Goal: Transaction & Acquisition: Book appointment/travel/reservation

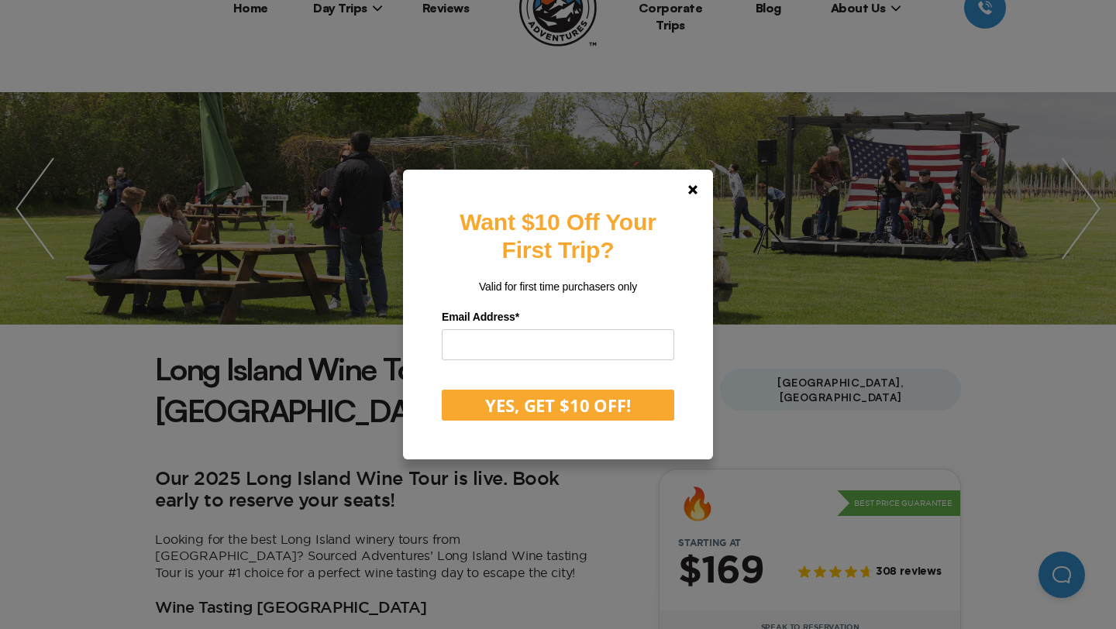
click at [1092, 202] on div "Want $10 Off Your First Trip? Valid for first time purchasers only Email Addres…" at bounding box center [558, 314] width 1116 height 629
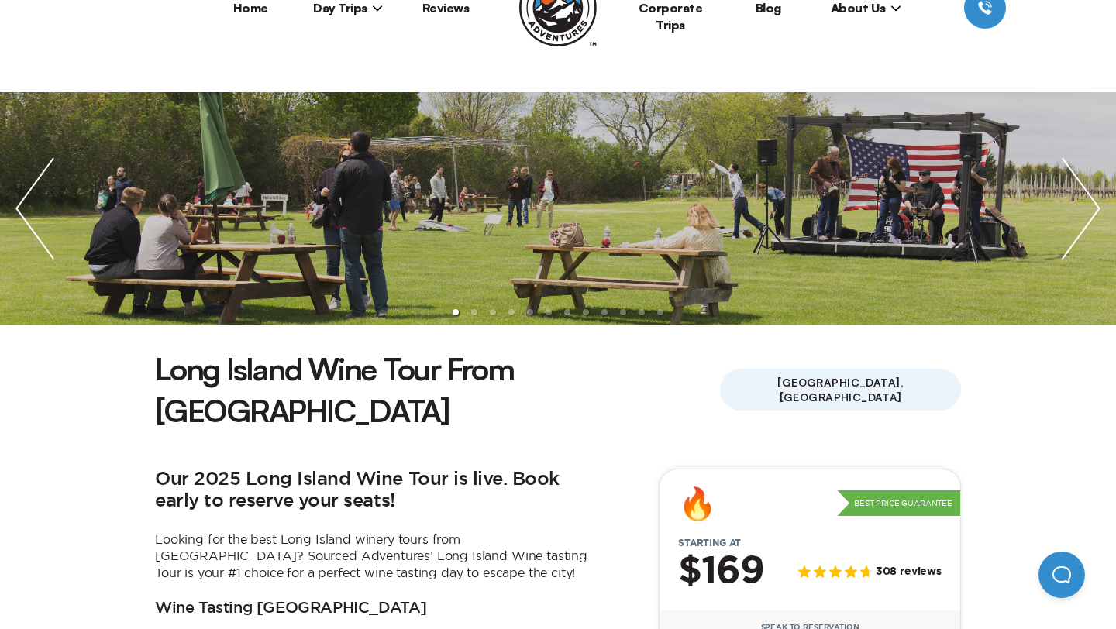
click at [1110, 208] on img "next slide / item" at bounding box center [1081, 208] width 70 height 233
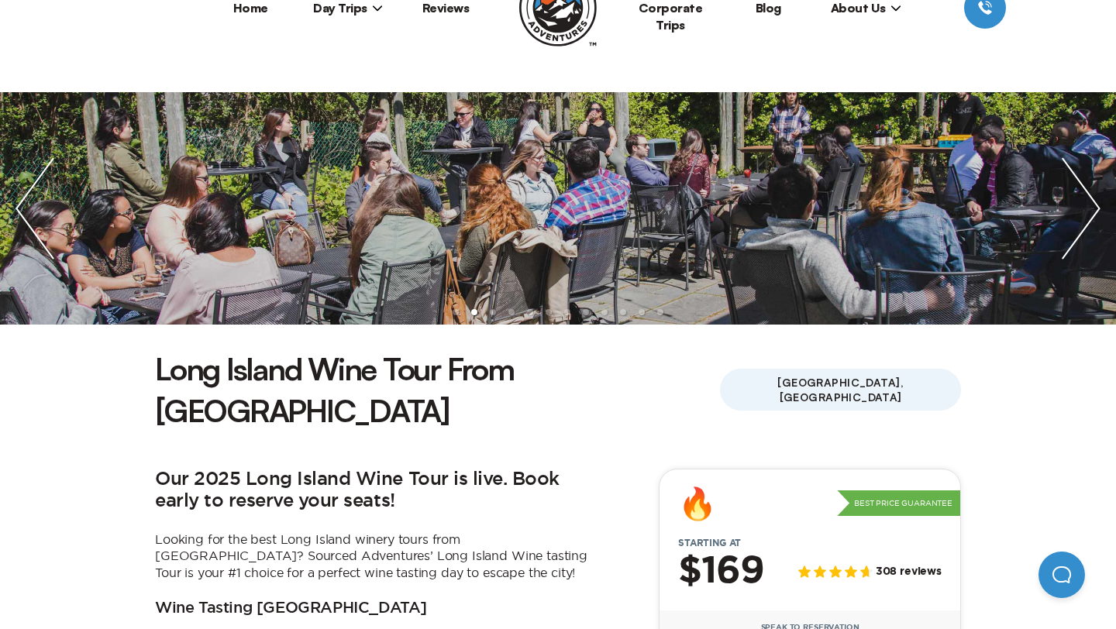
click at [1096, 208] on img "next slide / item" at bounding box center [1081, 208] width 70 height 233
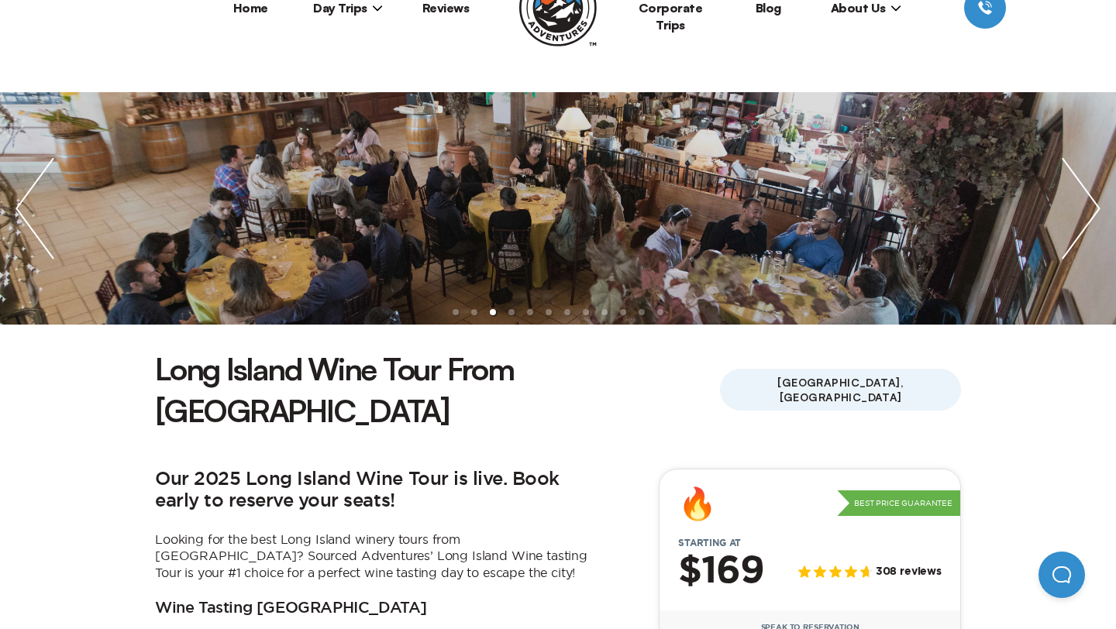
click at [1096, 208] on img "next slide / item" at bounding box center [1081, 208] width 70 height 233
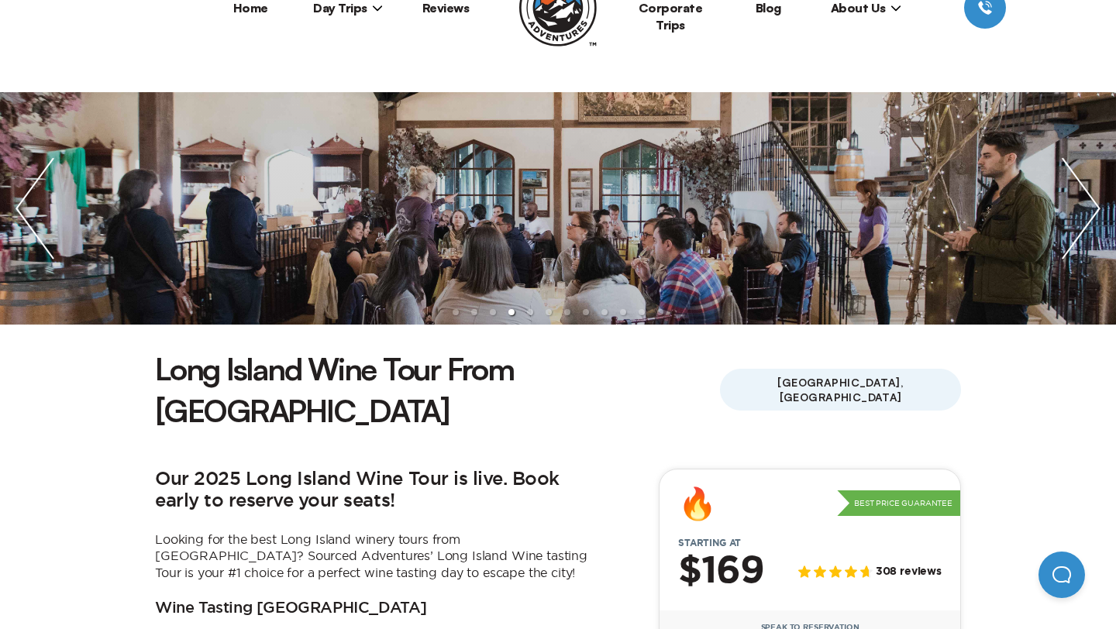
click at [1096, 208] on img "next slide / item" at bounding box center [1081, 208] width 70 height 233
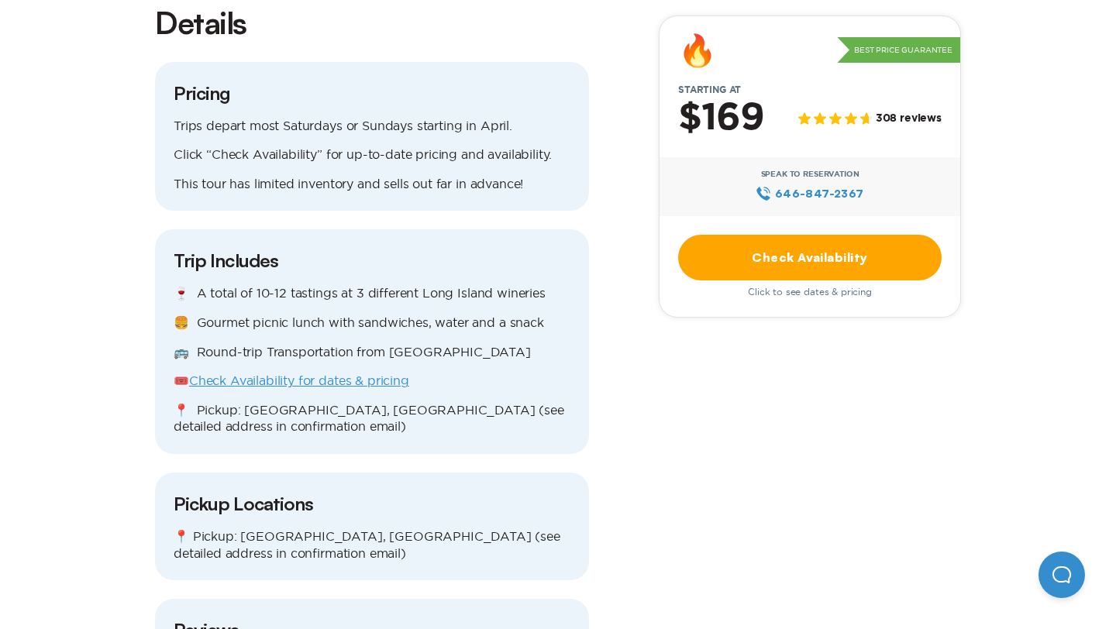
scroll to position [1439, 0]
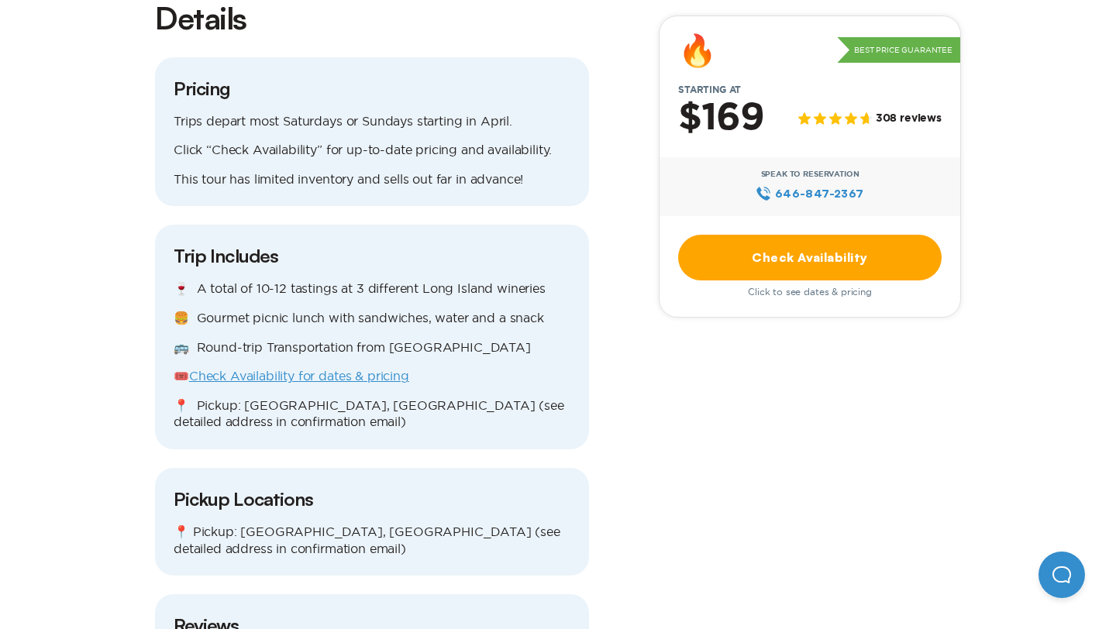
click at [282, 369] on link "Check Availability for dates & pricing" at bounding box center [299, 376] width 220 height 14
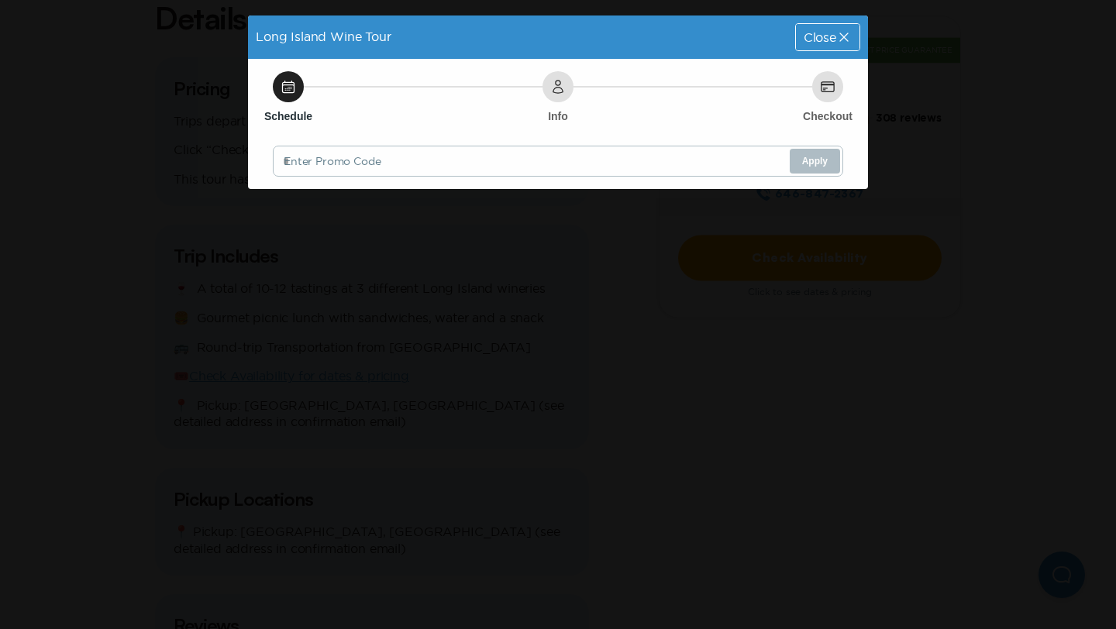
scroll to position [0, 0]
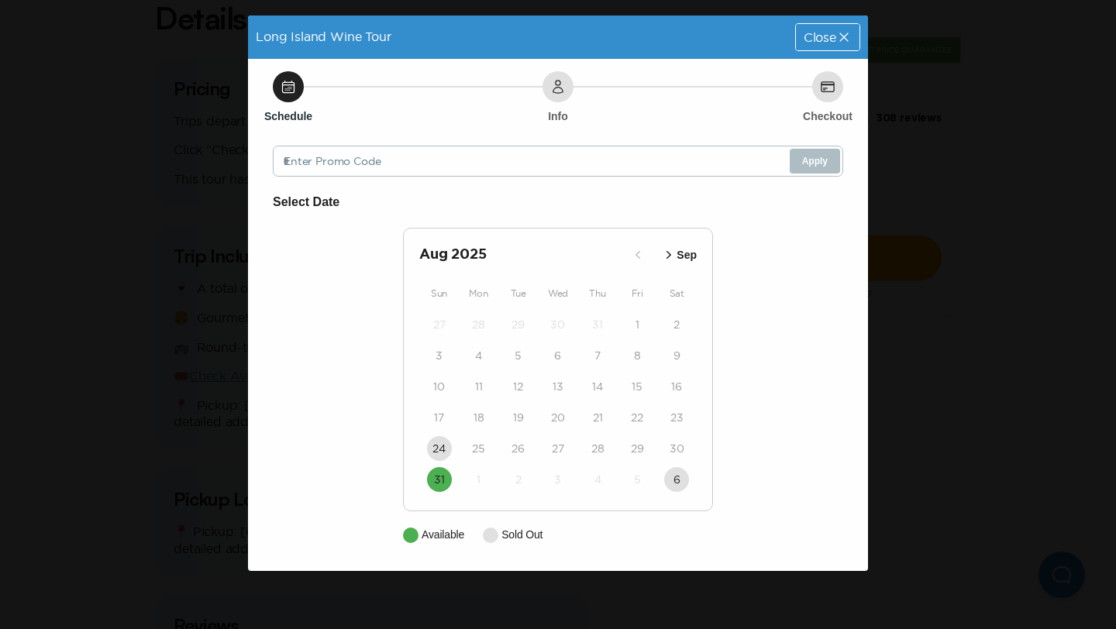
click at [667, 253] on icon "button" at bounding box center [669, 255] width 5 height 8
click at [667, 253] on icon "button" at bounding box center [671, 255] width 16 height 16
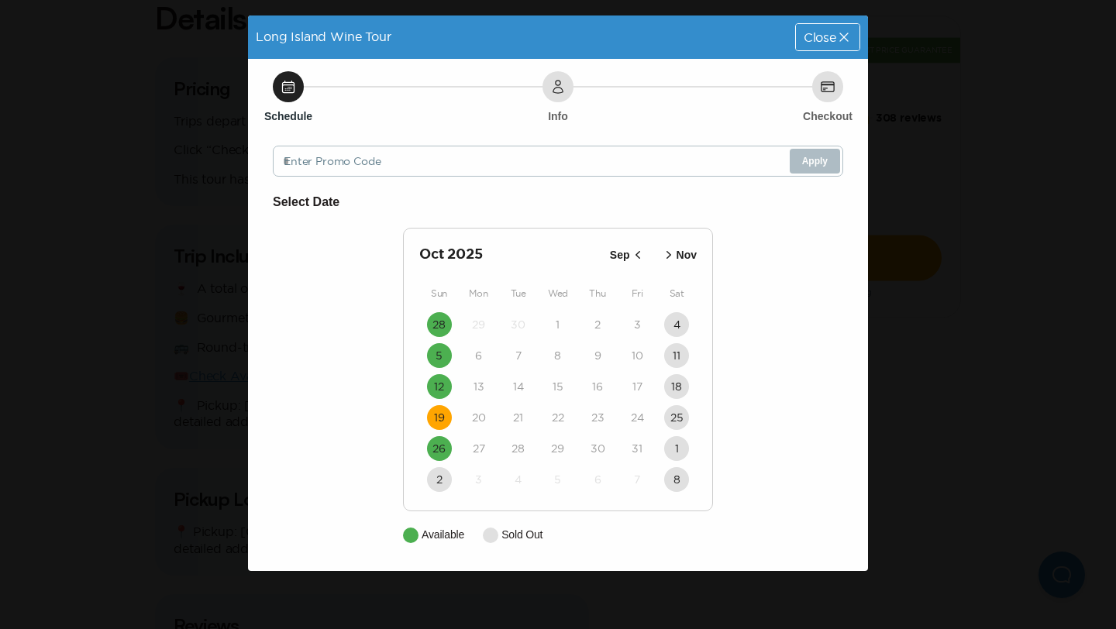
click at [430, 414] on button "19" at bounding box center [439, 417] width 25 height 25
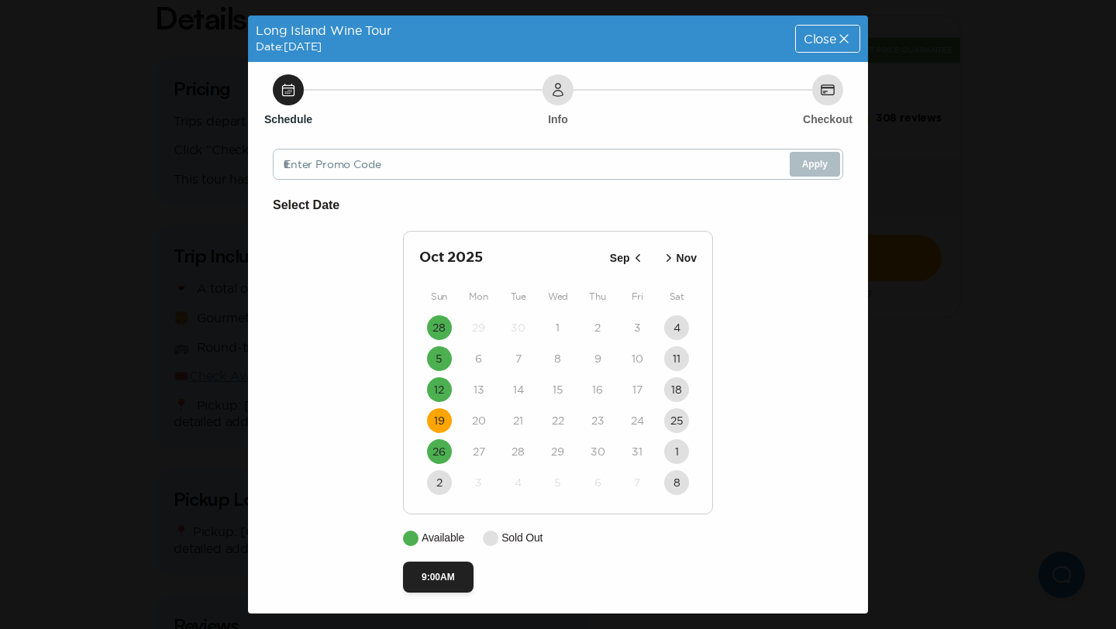
scroll to position [4, 0]
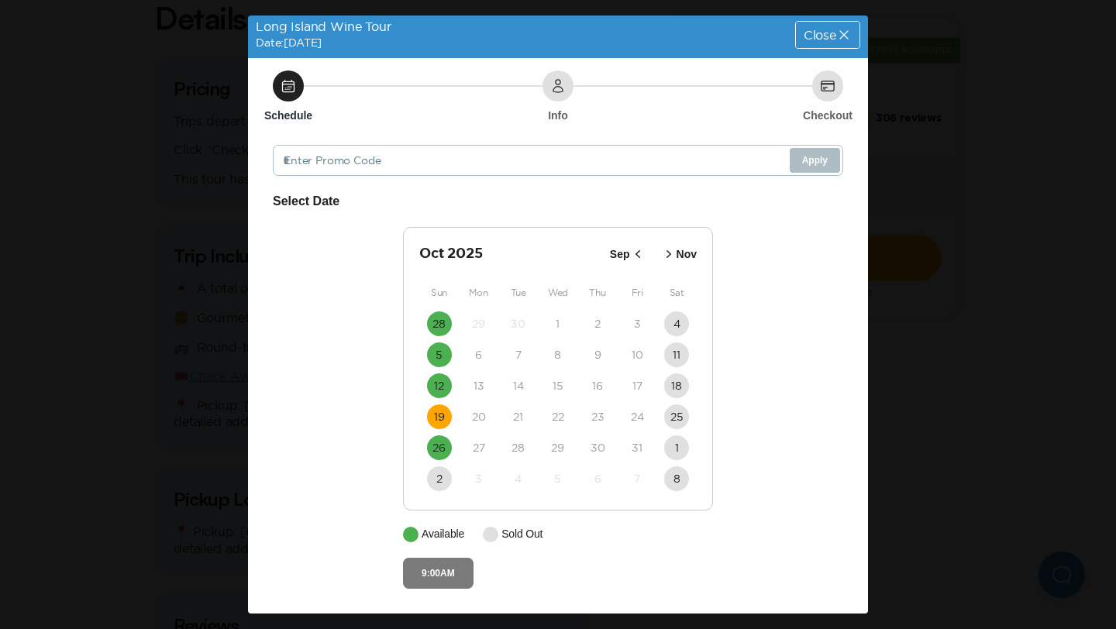
click at [431, 575] on button "9:00AM" at bounding box center [438, 573] width 71 height 31
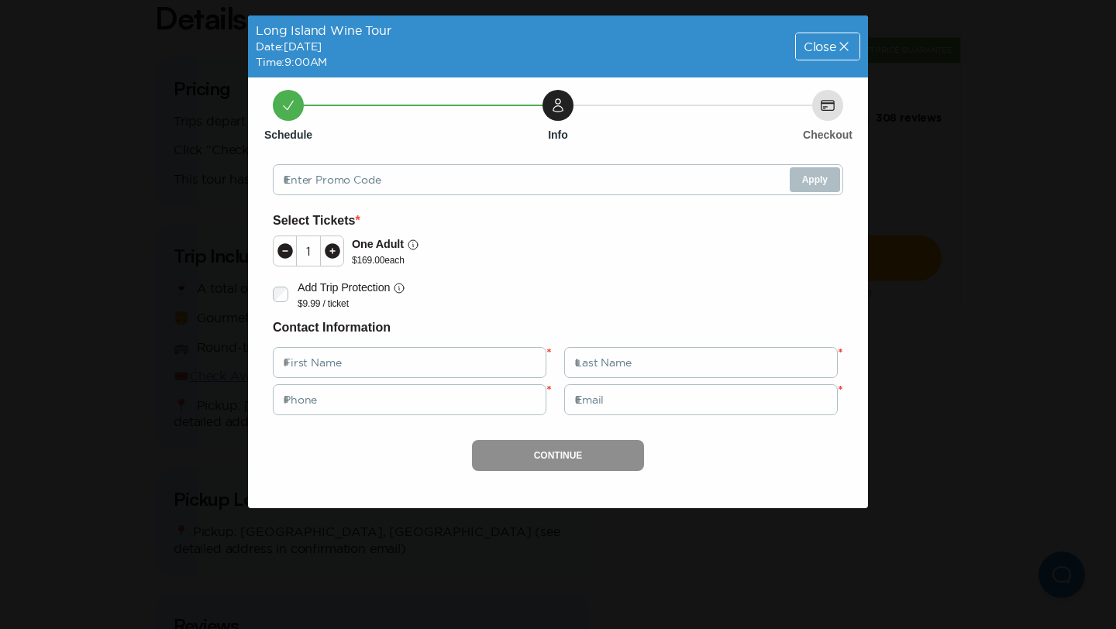
scroll to position [0, 0]
click at [336, 247] on icon at bounding box center [333, 251] width 16 height 16
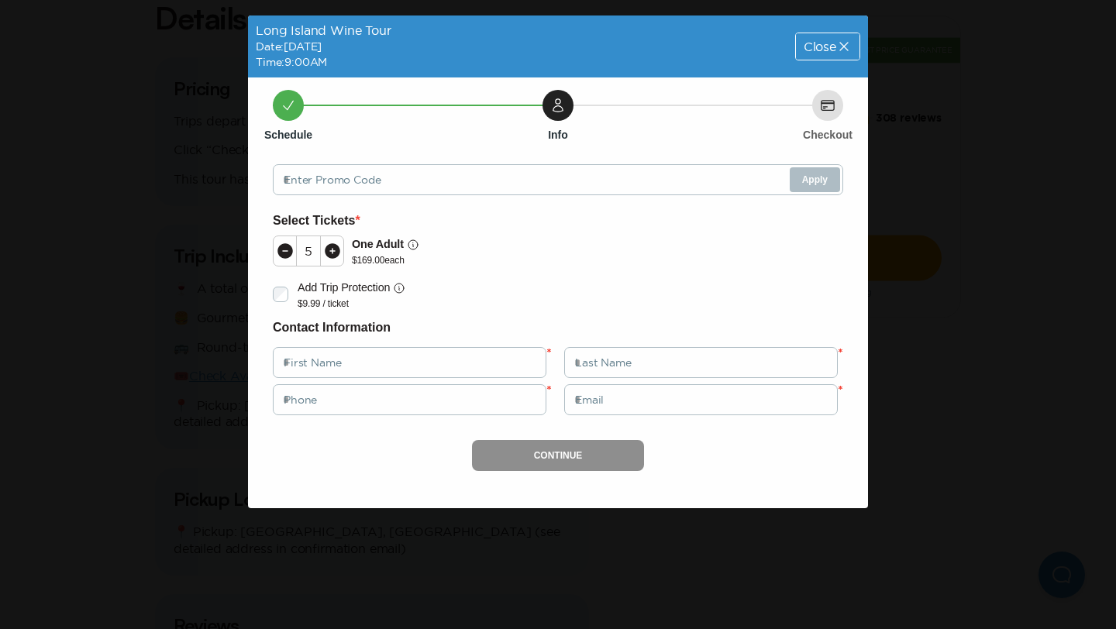
click at [336, 247] on icon at bounding box center [333, 251] width 16 height 16
click at [335, 363] on input "text" at bounding box center [410, 362] width 274 height 31
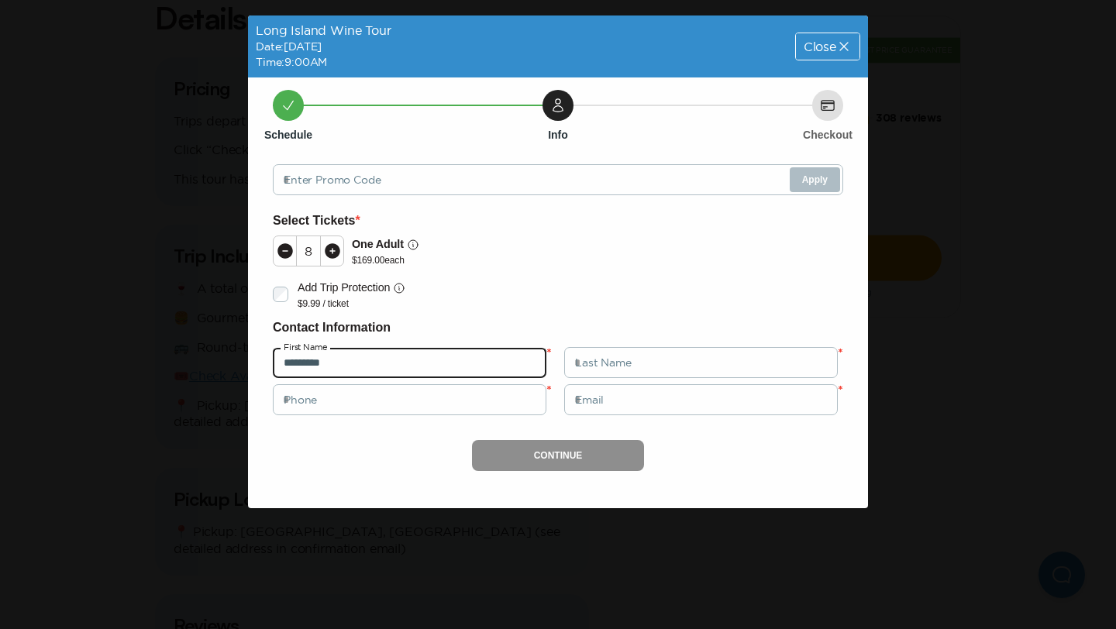
type input "********"
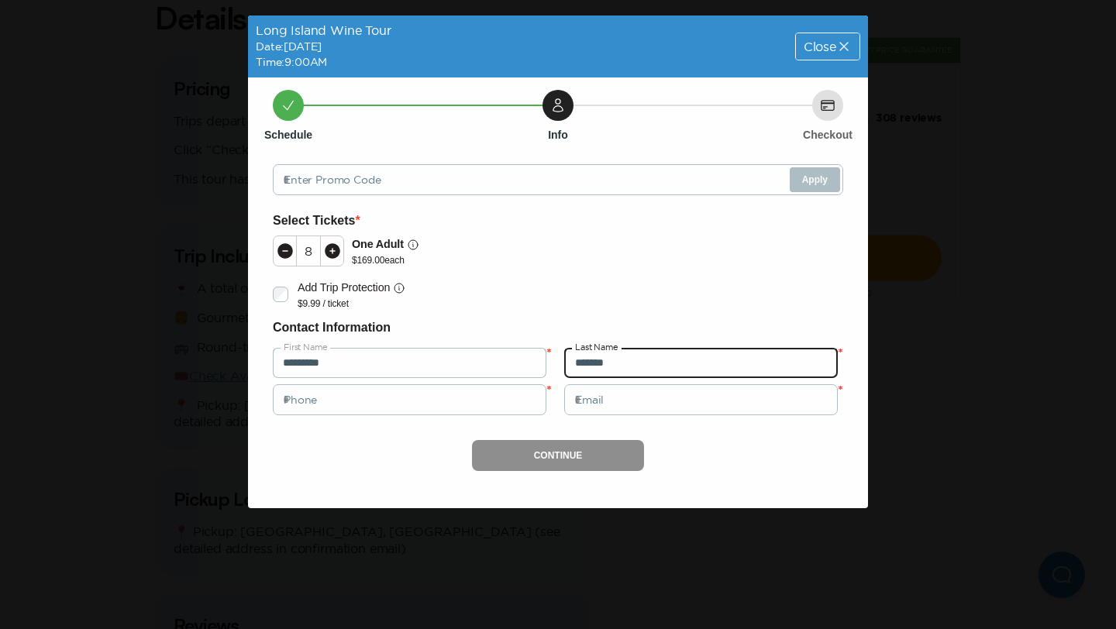
type input "*******"
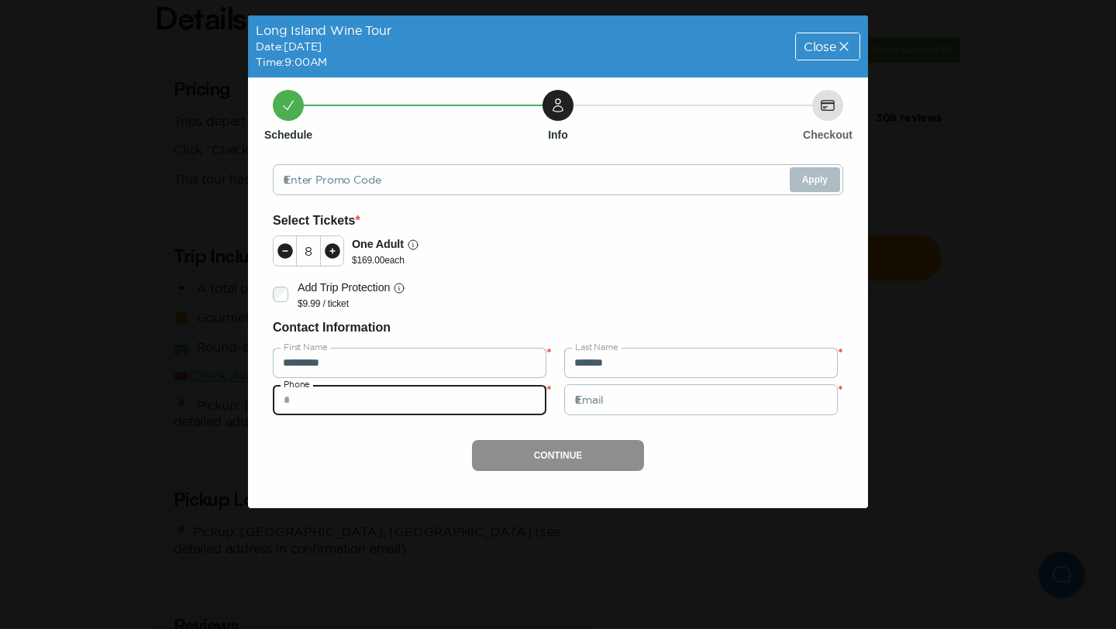
click at [382, 394] on input "tel" at bounding box center [410, 399] width 274 height 31
type input "**********"
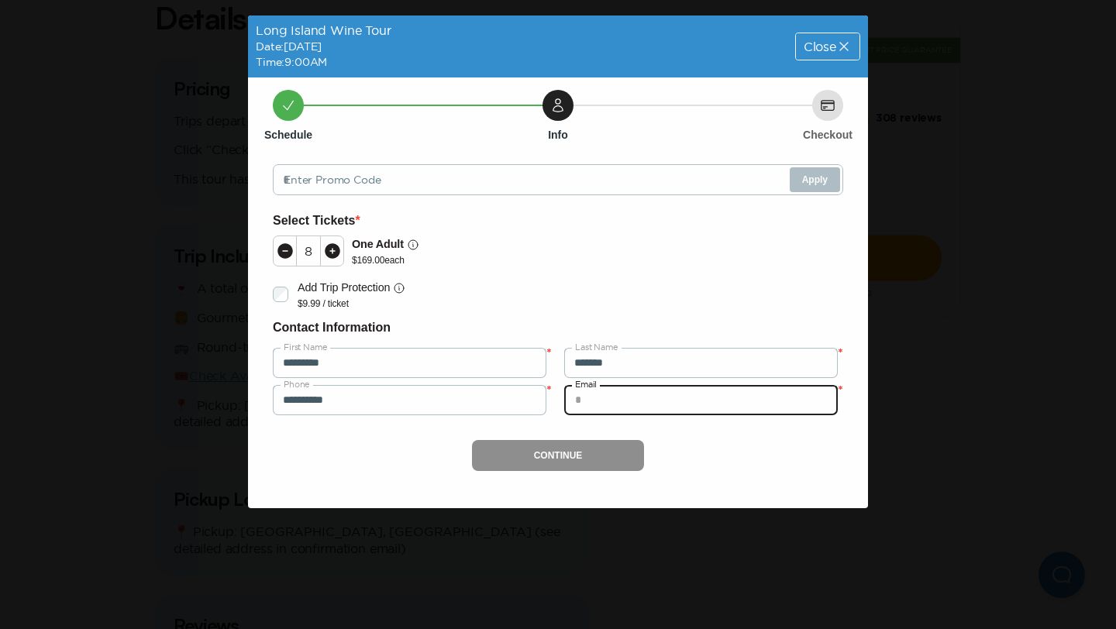
click at [638, 401] on input "email" at bounding box center [701, 399] width 274 height 31
type input "**********"
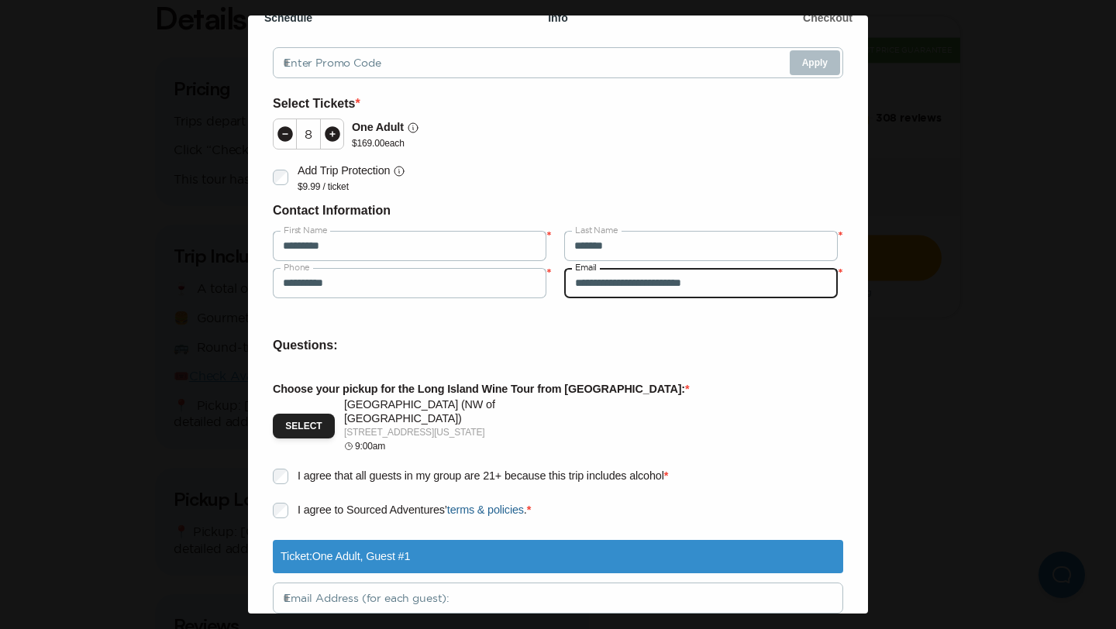
scroll to position [122, 0]
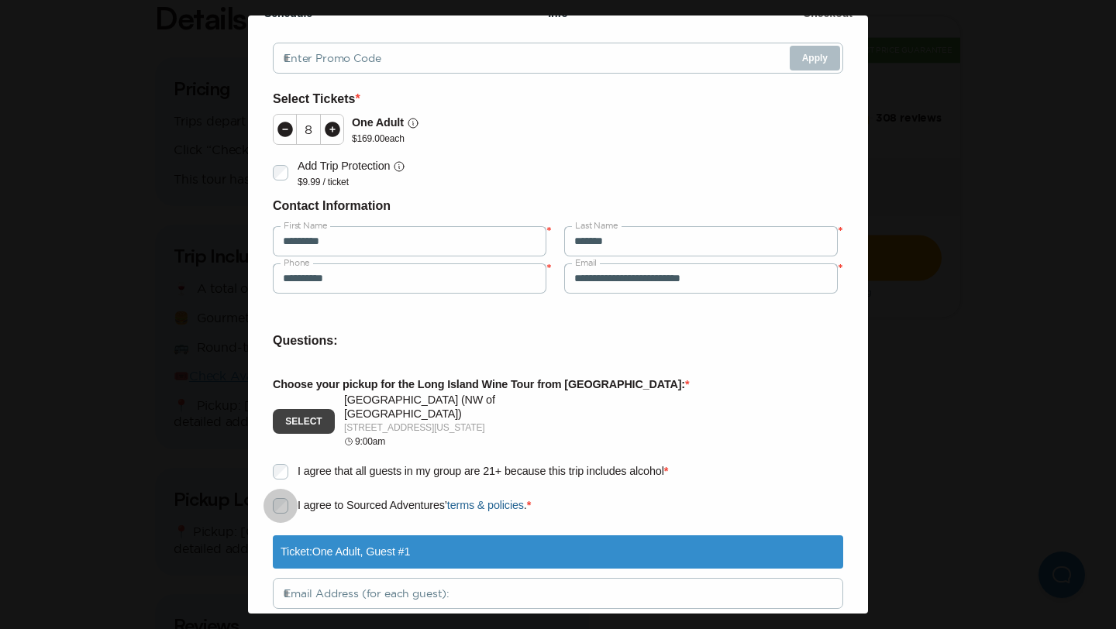
click at [307, 409] on button "Select" at bounding box center [304, 421] width 62 height 25
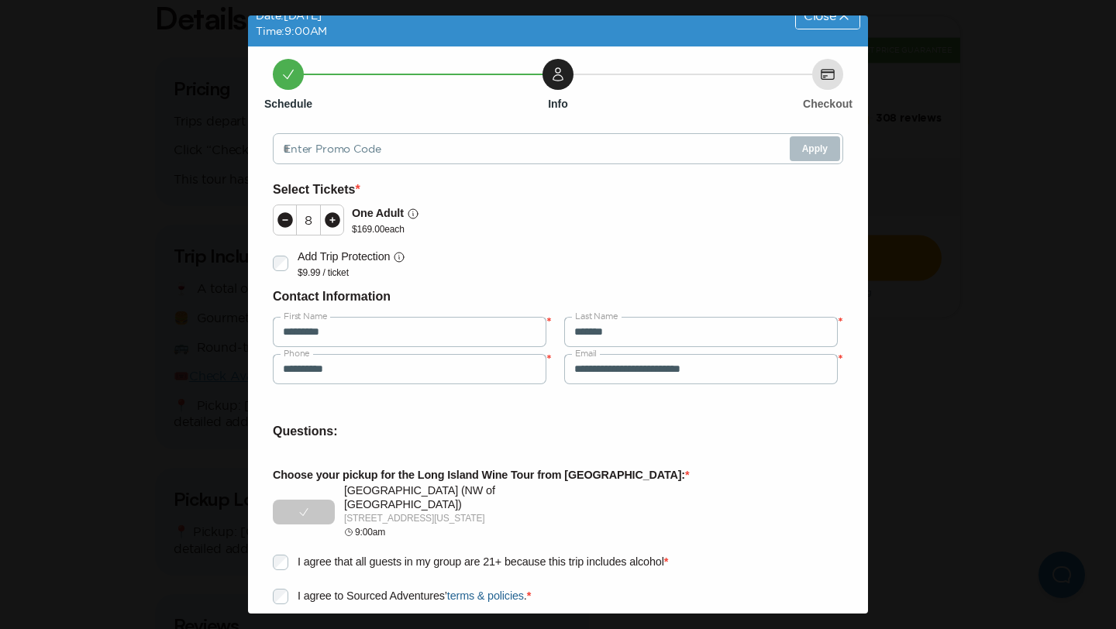
scroll to position [0, 0]
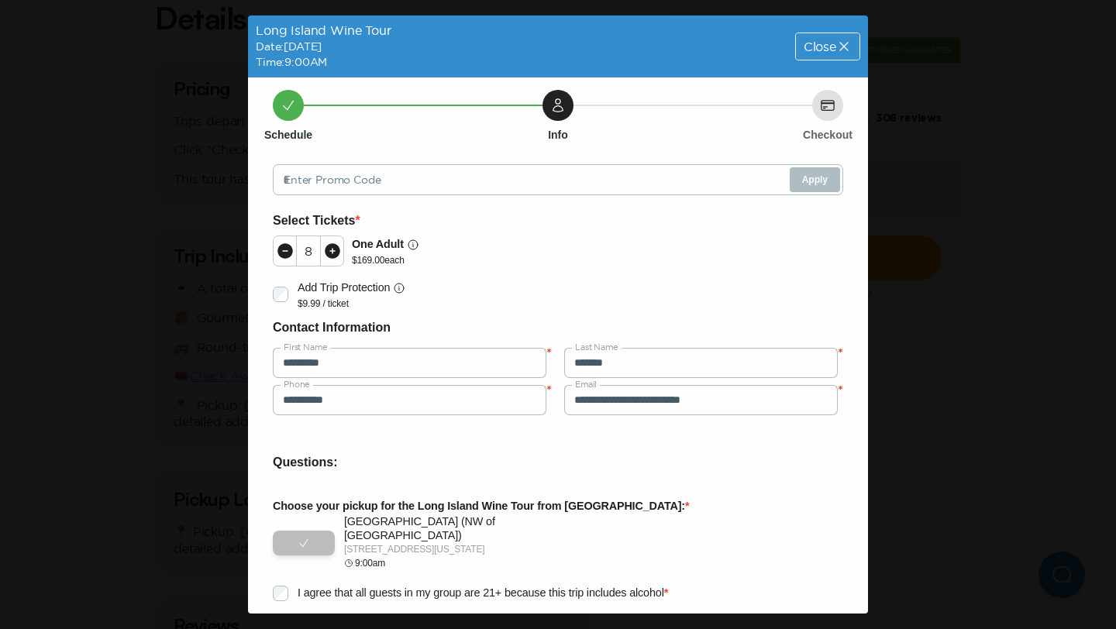
click at [813, 40] on span "Close" at bounding box center [820, 46] width 33 height 12
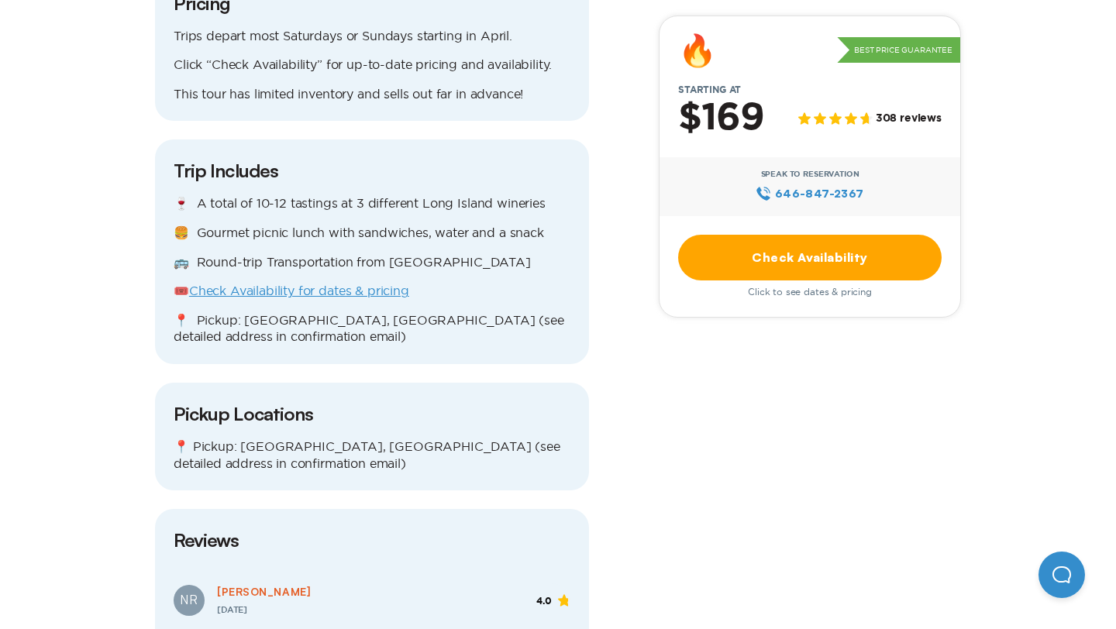
scroll to position [1506, 0]
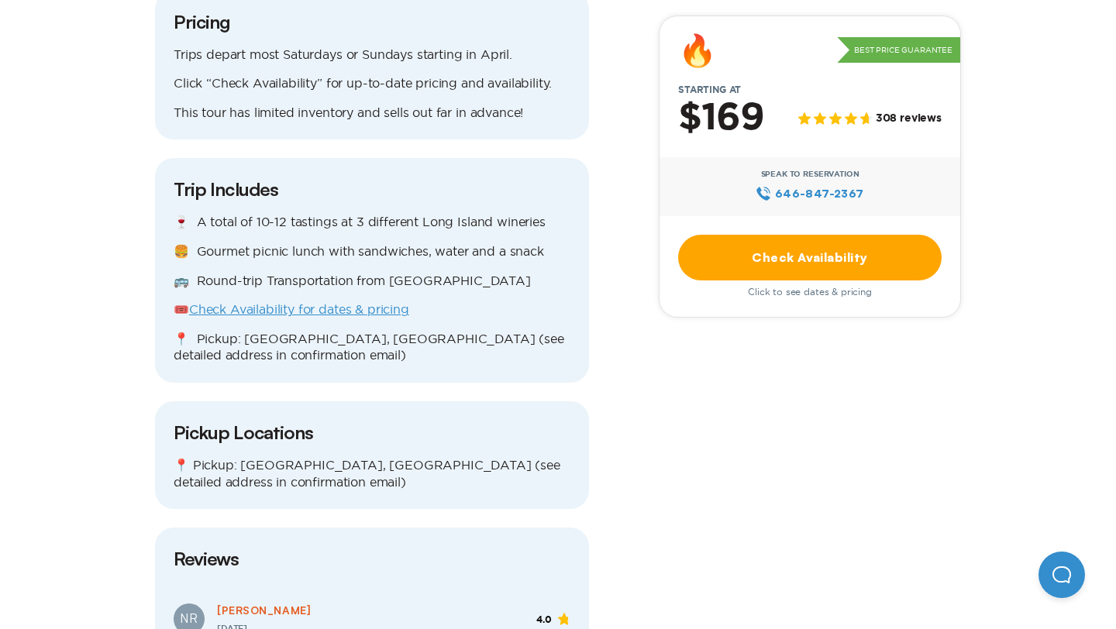
click at [366, 302] on link "Check Availability for dates & pricing" at bounding box center [299, 309] width 220 height 14
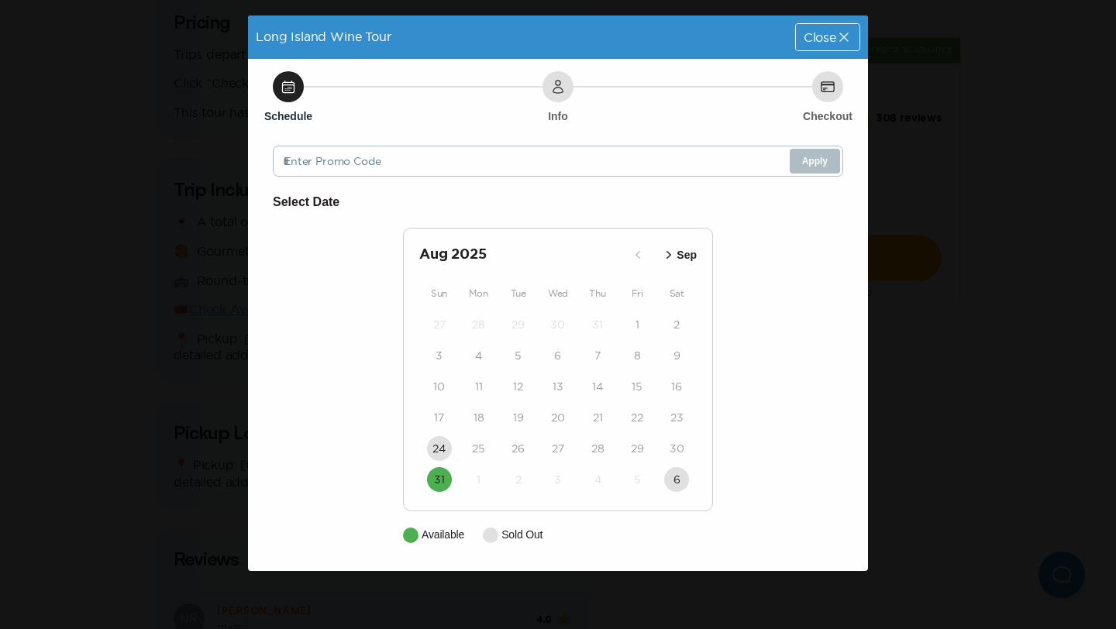
click at [678, 257] on p "Sep" at bounding box center [687, 255] width 20 height 16
click at [680, 252] on p "Oct" at bounding box center [688, 255] width 18 height 16
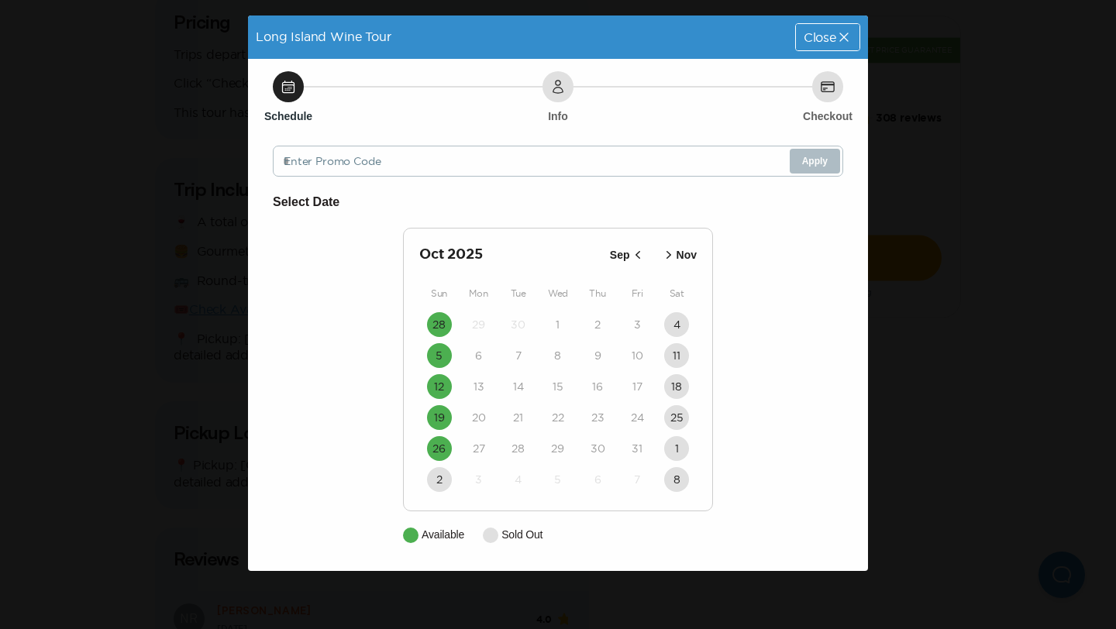
click at [174, 322] on div "Long Island Wine Tour Close Schedule Info Checkout Enter Promo Code Apply Selec…" at bounding box center [558, 314] width 1116 height 629
click at [842, 47] on div "Close" at bounding box center [828, 37] width 64 height 26
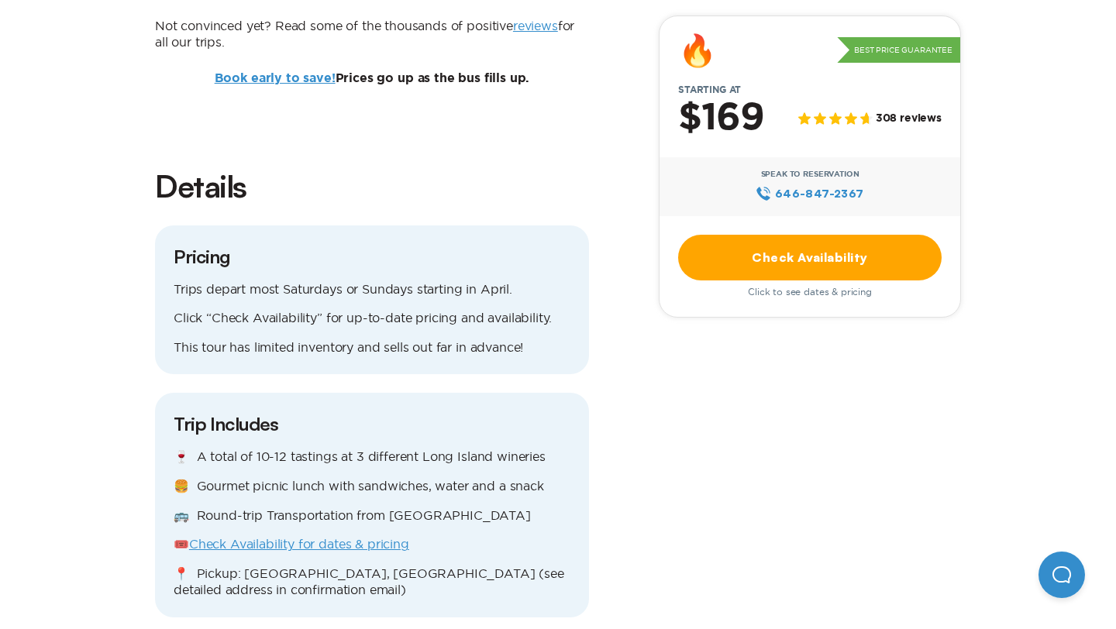
scroll to position [1404, 0]
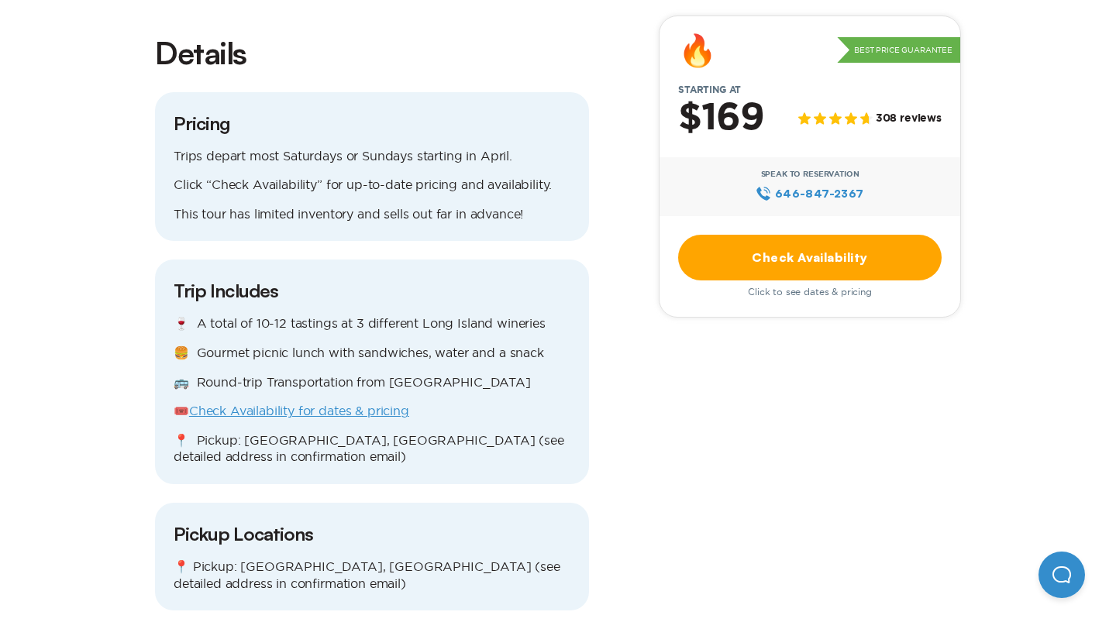
click at [361, 404] on link "Check Availability for dates & pricing" at bounding box center [299, 411] width 220 height 14
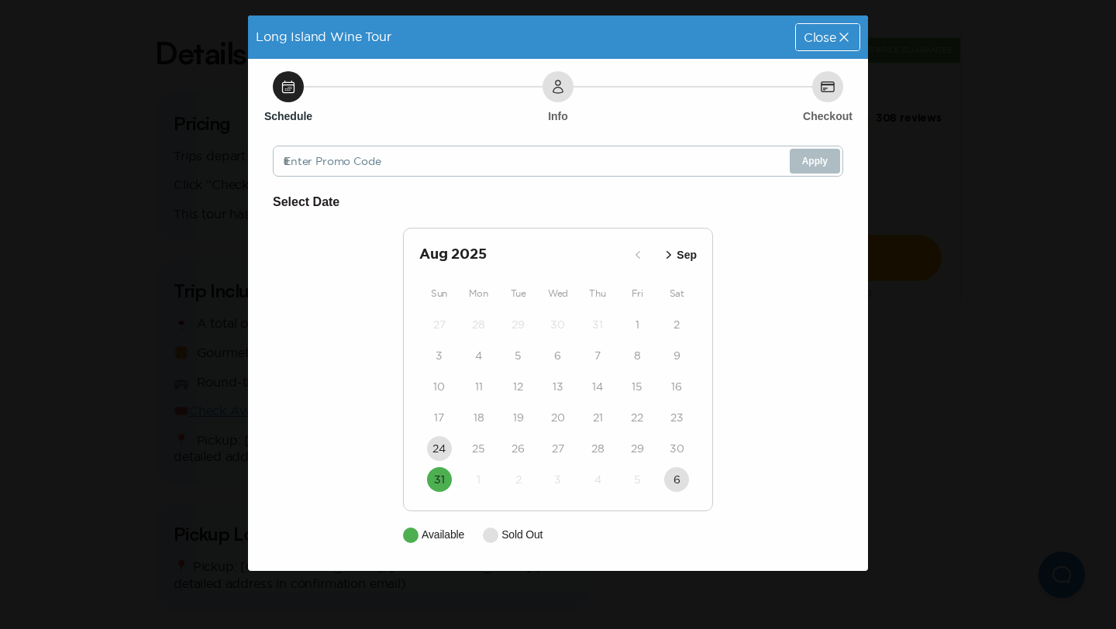
click at [668, 258] on icon "button" at bounding box center [669, 255] width 16 height 16
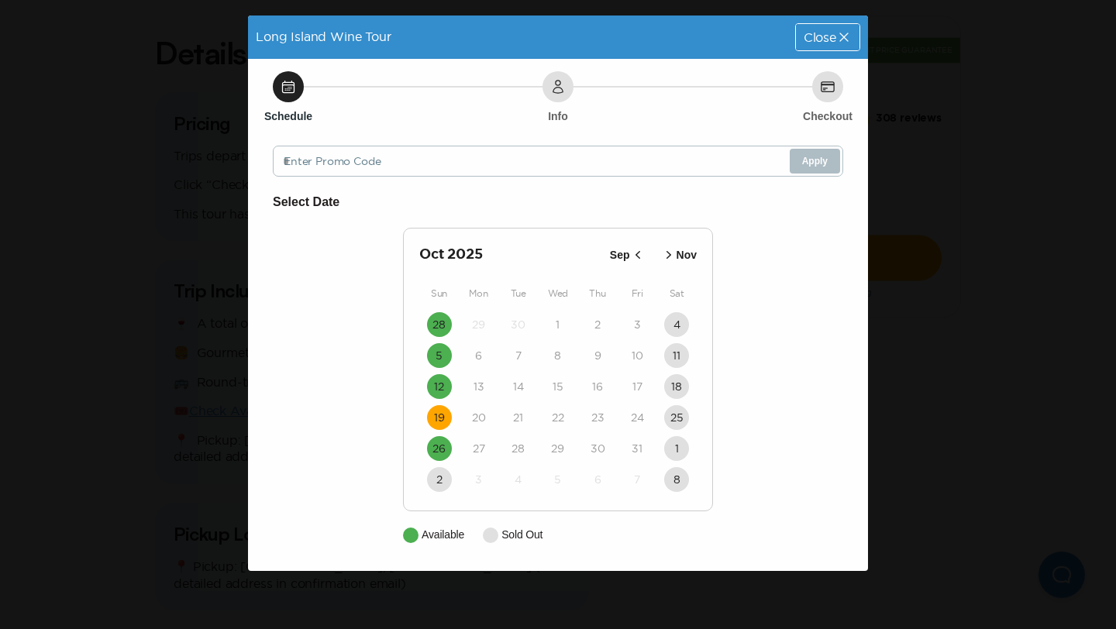
click at [436, 422] on time "19" at bounding box center [439, 418] width 11 height 16
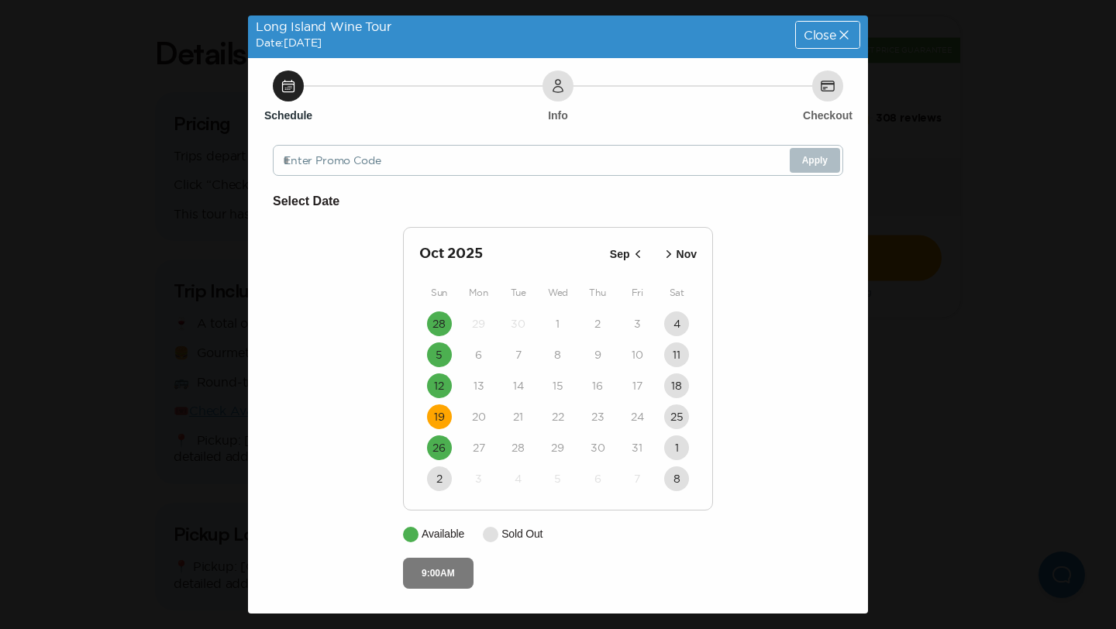
click at [421, 570] on button "9:00AM" at bounding box center [438, 573] width 71 height 31
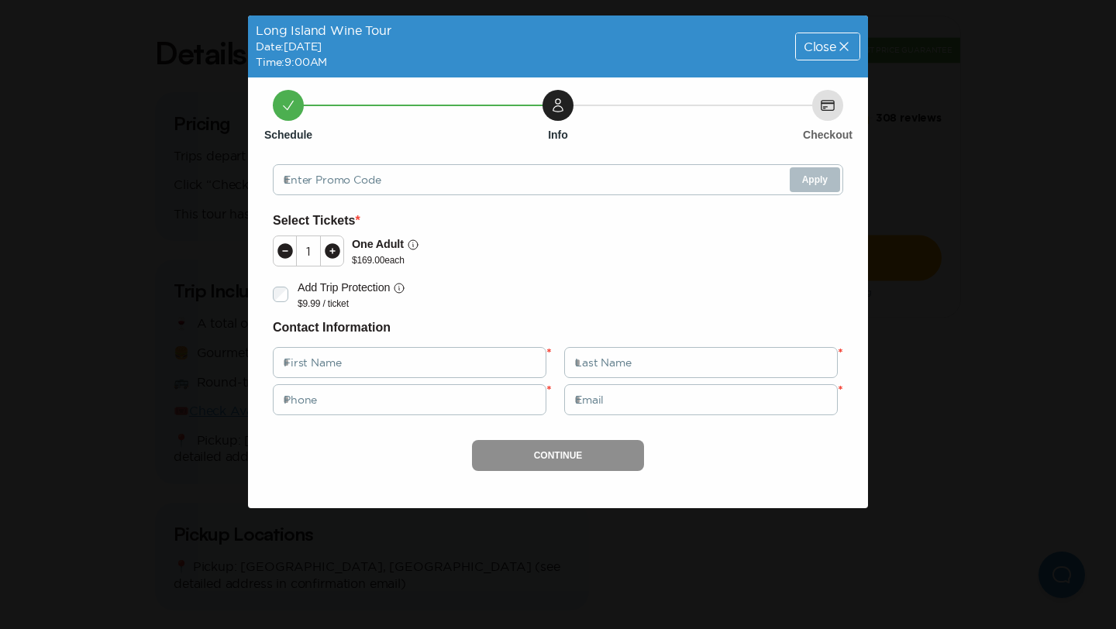
scroll to position [0, 0]
click at [839, 50] on icon at bounding box center [844, 47] width 16 height 16
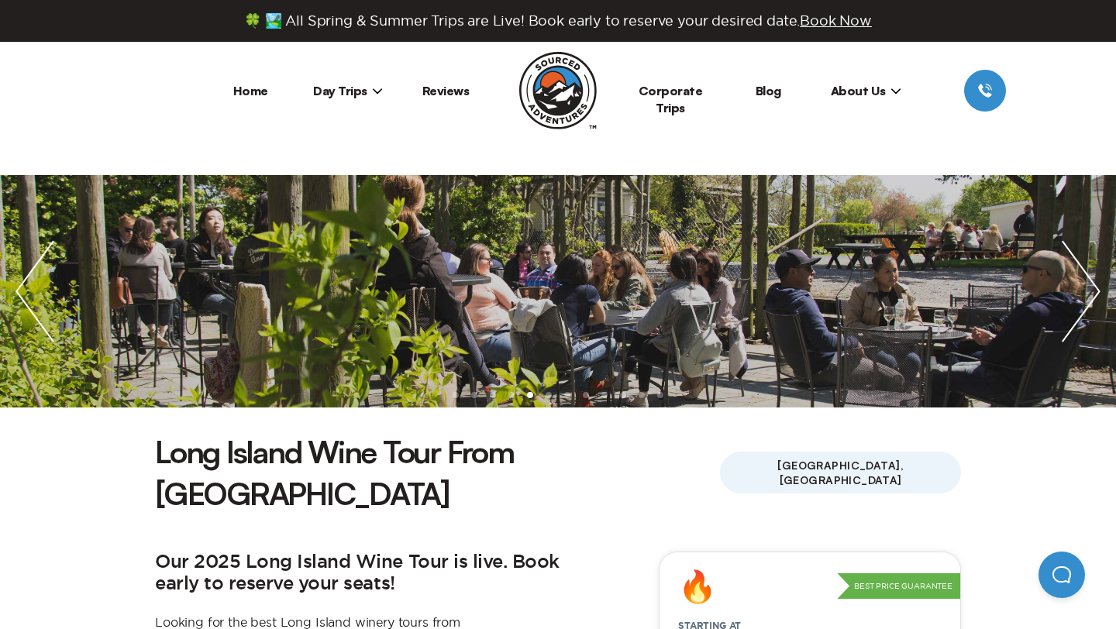
click at [353, 91] on span "Day Trips" at bounding box center [348, 91] width 70 height 16
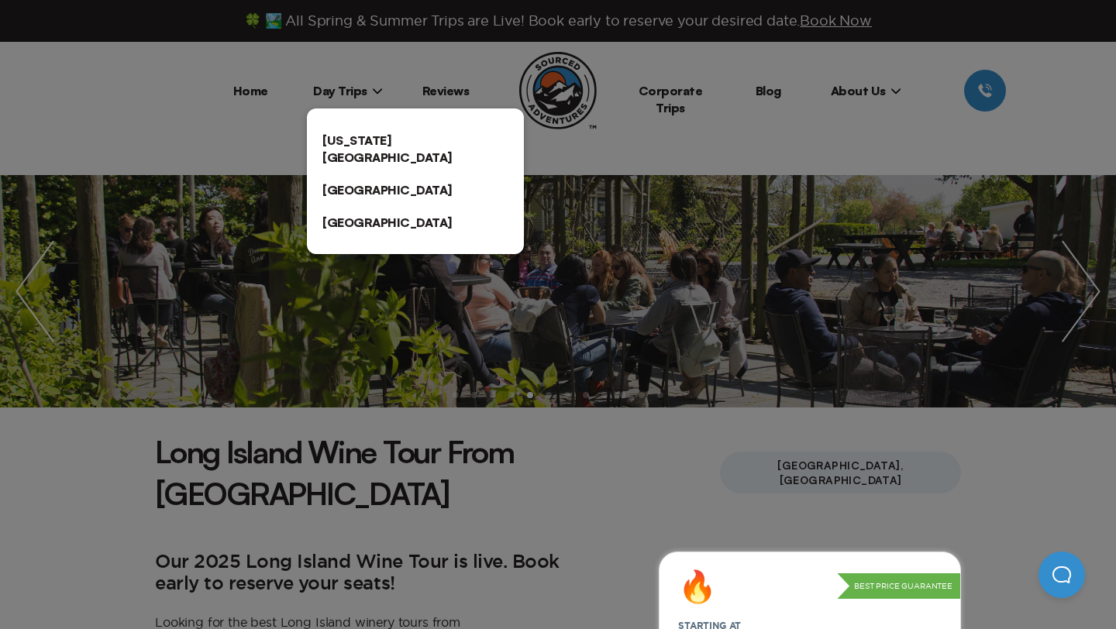
click at [357, 133] on link "[US_STATE][GEOGRAPHIC_DATA]" at bounding box center [415, 149] width 217 height 50
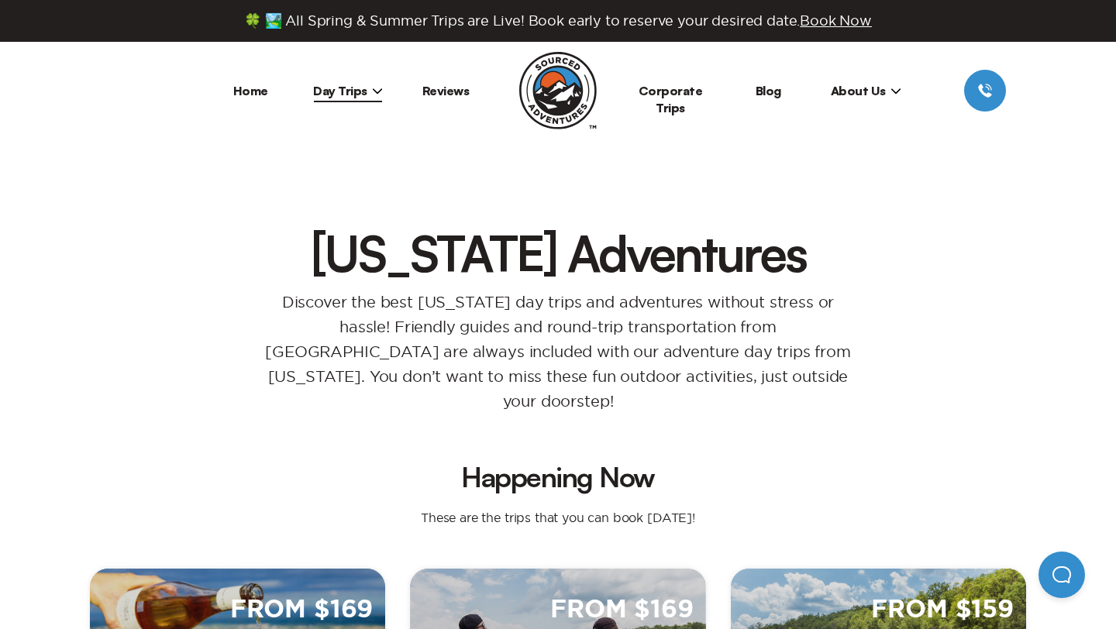
click at [857, 90] on span "About Us" at bounding box center [866, 91] width 71 height 16
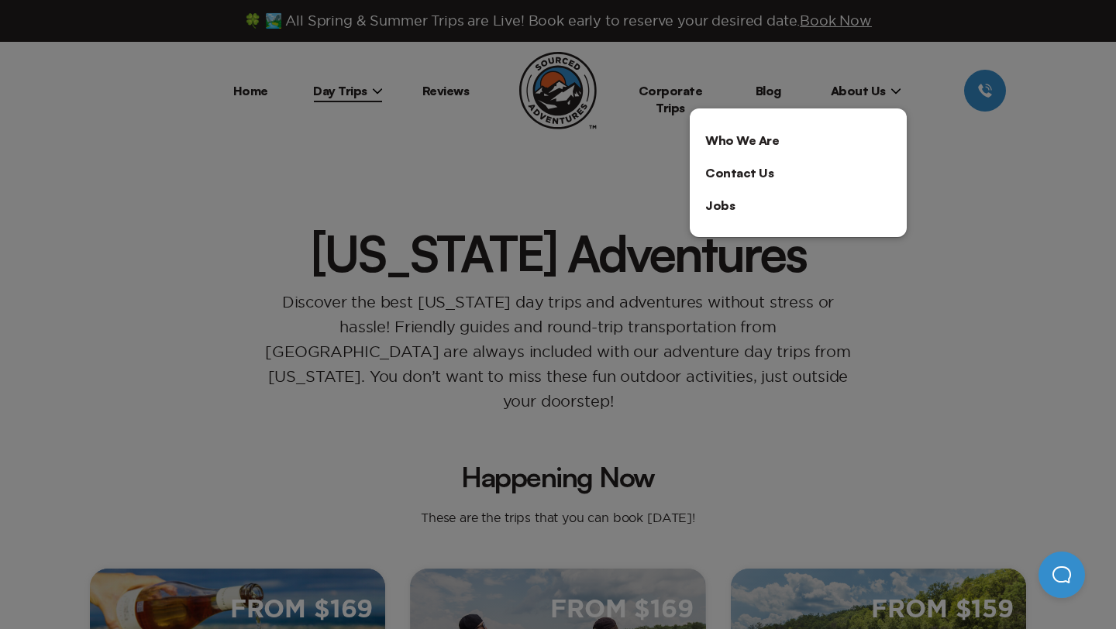
click at [770, 134] on link "Who We Are" at bounding box center [798, 140] width 217 height 33
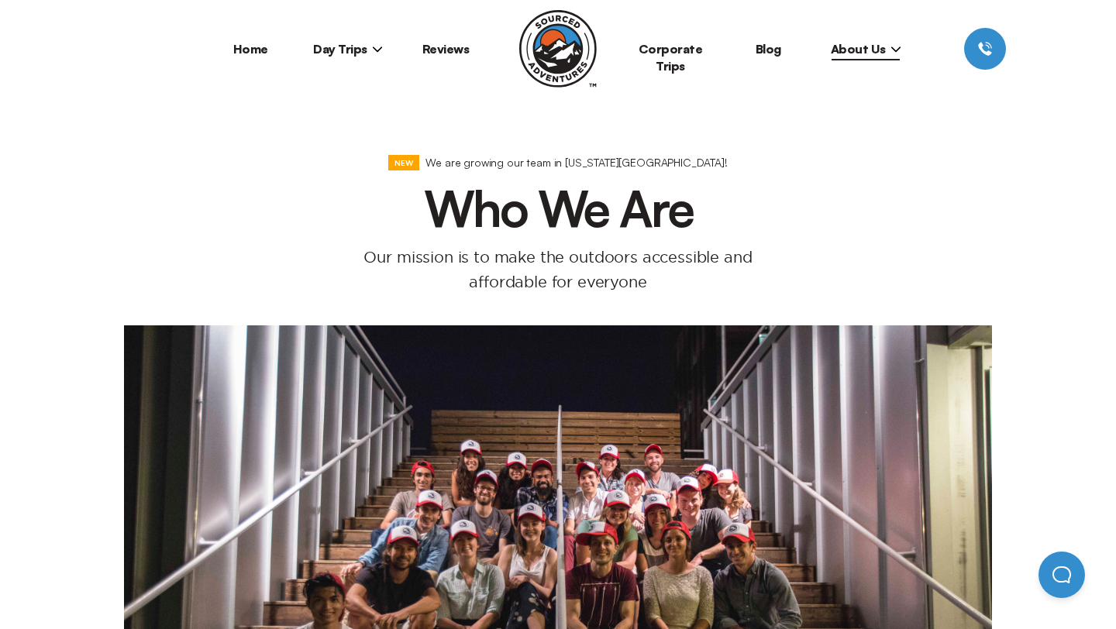
click at [367, 45] on span "Day Trips" at bounding box center [348, 49] width 70 height 16
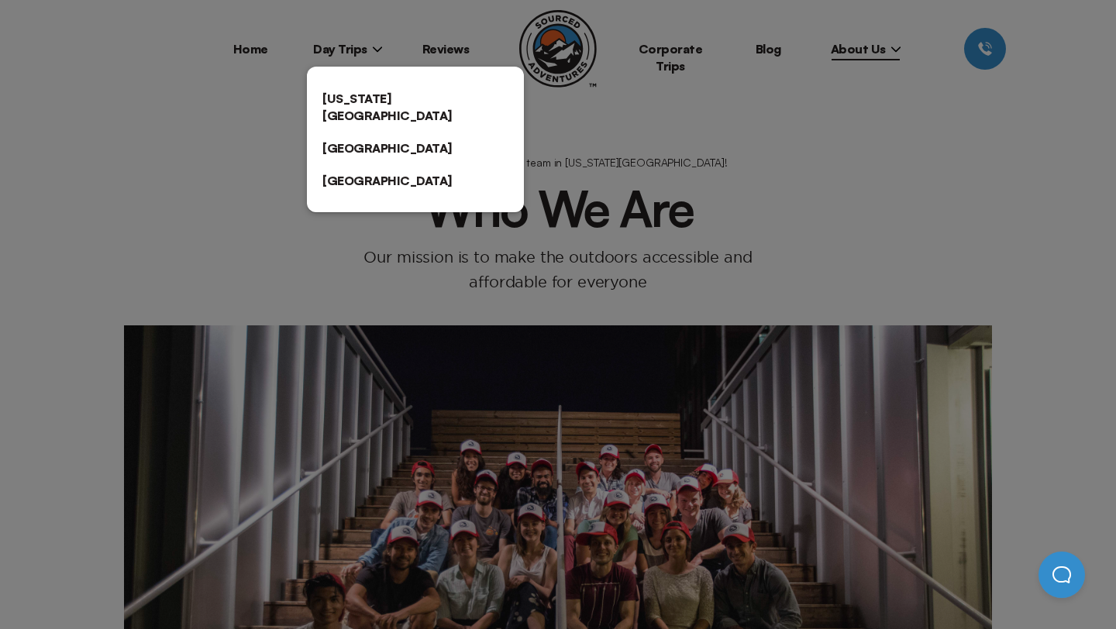
click at [369, 92] on link "[US_STATE][GEOGRAPHIC_DATA]" at bounding box center [415, 107] width 217 height 50
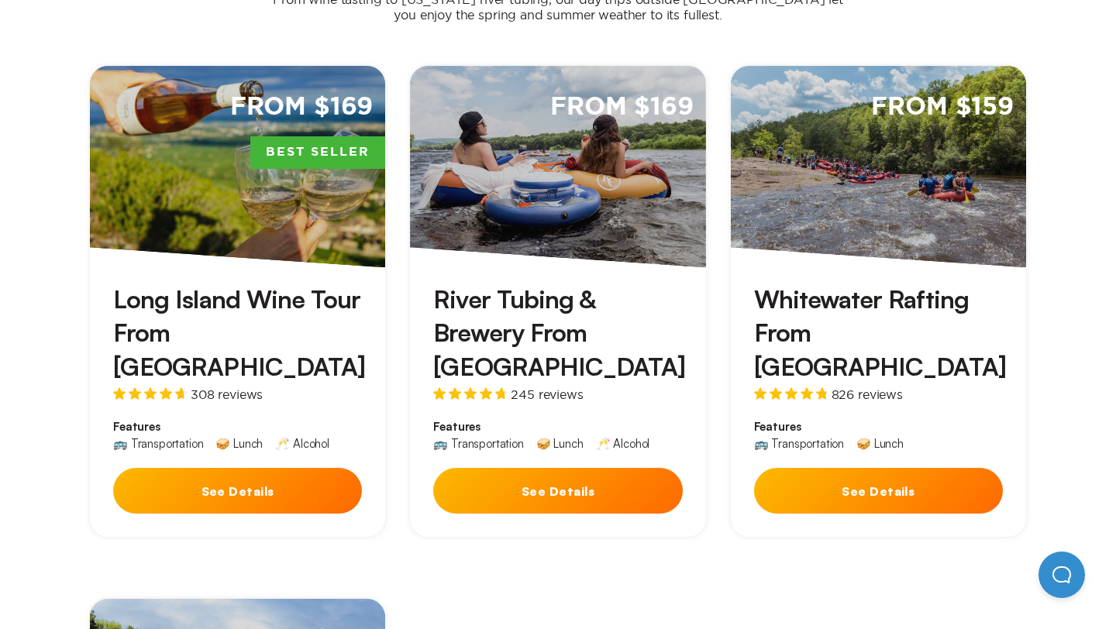
scroll to position [1517, 0]
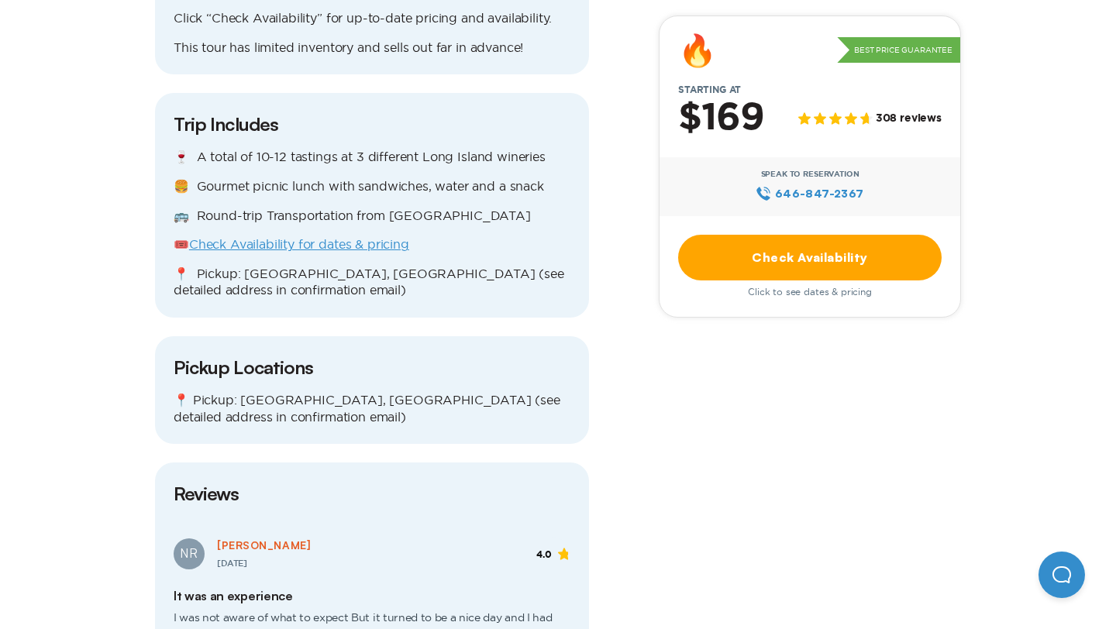
scroll to position [1589, 0]
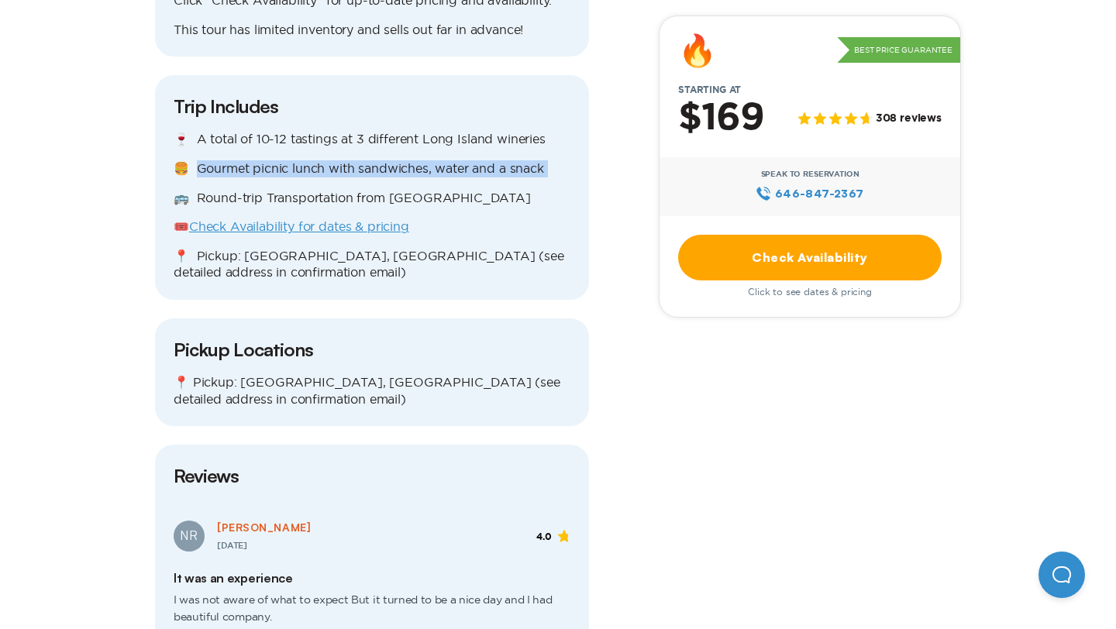
drag, startPoint x: 195, startPoint y: 114, endPoint x: 346, endPoint y: 123, distance: 151.4
click at [346, 131] on div "🍷 A total of 10-12 tastings at 3 different Long Island wineries 🍔 Gourmet picni…" at bounding box center [372, 206] width 397 height 150
click at [231, 160] on p "🍔 Gourmet picnic lunch with sandwiches, water and a snack" at bounding box center [372, 168] width 397 height 17
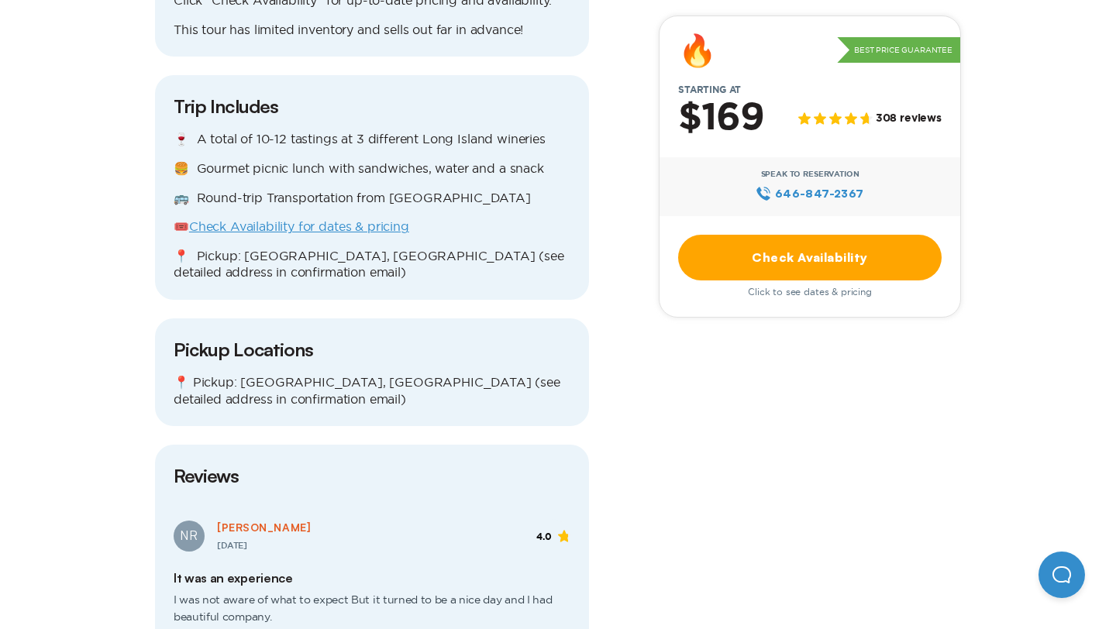
click at [233, 219] on link "Check Availability for dates & pricing" at bounding box center [299, 226] width 220 height 14
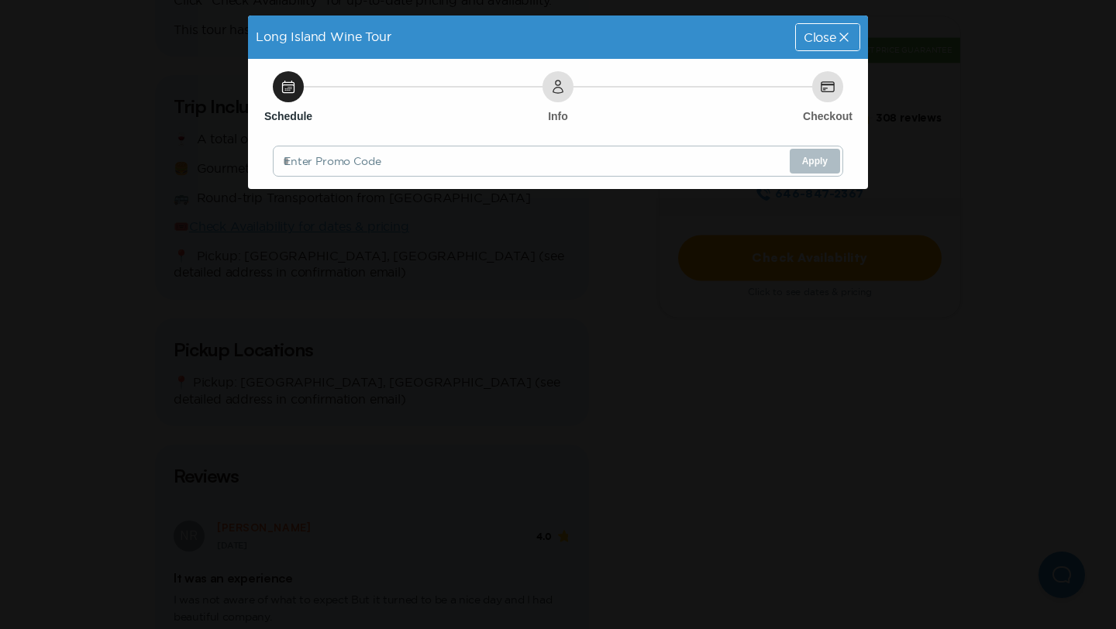
scroll to position [0, 0]
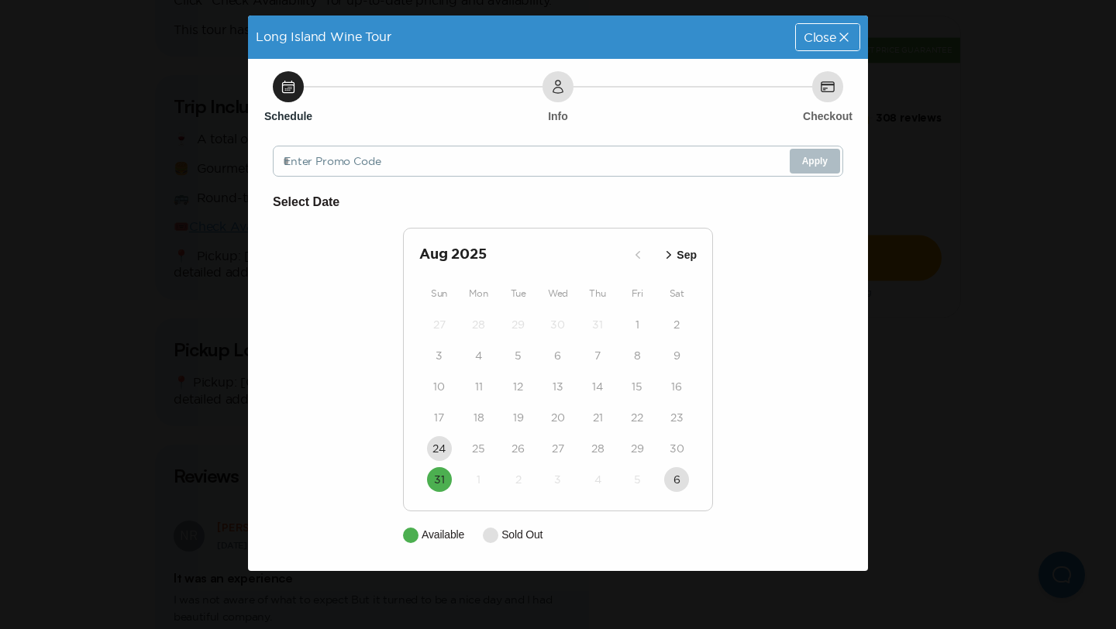
click at [685, 261] on p "Sep" at bounding box center [687, 255] width 20 height 16
click at [685, 261] on p "Oct" at bounding box center [688, 255] width 18 height 16
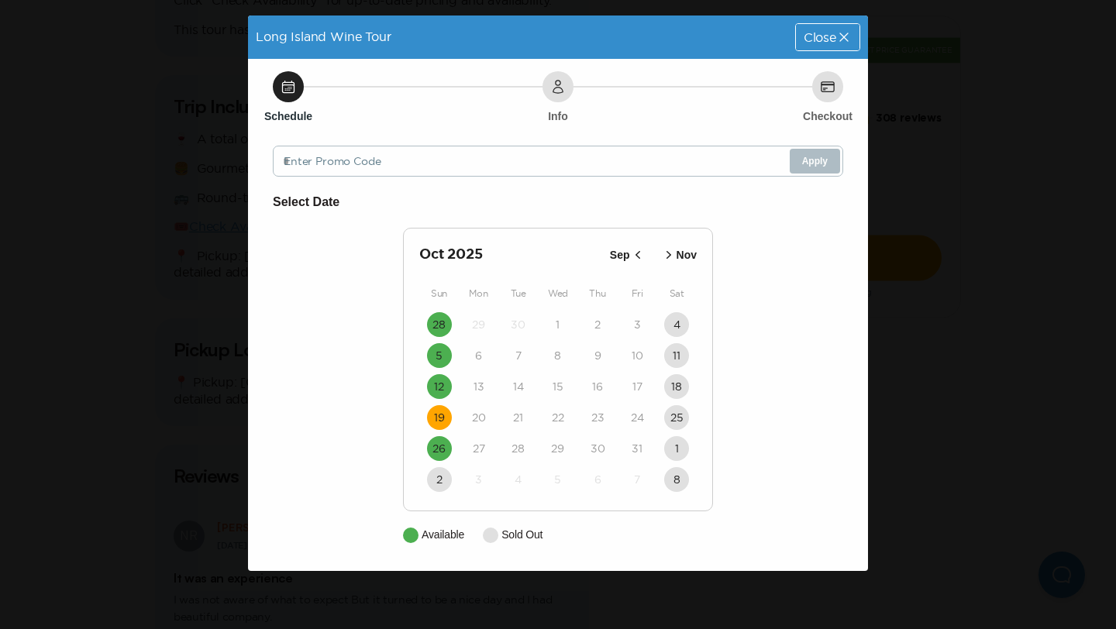
click at [439, 419] on time "19" at bounding box center [439, 418] width 11 height 16
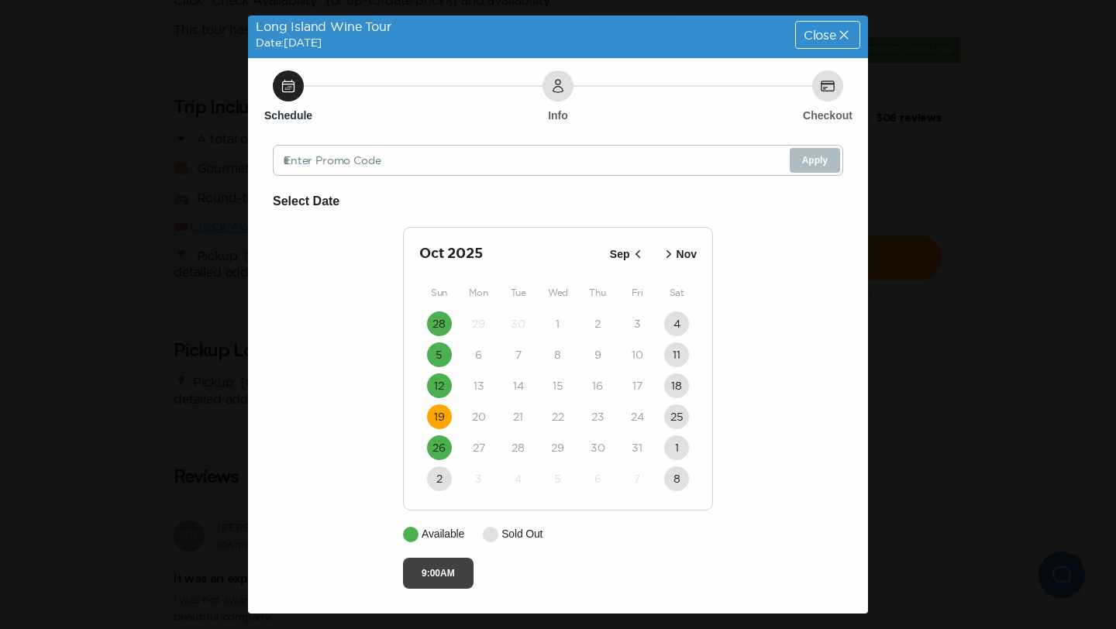
click at [455, 570] on button "9:00AM" at bounding box center [438, 573] width 71 height 31
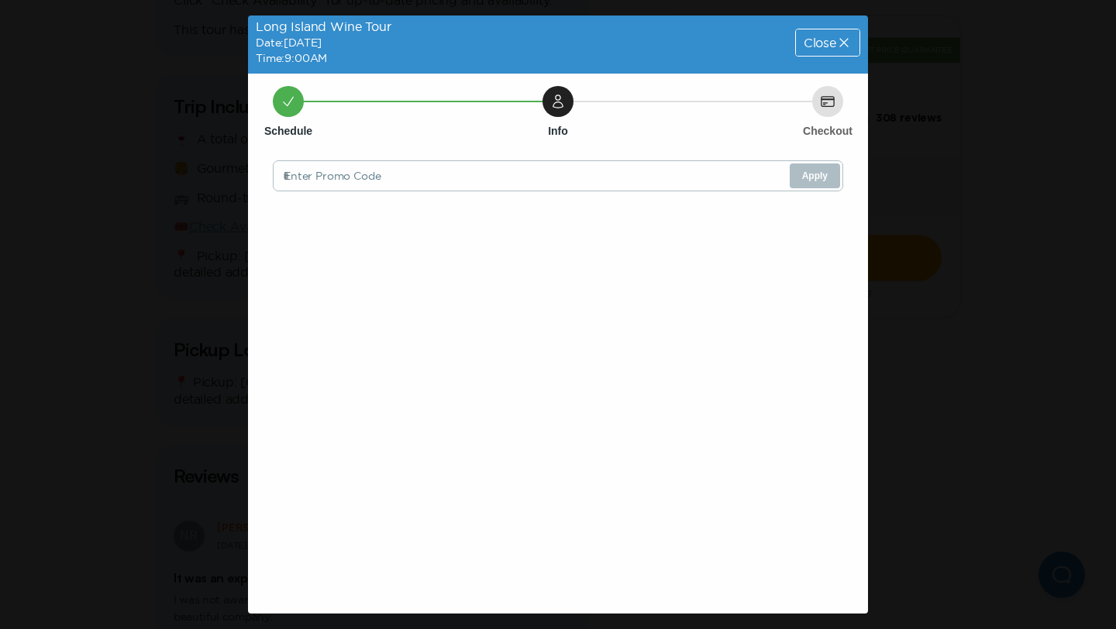
scroll to position [0, 0]
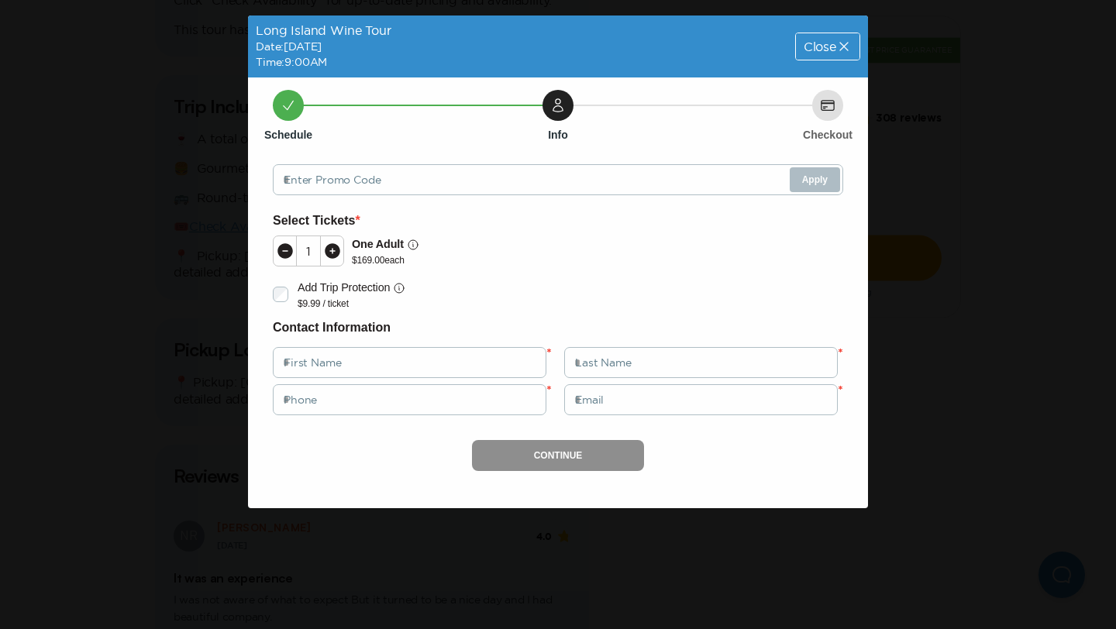
click at [341, 249] on div at bounding box center [331, 250] width 23 height 29
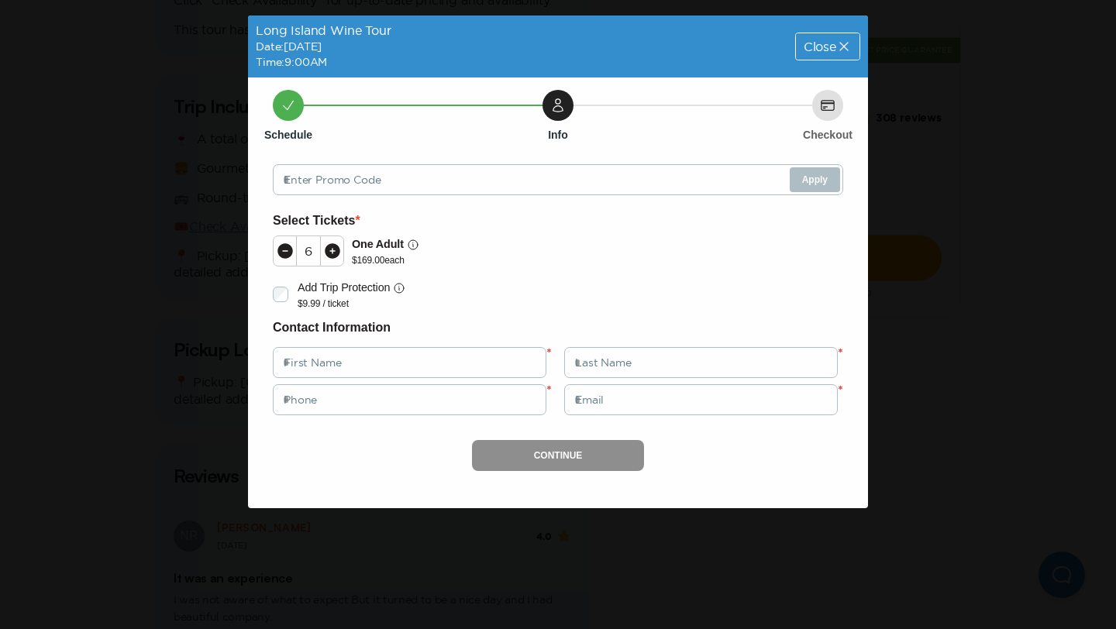
click at [332, 253] on icon at bounding box center [332, 251] width 19 height 19
click at [288, 250] on icon at bounding box center [285, 251] width 16 height 16
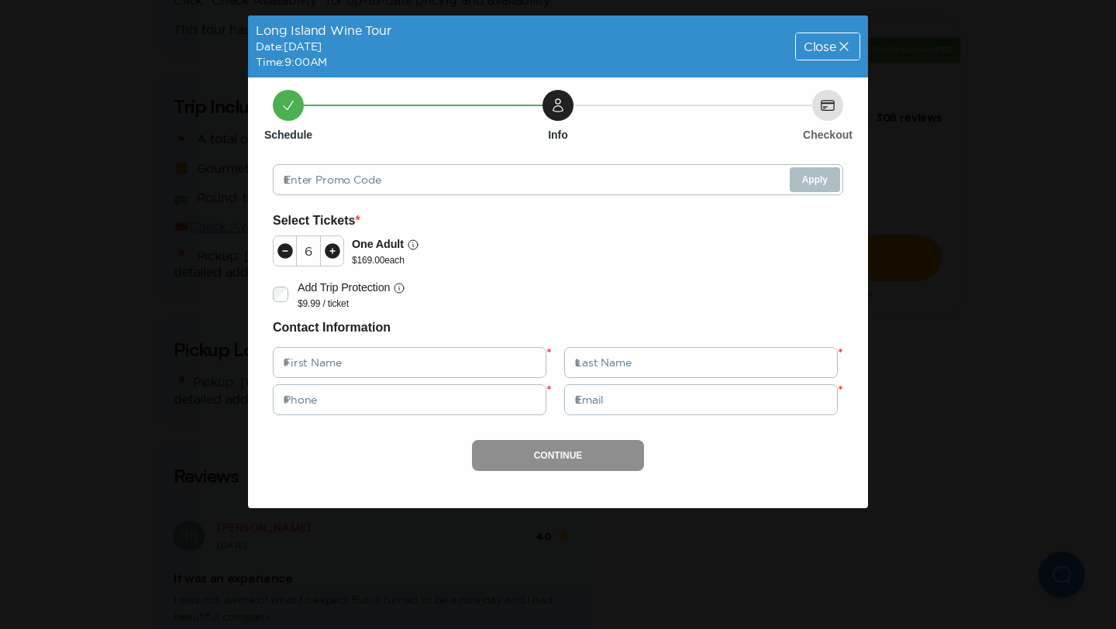
click at [288, 250] on icon at bounding box center [285, 251] width 16 height 16
click at [329, 244] on icon at bounding box center [333, 251] width 16 height 16
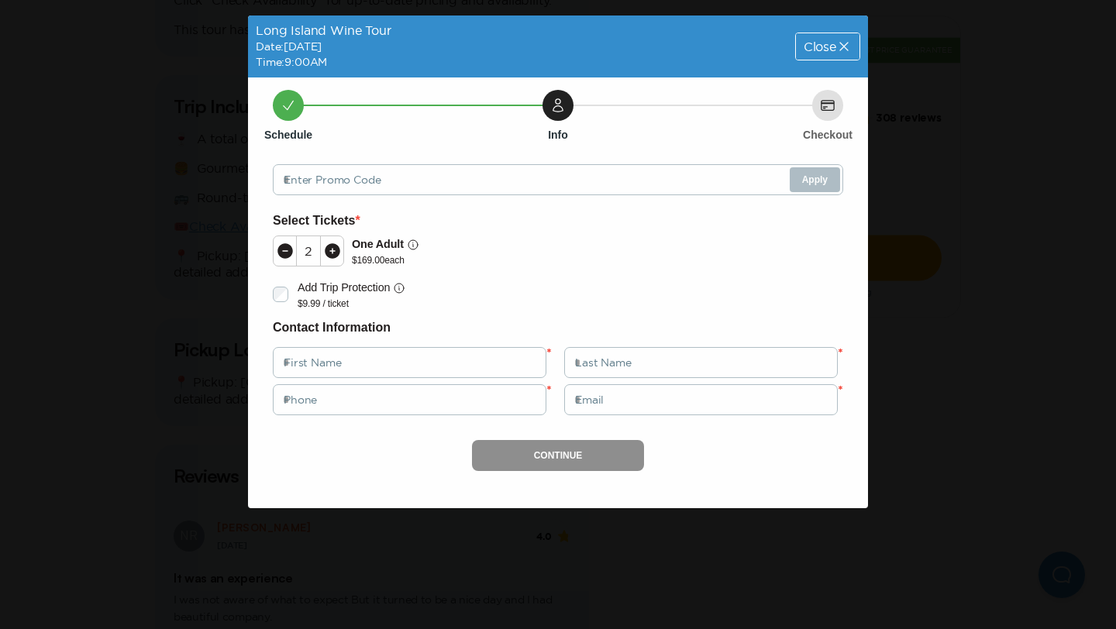
click at [854, 49] on div "Close" at bounding box center [828, 46] width 64 height 26
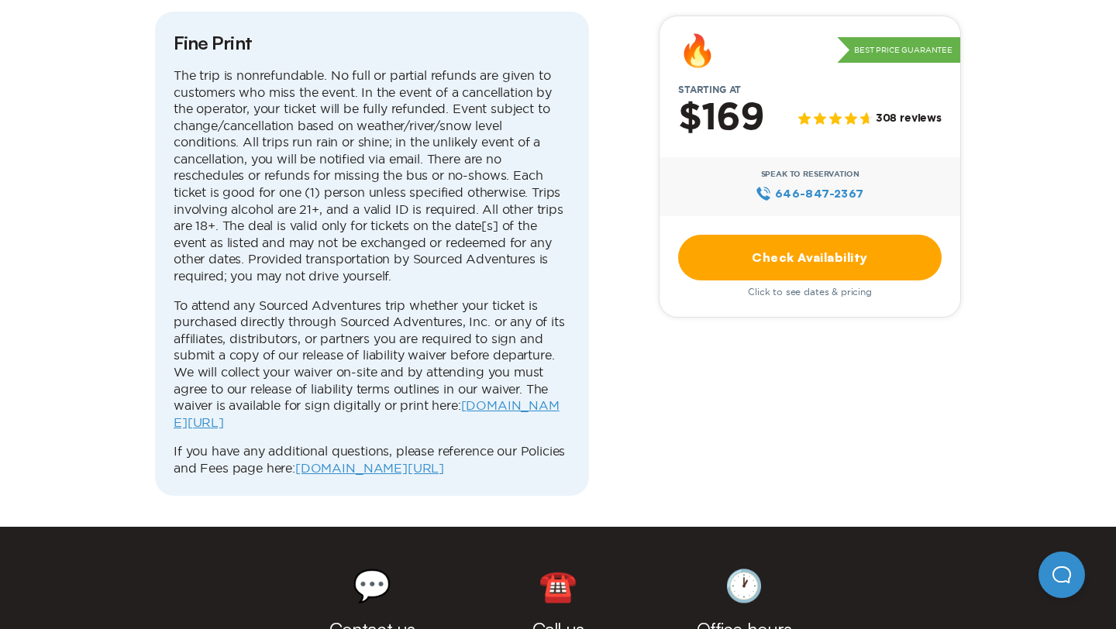
scroll to position [4922, 0]
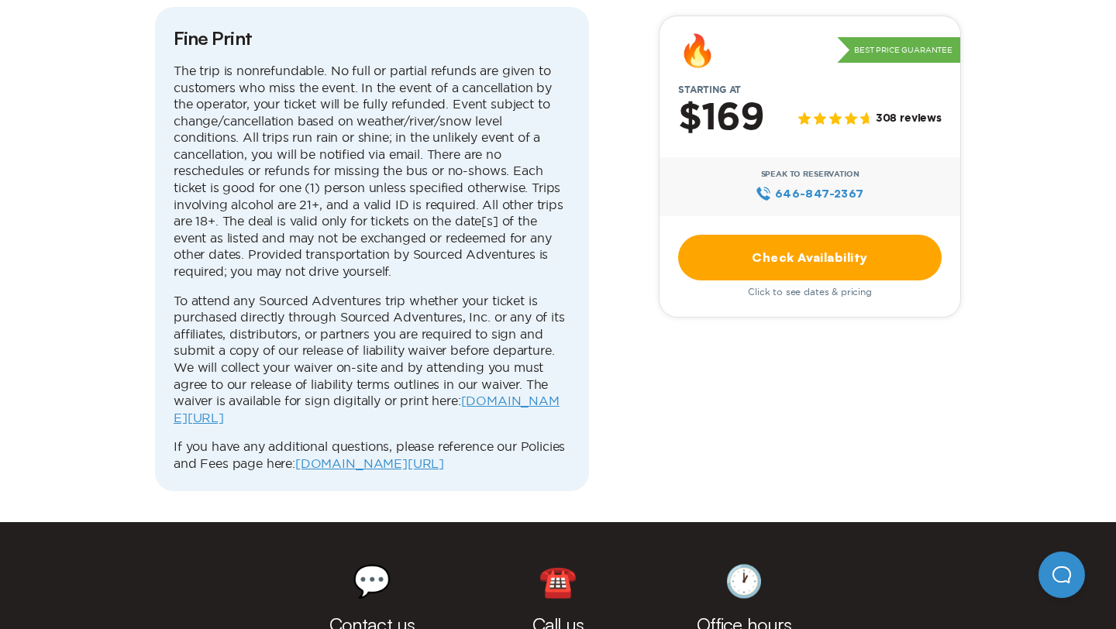
click at [549, 394] on link "[DOMAIN_NAME][URL]" at bounding box center [367, 409] width 386 height 31
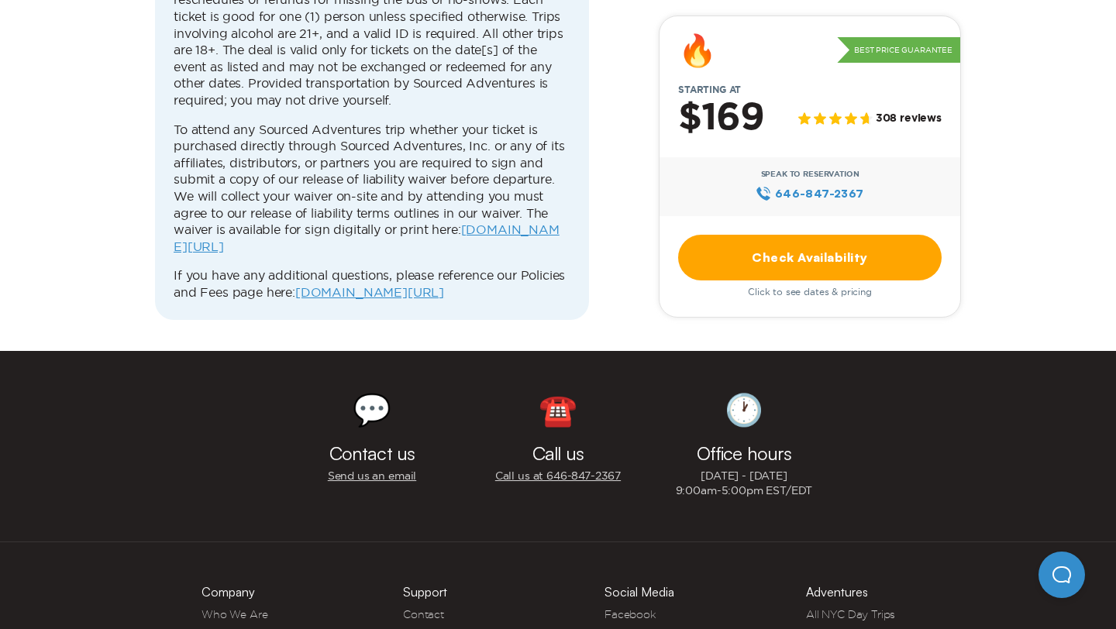
scroll to position [5103, 0]
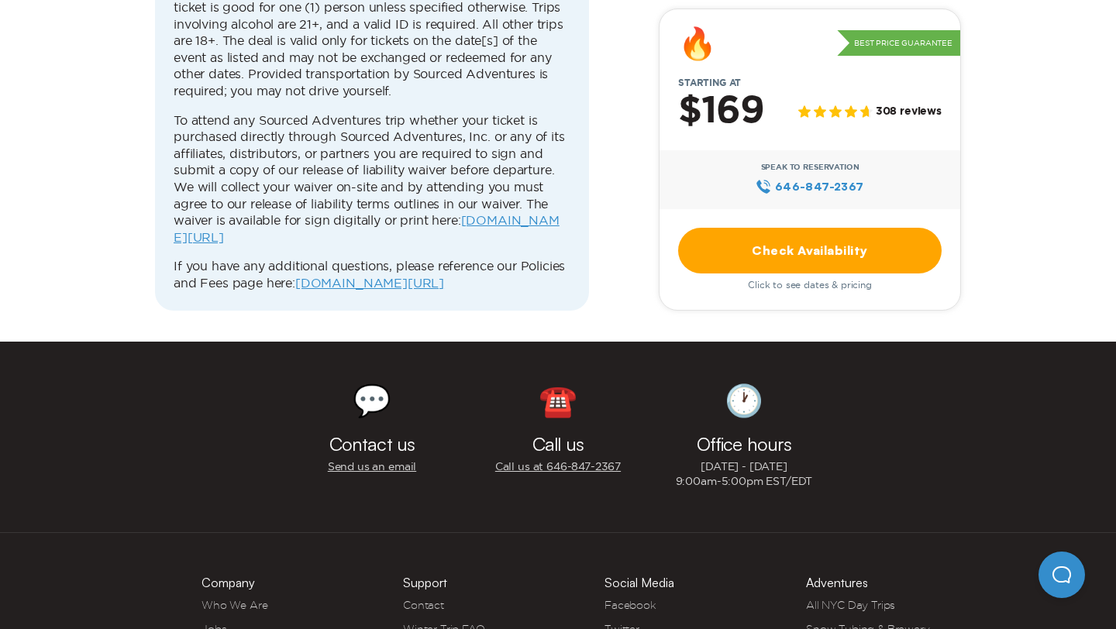
click at [401, 460] on link "Send us an email" at bounding box center [372, 467] width 88 height 15
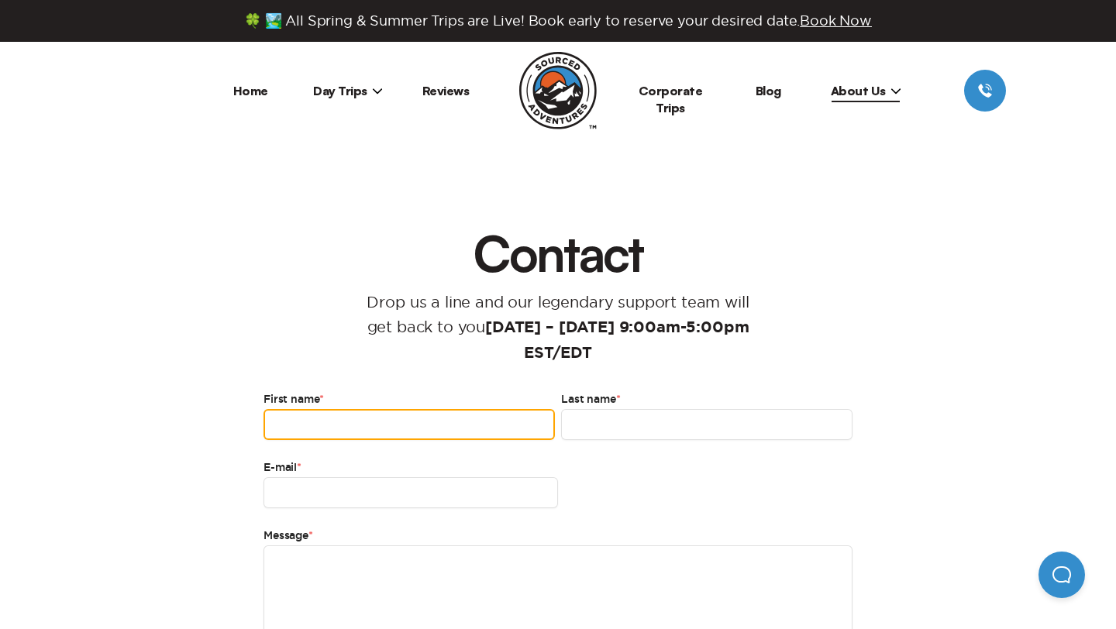
click at [395, 419] on input "First name *" at bounding box center [409, 424] width 291 height 31
type input "********"
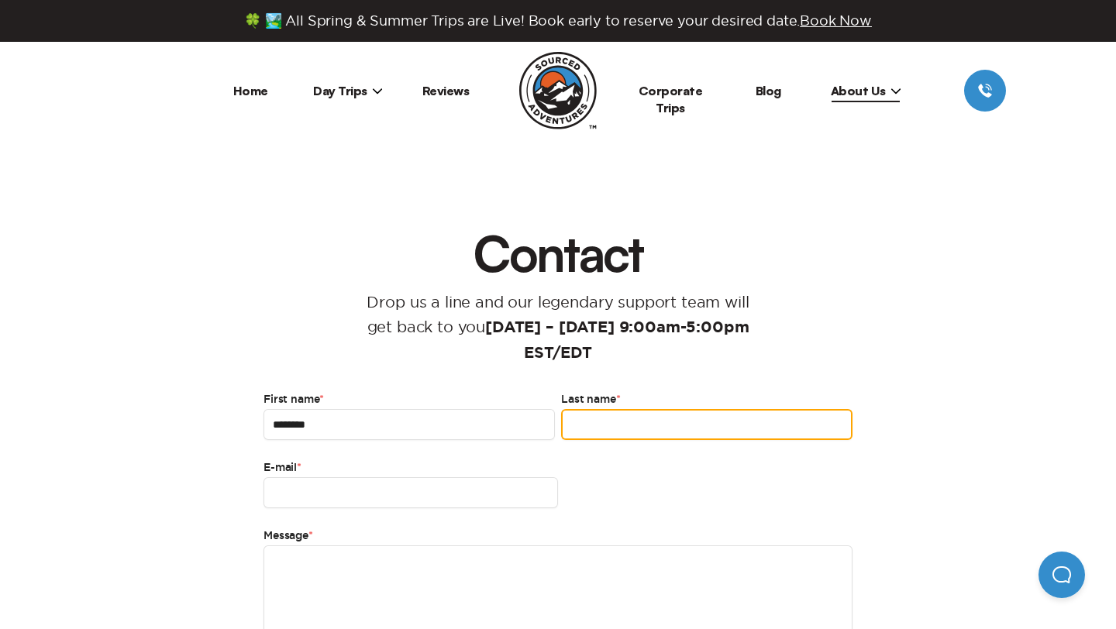
click at [623, 430] on input "Last name *" at bounding box center [706, 424] width 291 height 31
type input "*******"
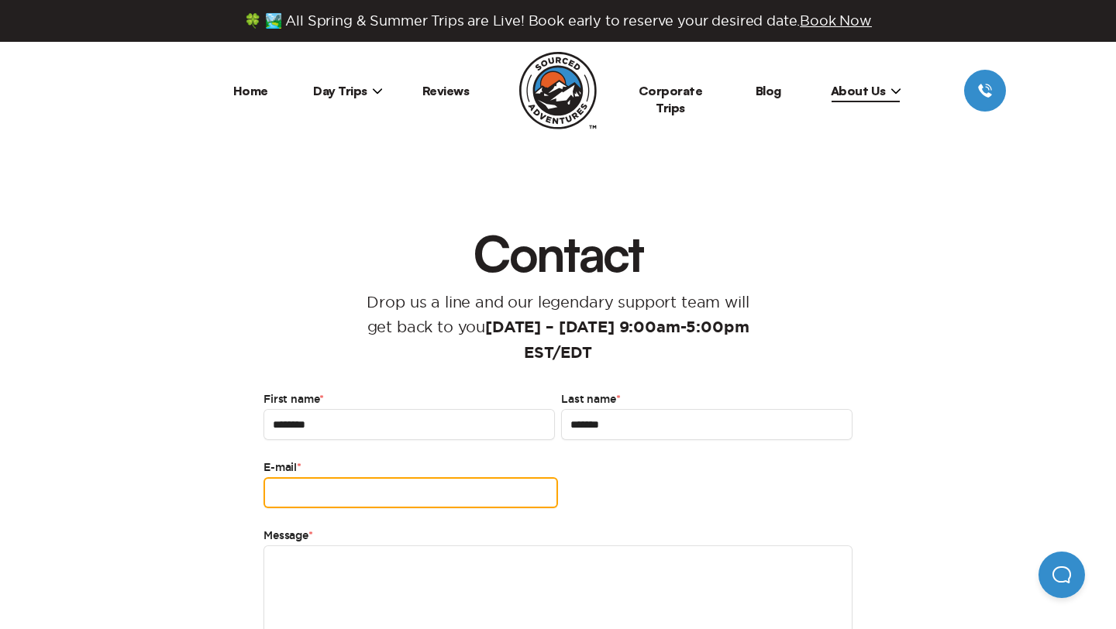
click at [470, 502] on input "E-mail *" at bounding box center [411, 492] width 295 height 31
type input "**********"
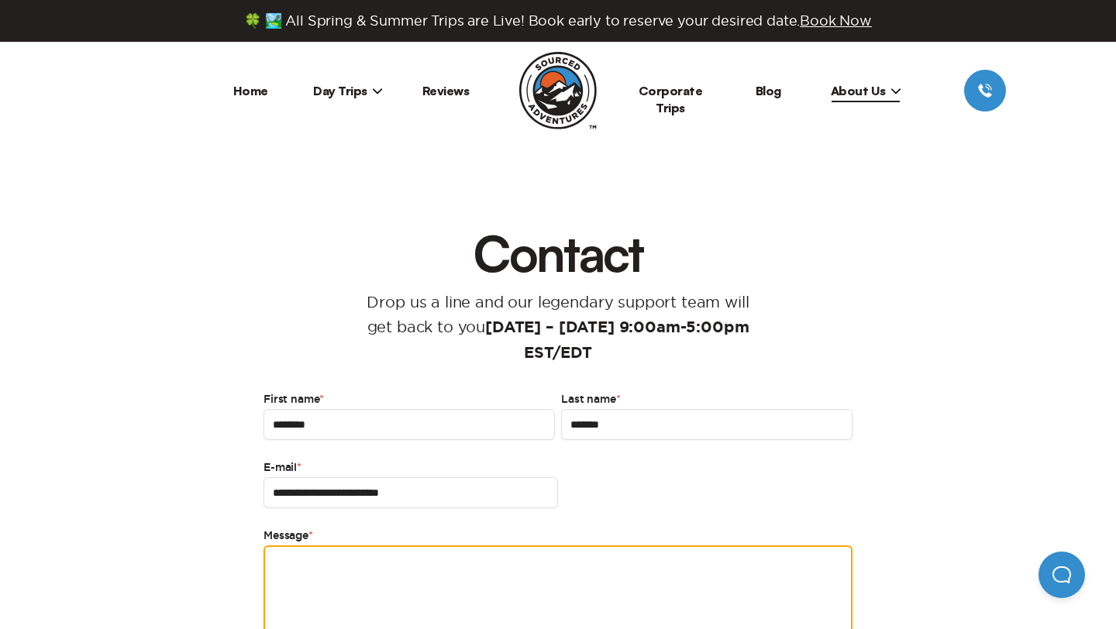
click at [396, 627] on textarea "Message *" at bounding box center [558, 598] width 589 height 105
type textarea "*"
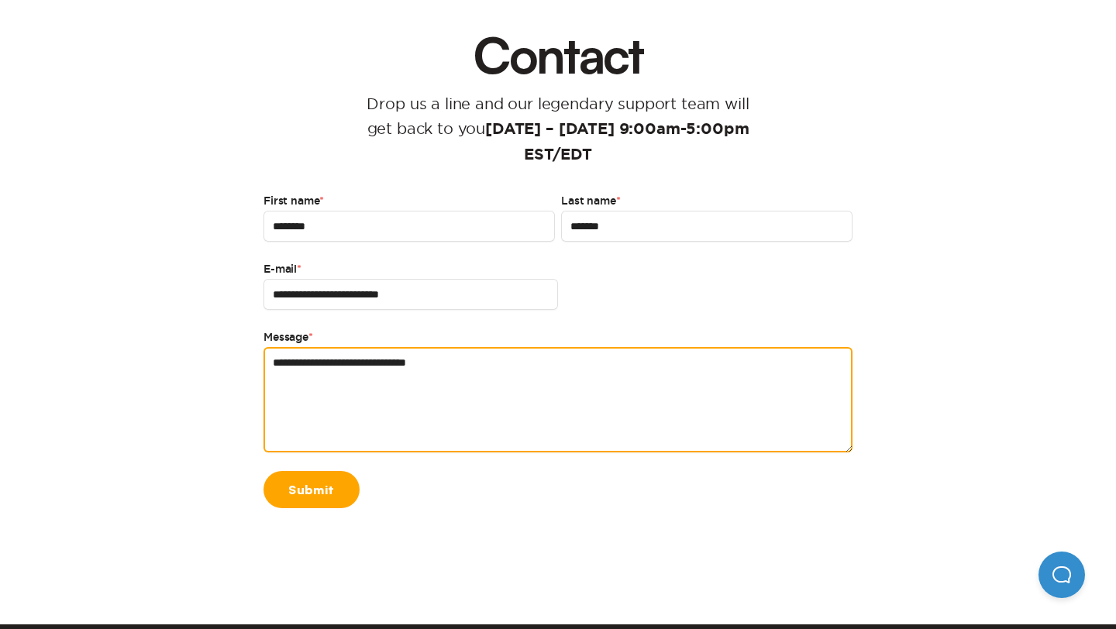
scroll to position [202, 0]
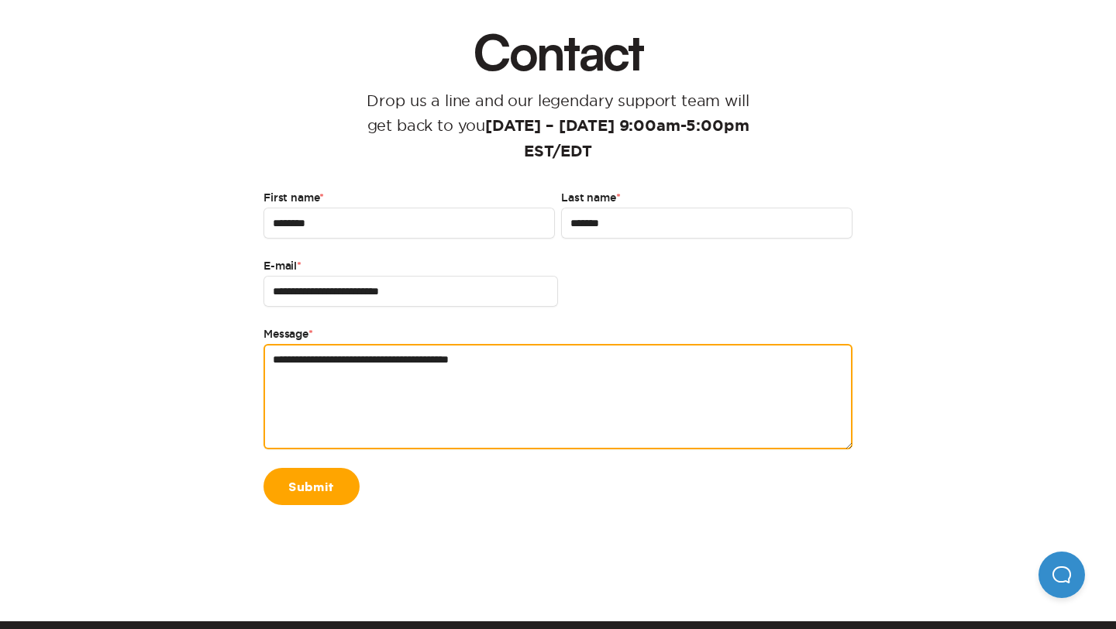
drag, startPoint x: 544, startPoint y: 368, endPoint x: 291, endPoint y: 346, distance: 253.6
click at [312, 351] on textarea "**********" at bounding box center [558, 396] width 589 height 105
type textarea "*"
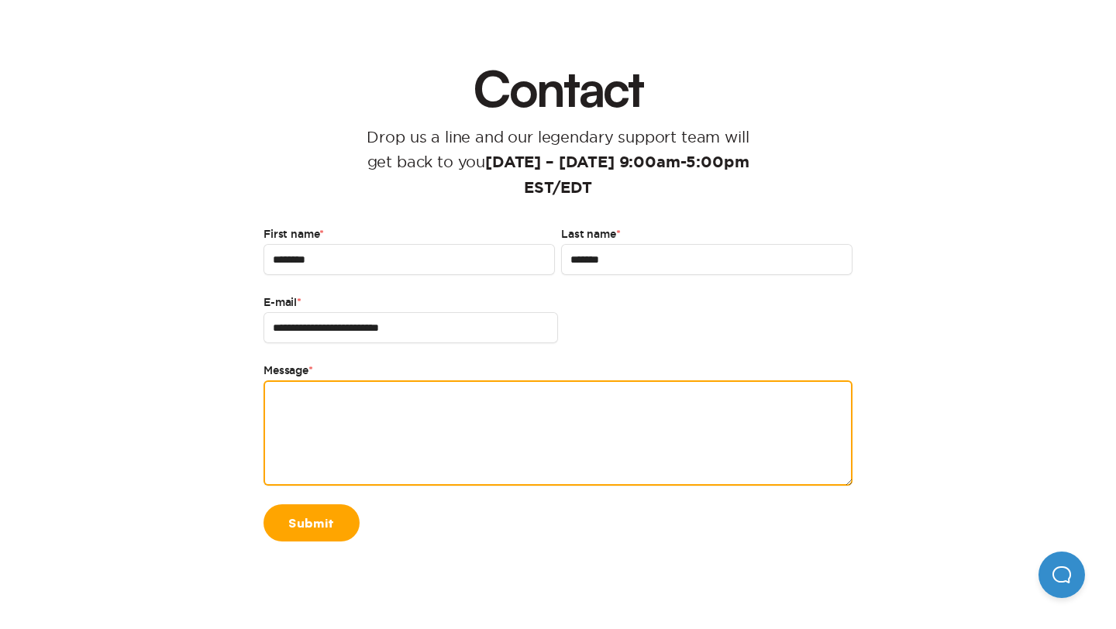
scroll to position [0, 0]
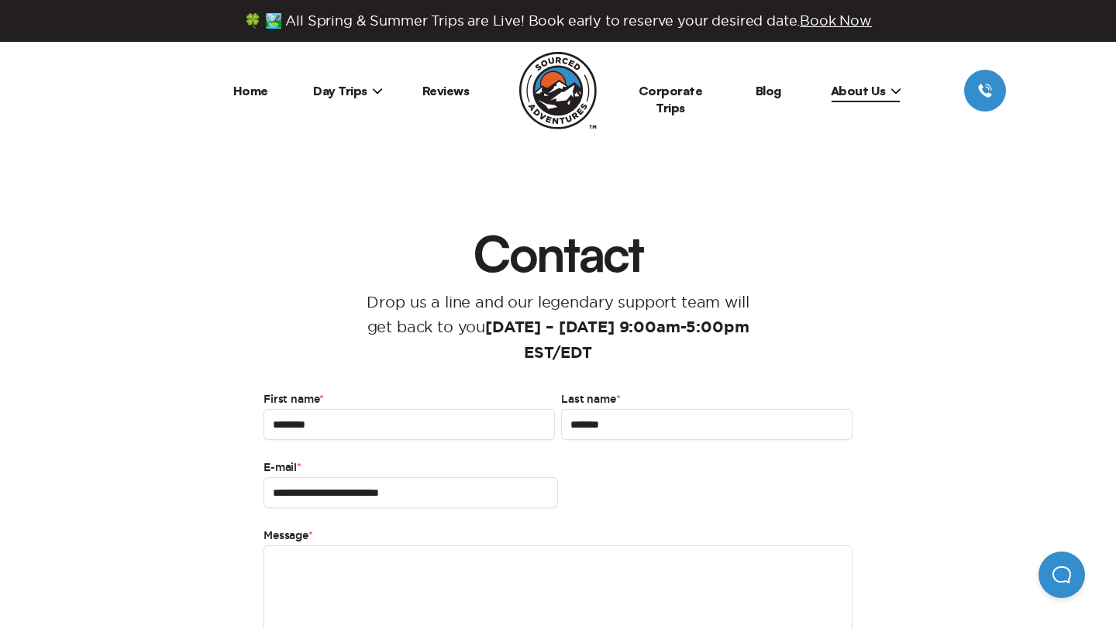
click at [356, 91] on span "Day Trips" at bounding box center [348, 91] width 70 height 16
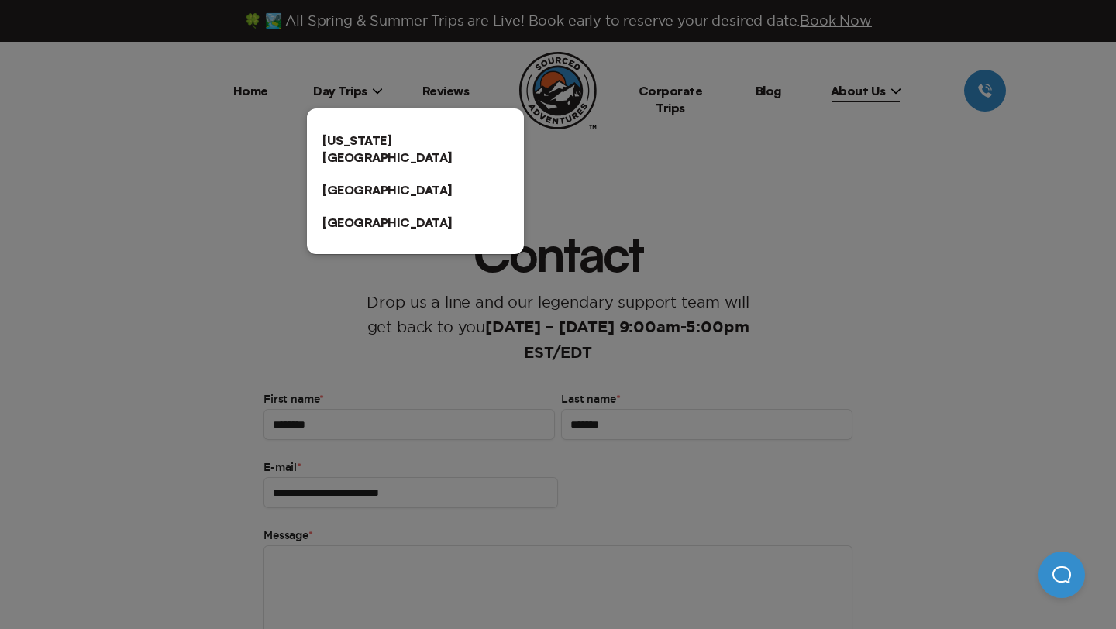
click at [357, 126] on link "[US_STATE][GEOGRAPHIC_DATA]" at bounding box center [415, 149] width 217 height 50
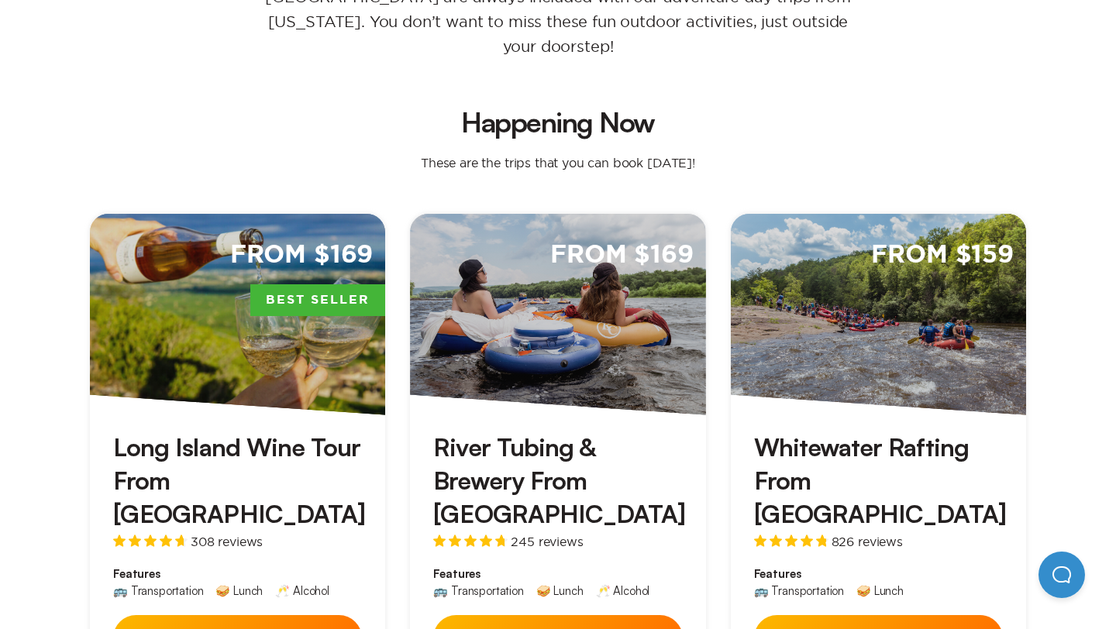
scroll to position [377, 0]
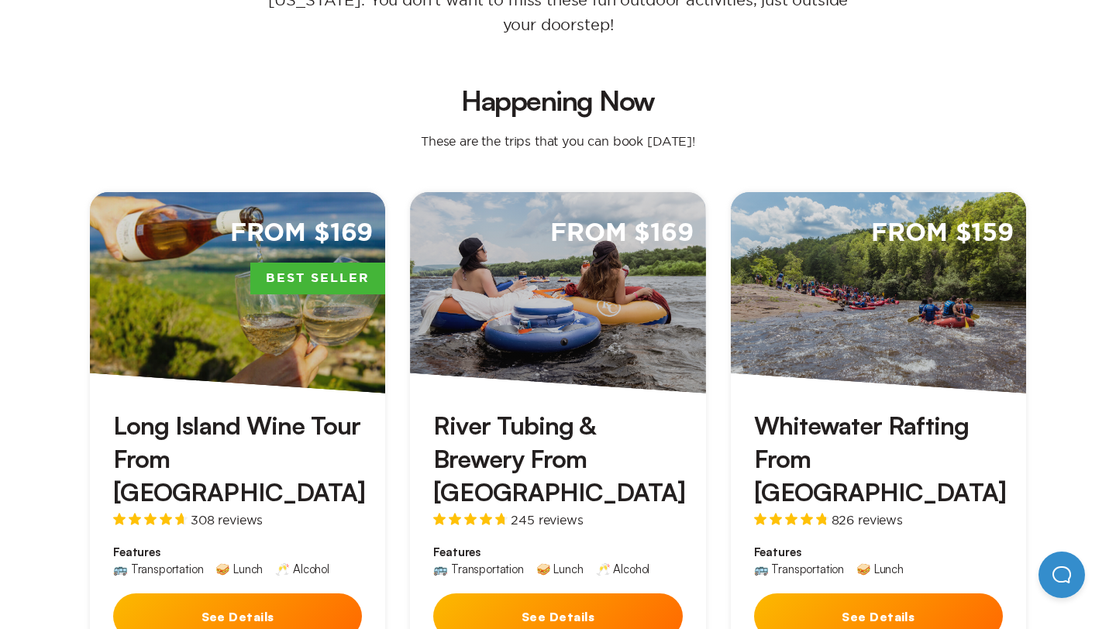
click at [234, 594] on button "See Details" at bounding box center [237, 617] width 249 height 46
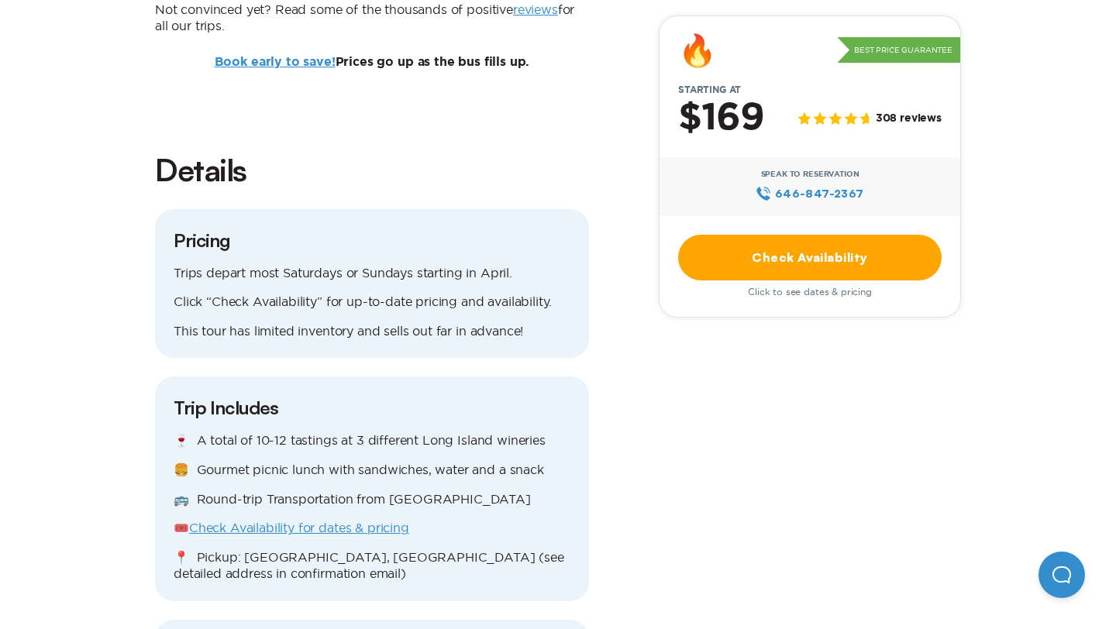
scroll to position [1297, 0]
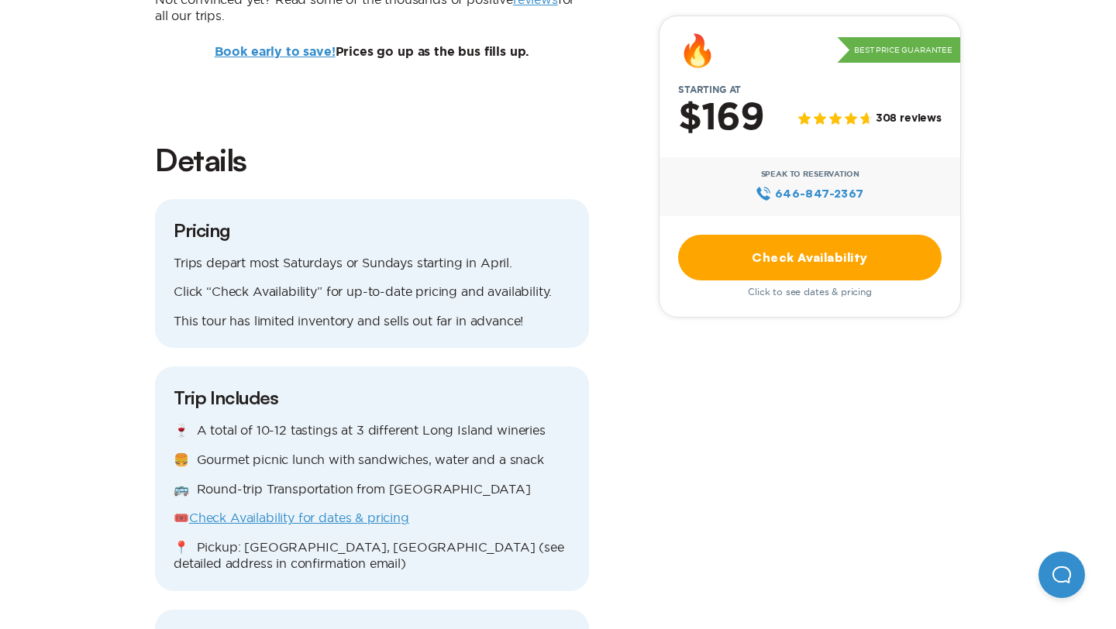
click at [369, 510] on p "🎟️ Check Availability for dates & pricing" at bounding box center [372, 518] width 397 height 17
click at [374, 511] on link "Check Availability for dates & pricing" at bounding box center [299, 518] width 220 height 14
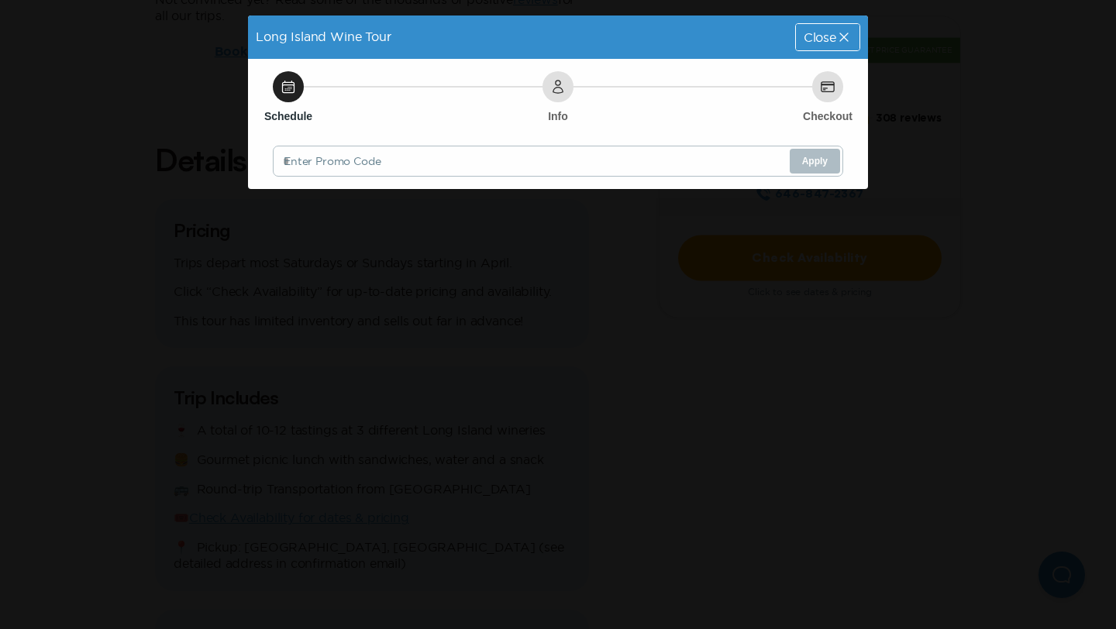
scroll to position [0, 0]
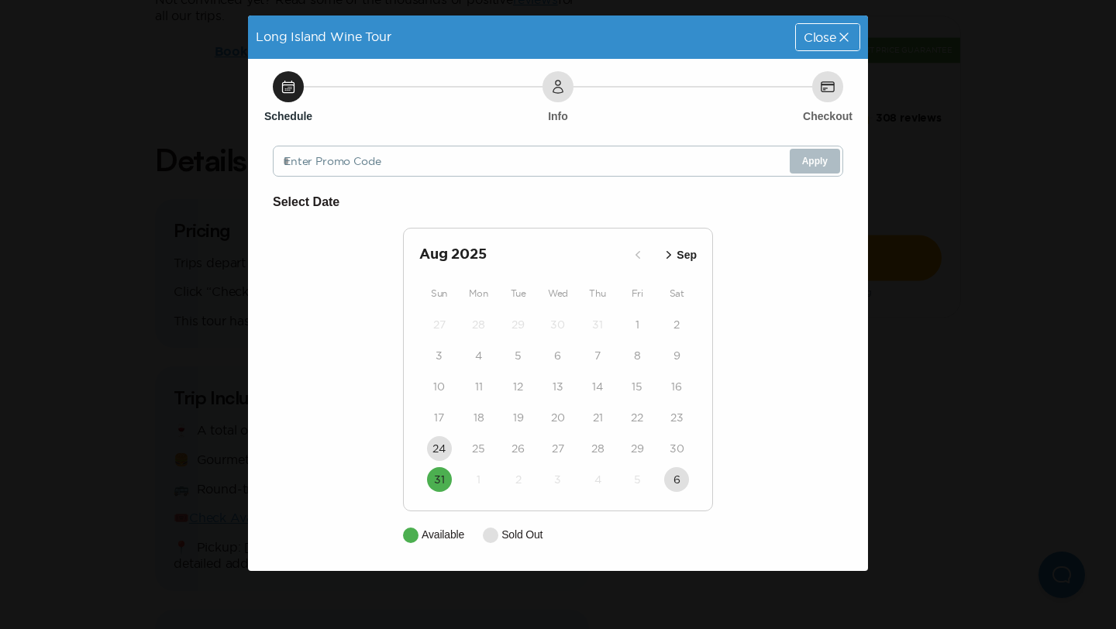
click at [674, 252] on icon "button" at bounding box center [669, 255] width 16 height 16
click at [674, 252] on icon "button" at bounding box center [671, 255] width 16 height 16
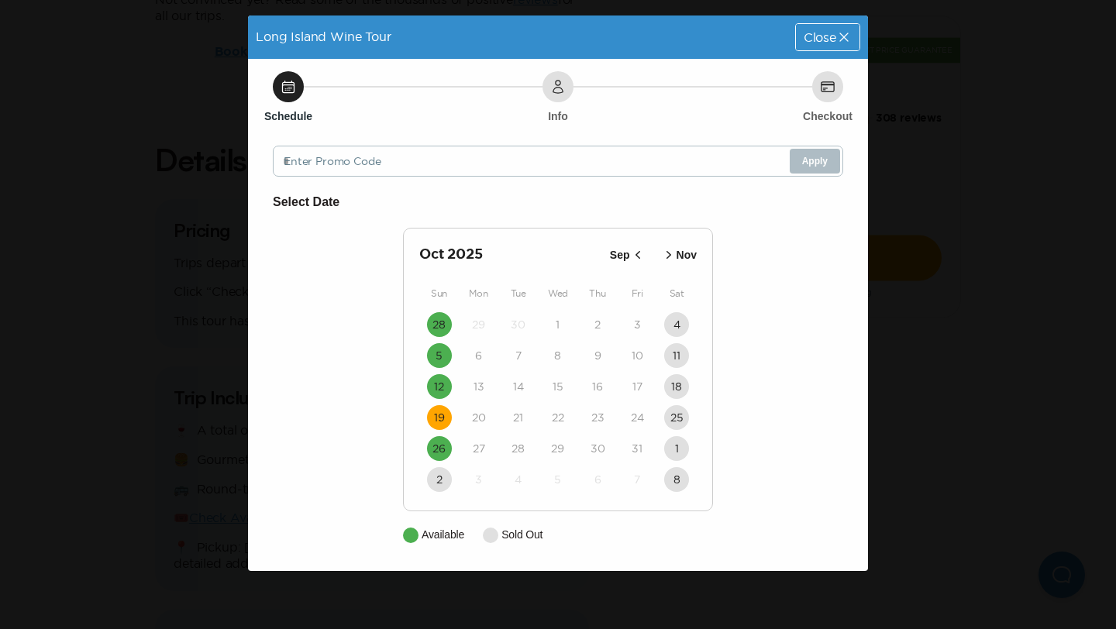
click at [439, 416] on time "19" at bounding box center [439, 418] width 11 height 16
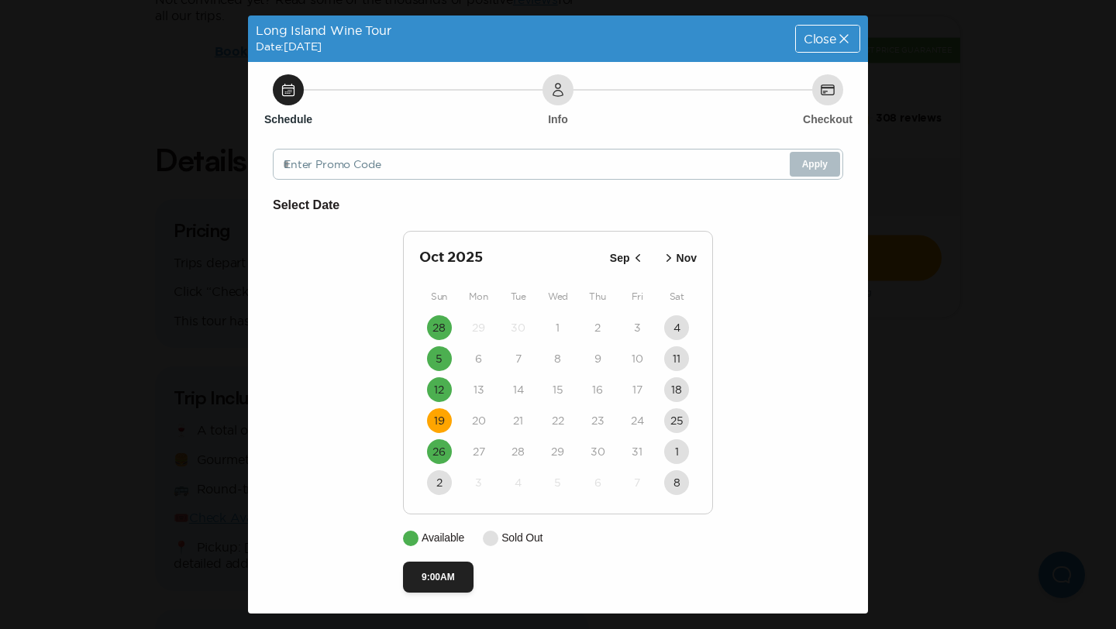
scroll to position [4, 0]
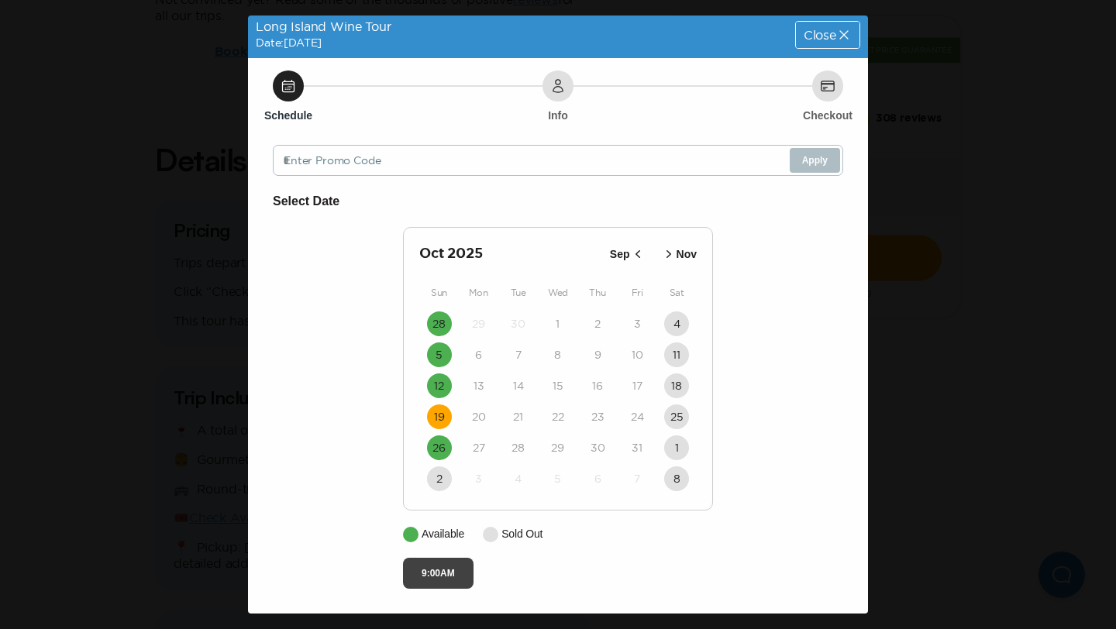
click at [449, 586] on button "9:00AM" at bounding box center [438, 573] width 71 height 31
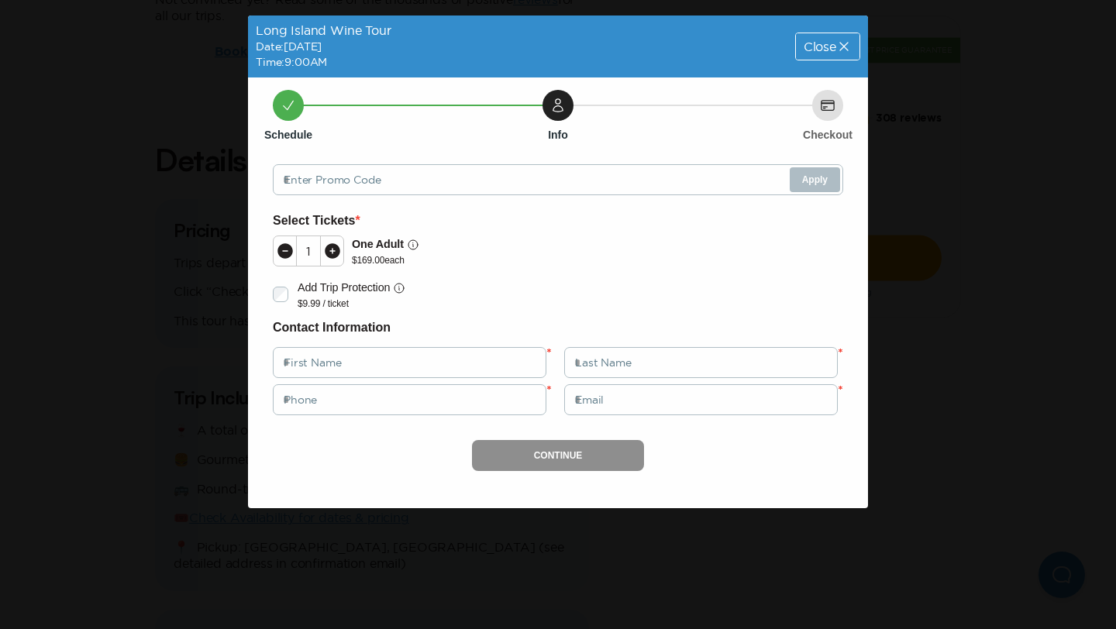
scroll to position [0, 0]
click at [397, 364] on input "text" at bounding box center [410, 362] width 274 height 31
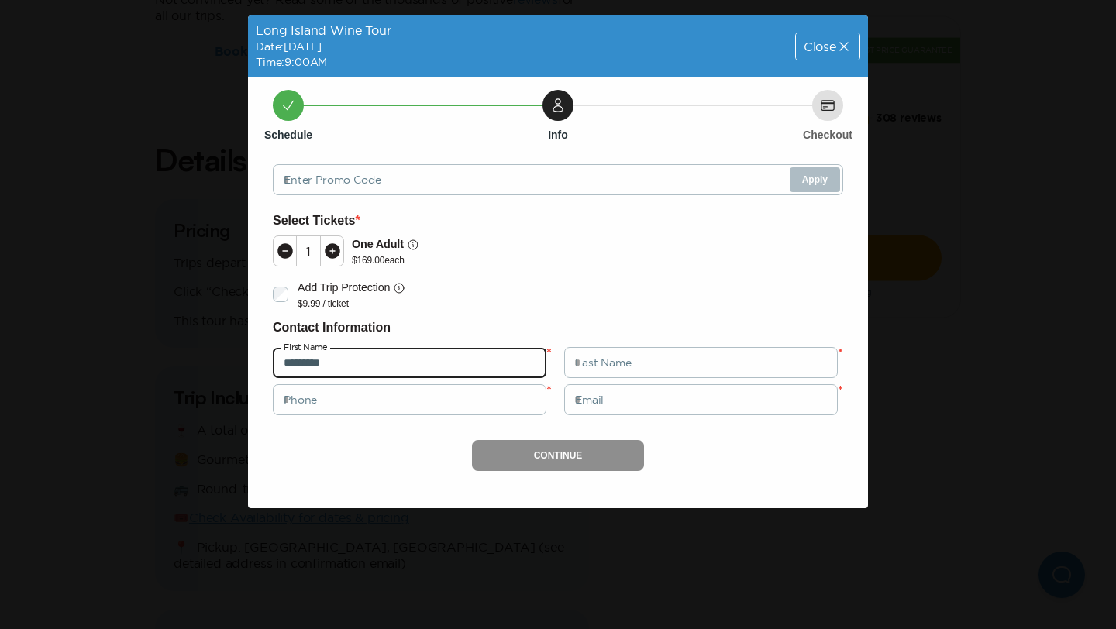
type input "********"
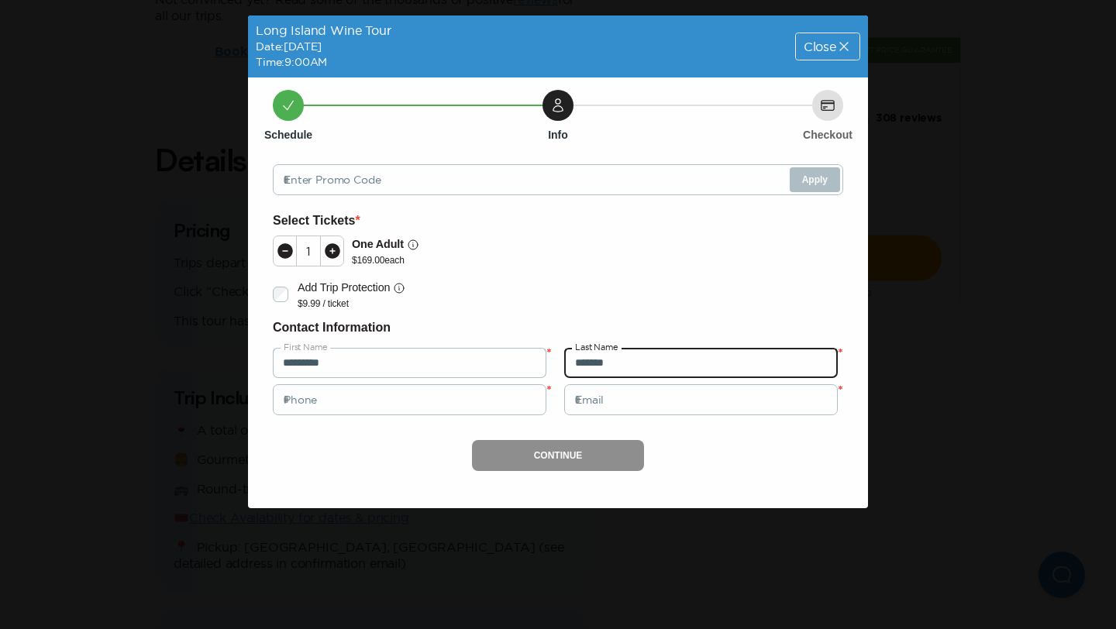
type input "*******"
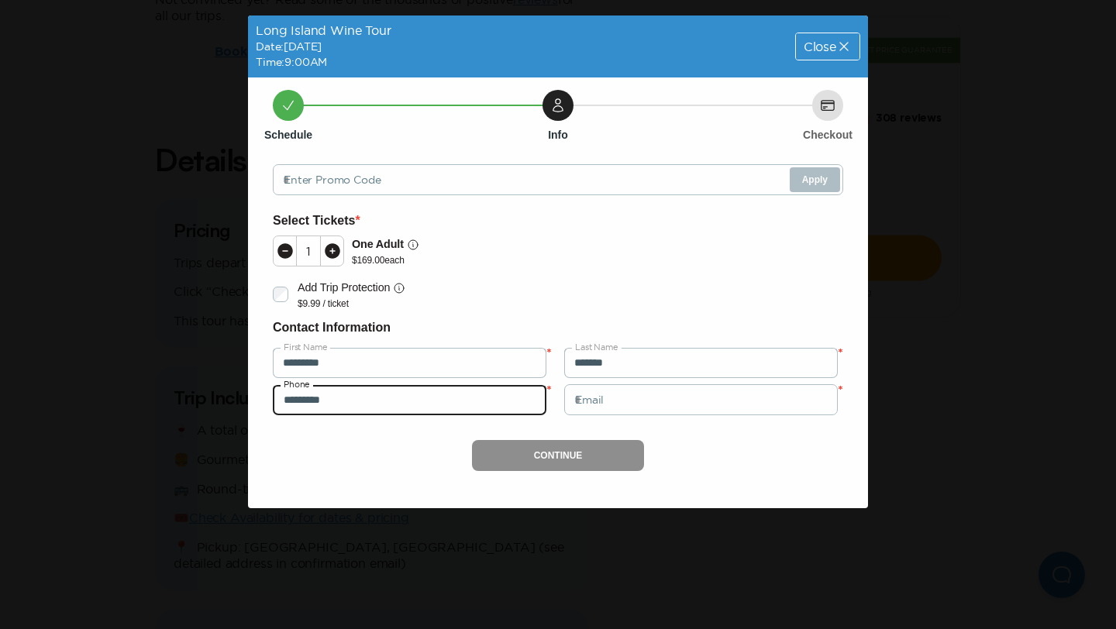
type input "*********"
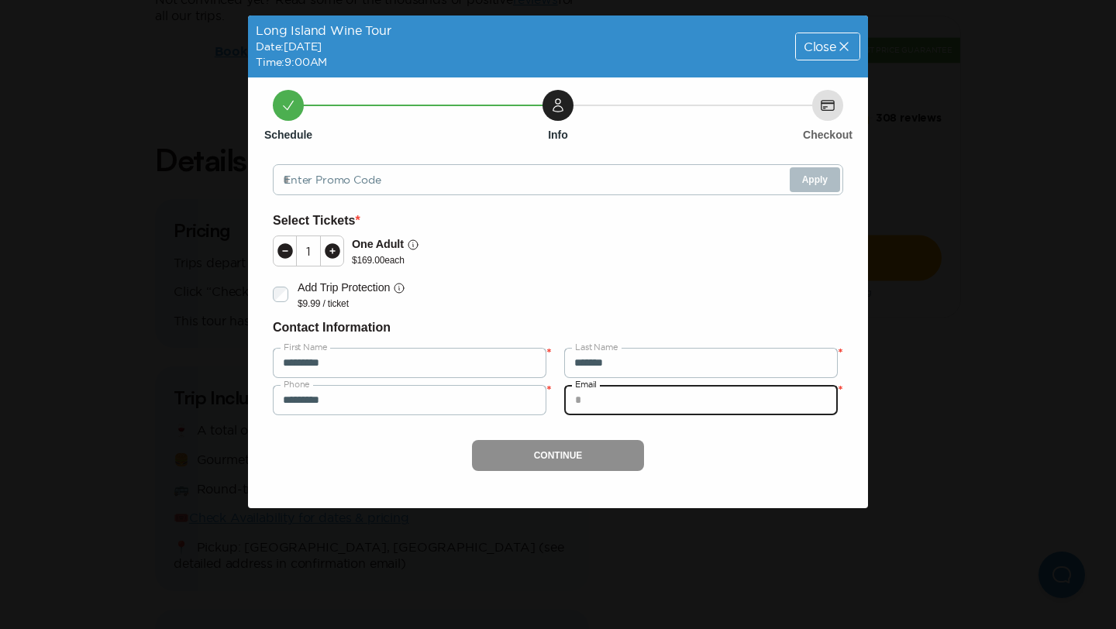
type input "*"
type input "**********"
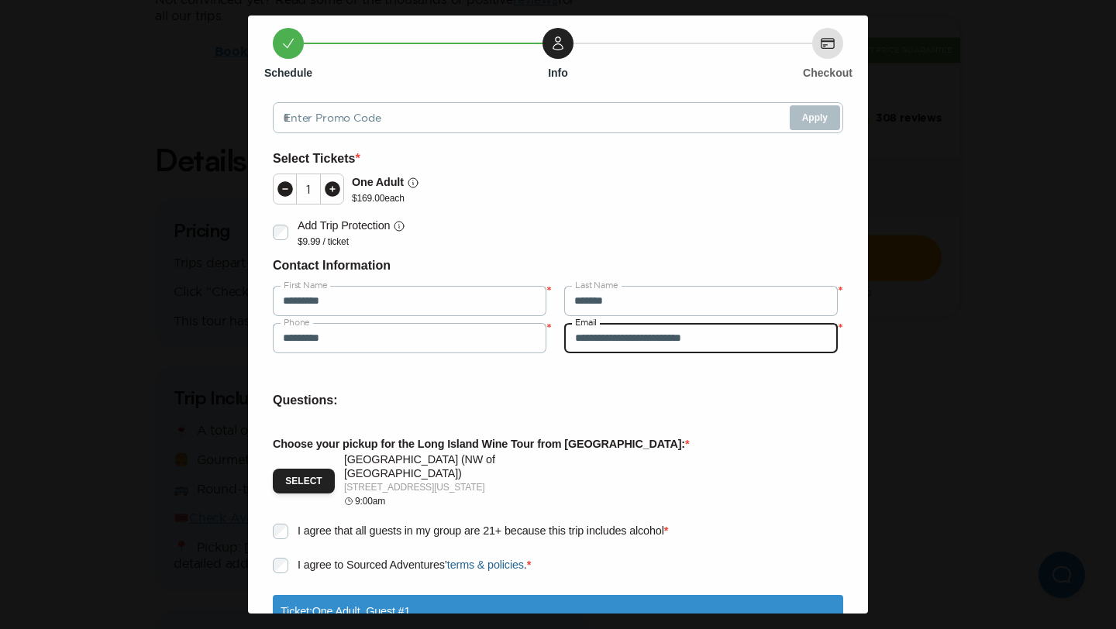
scroll to position [125, 0]
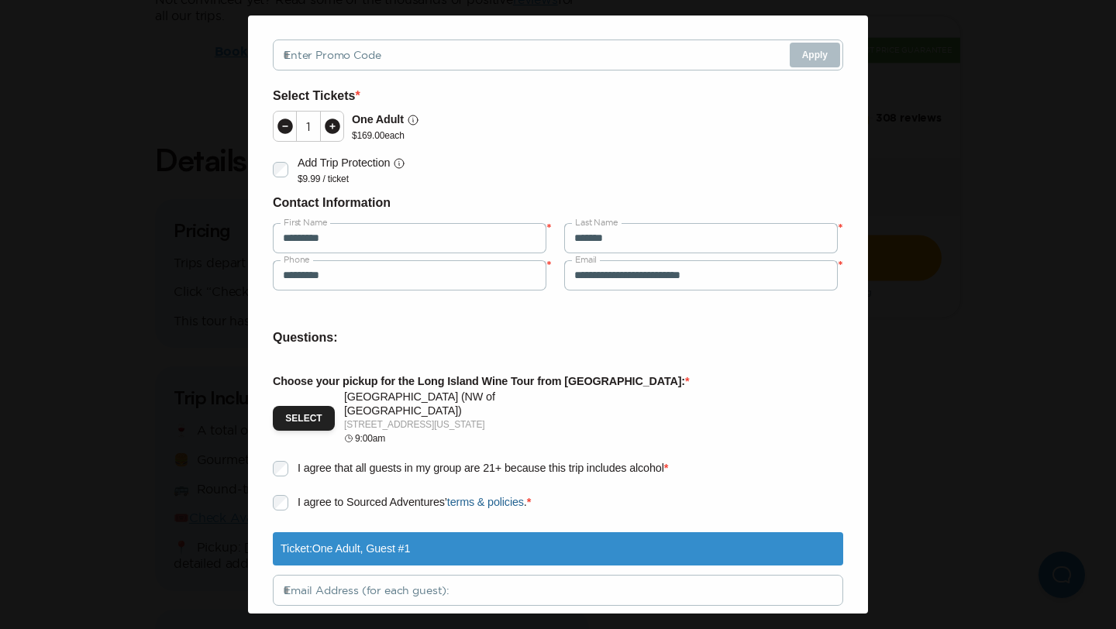
click at [301, 390] on p "Choose your pickup for the Long Island Wine Tour from NYC: *" at bounding box center [558, 382] width 570 height 18
click at [298, 406] on button "Select" at bounding box center [304, 418] width 62 height 25
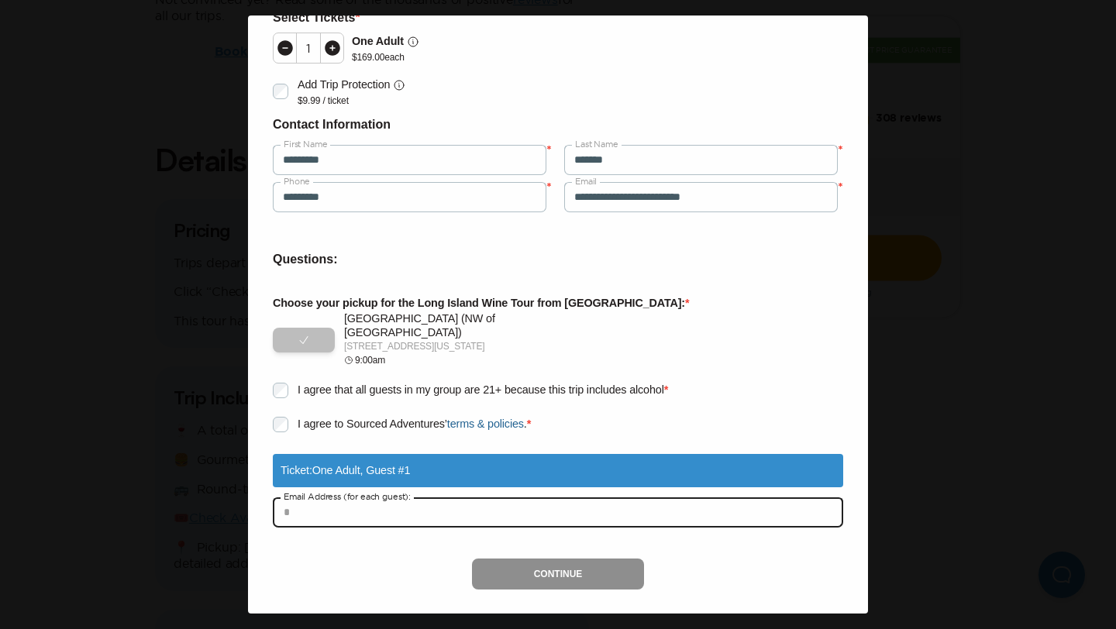
click at [294, 497] on input "text" at bounding box center [558, 512] width 570 height 31
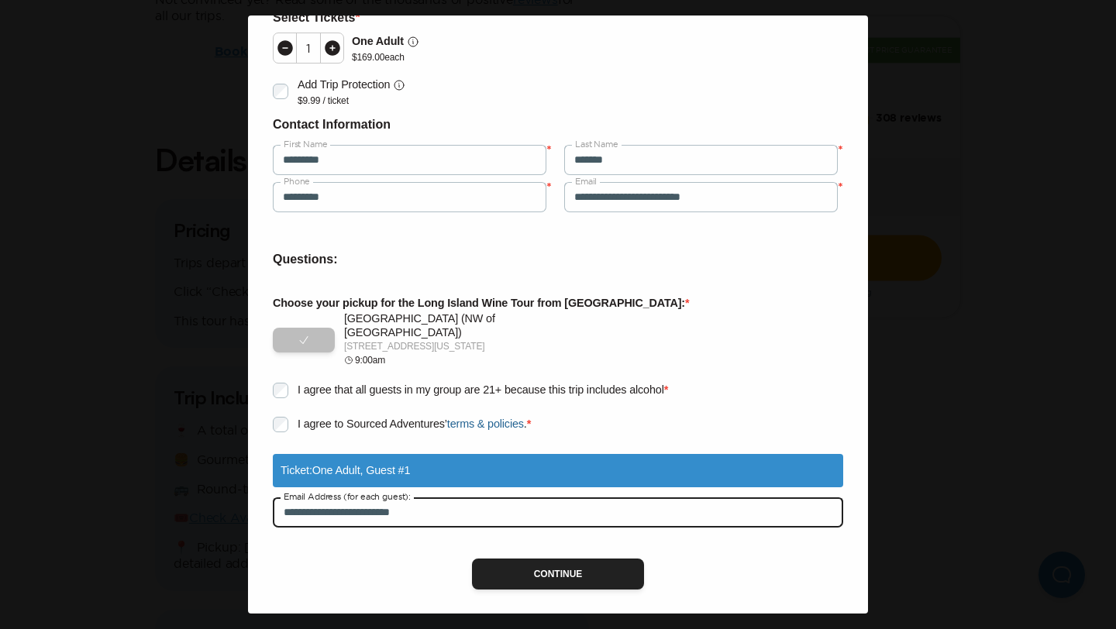
type input "**********"
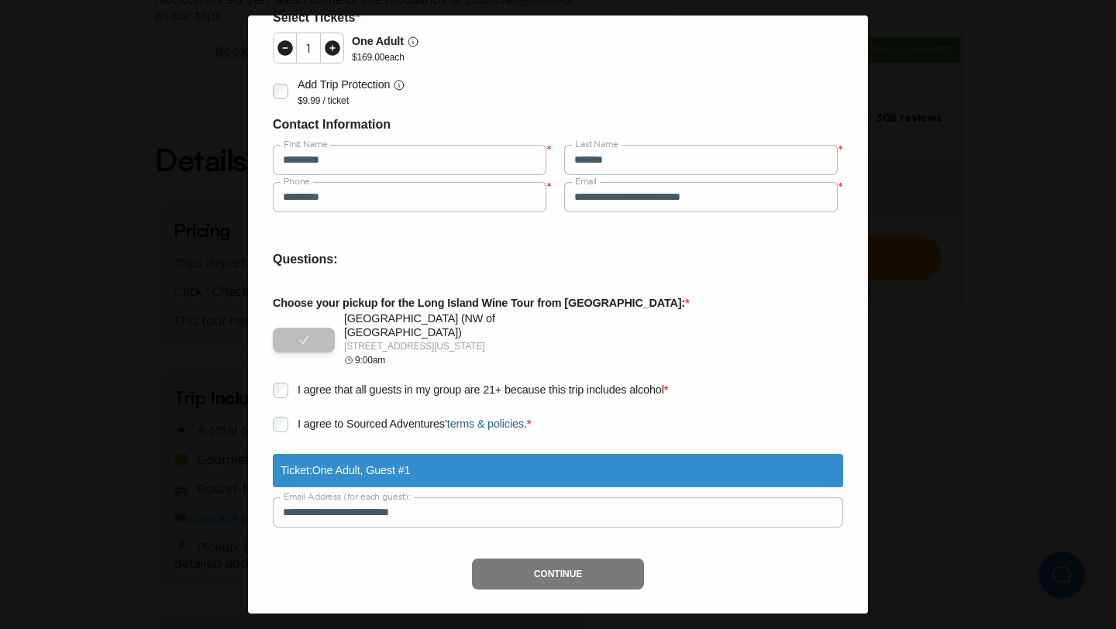
click at [510, 559] on button "Continue" at bounding box center [558, 574] width 173 height 31
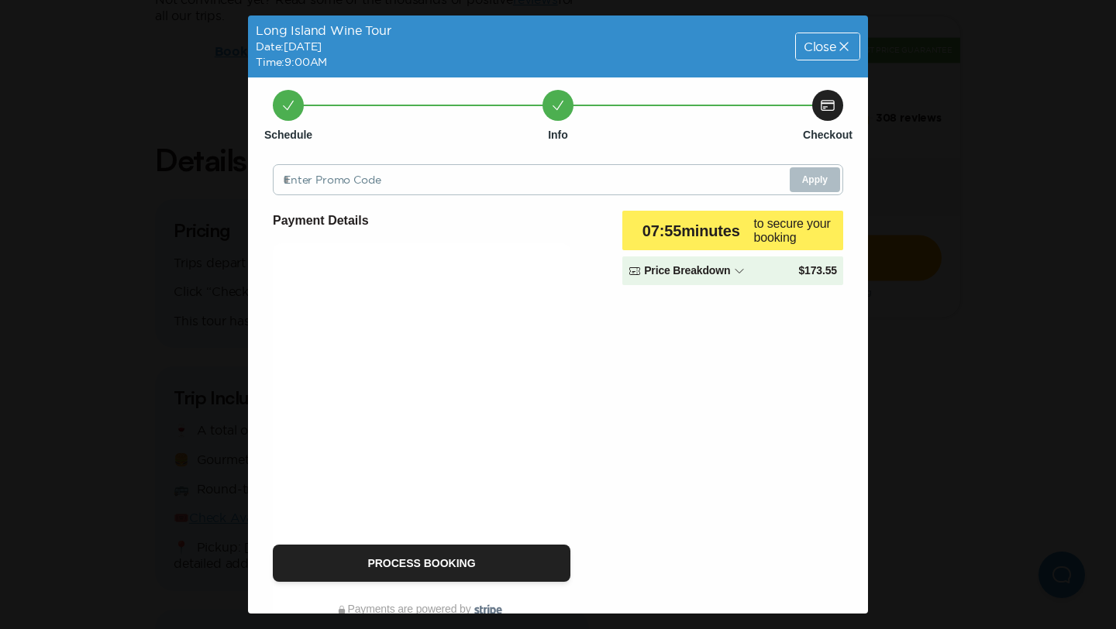
scroll to position [18, 0]
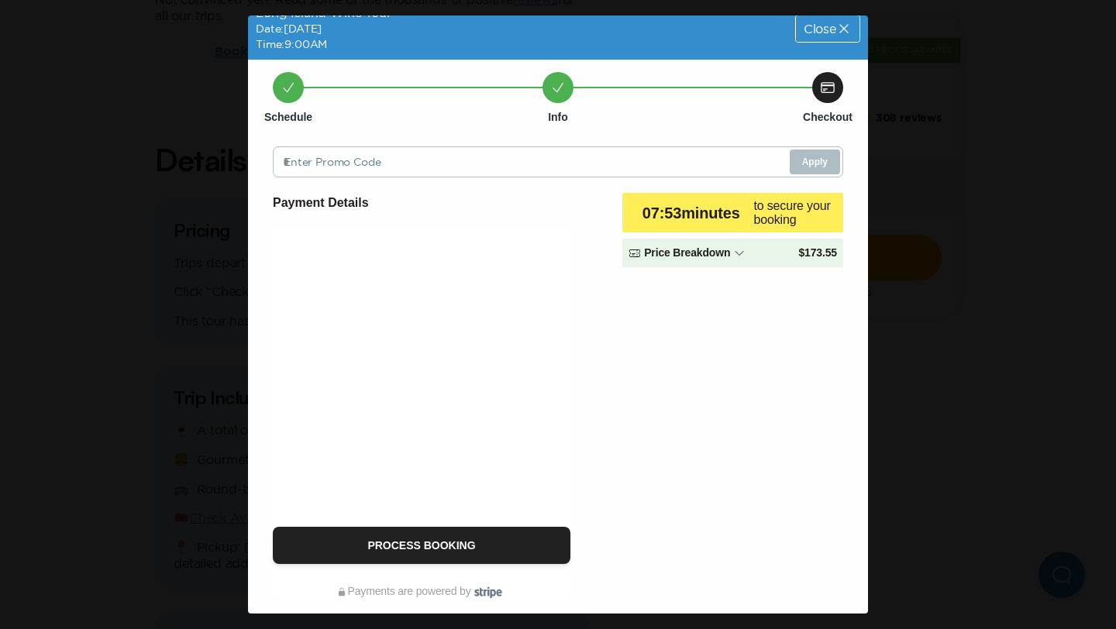
click at [835, 28] on span "Close" at bounding box center [820, 28] width 33 height 12
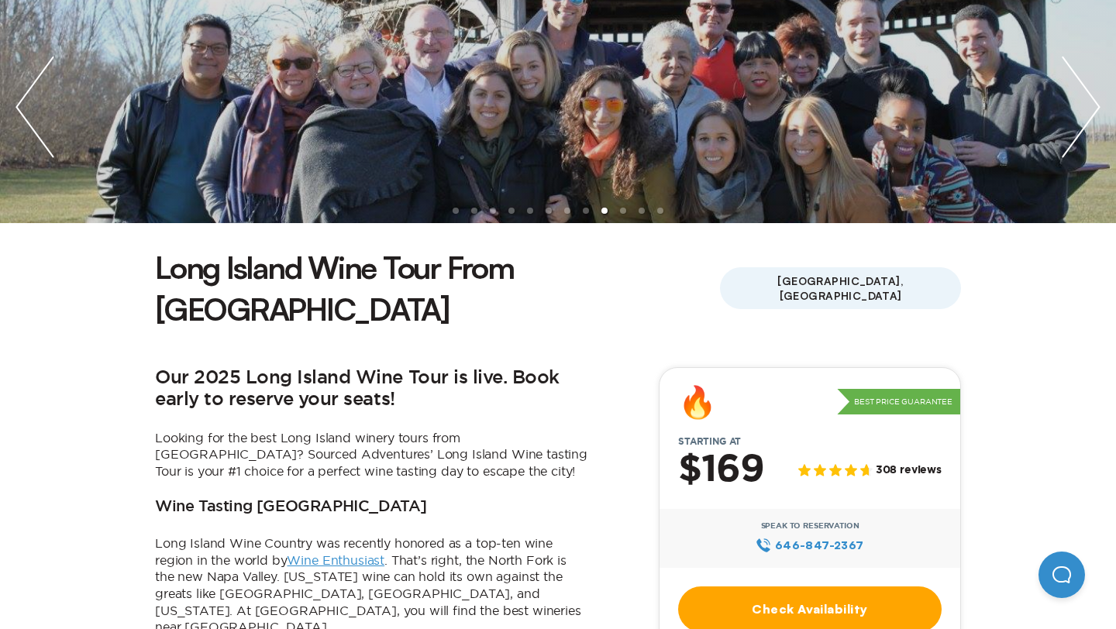
scroll to position [0, 0]
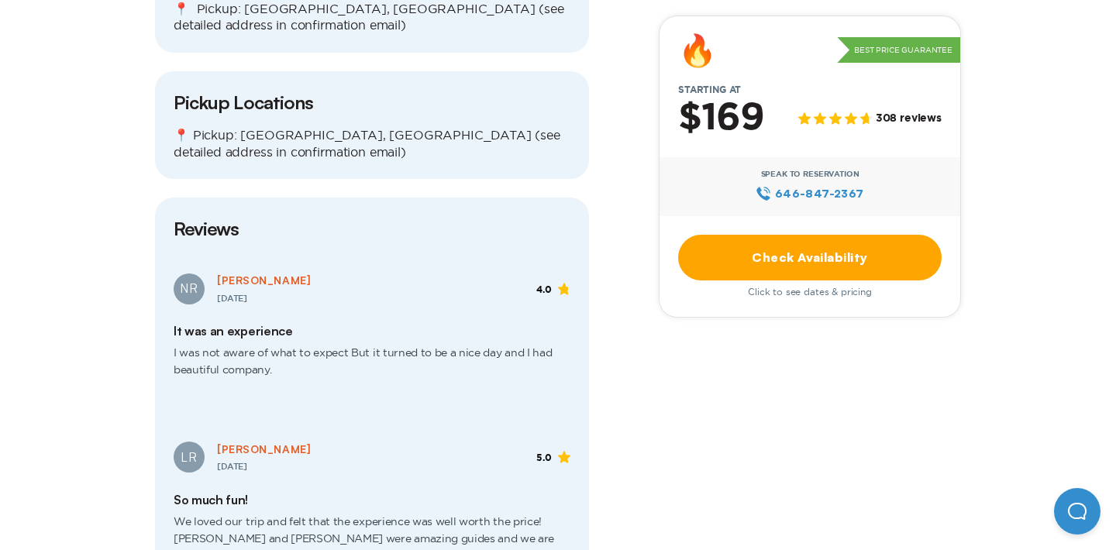
scroll to position [1592, 0]
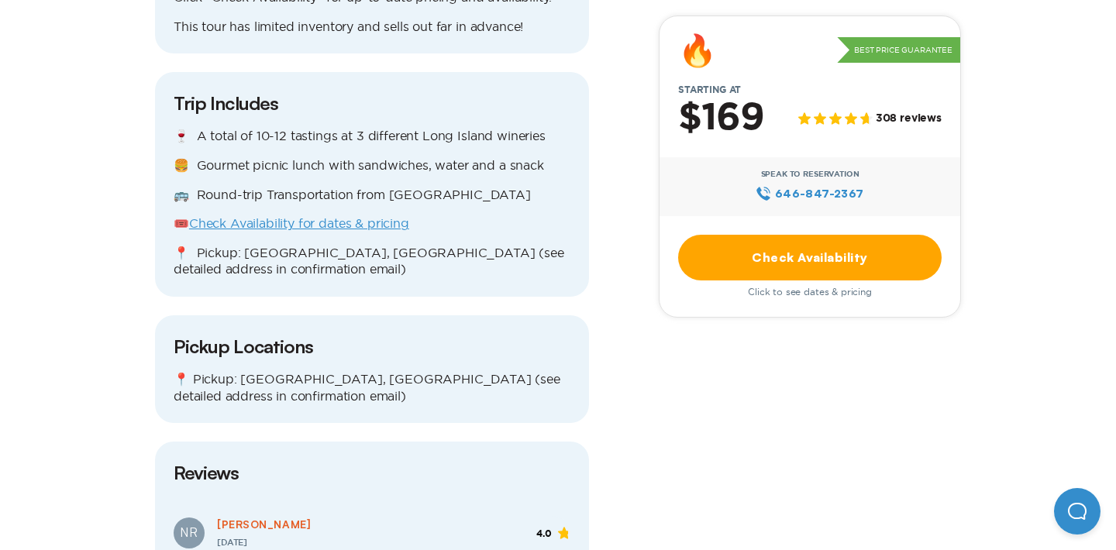
click at [389, 216] on link "Check Availability for dates & pricing" at bounding box center [299, 223] width 220 height 14
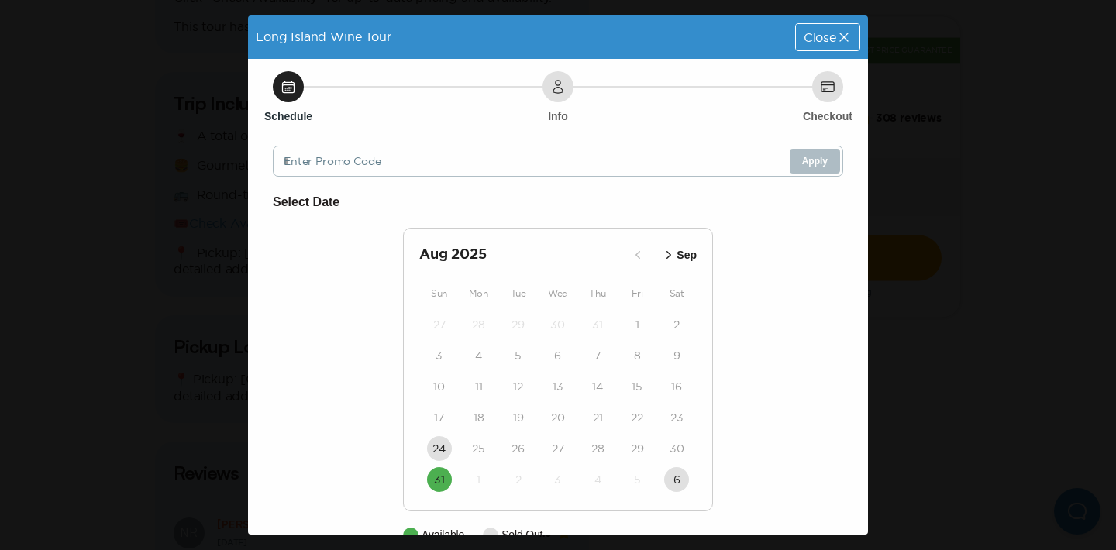
scroll to position [36, 0]
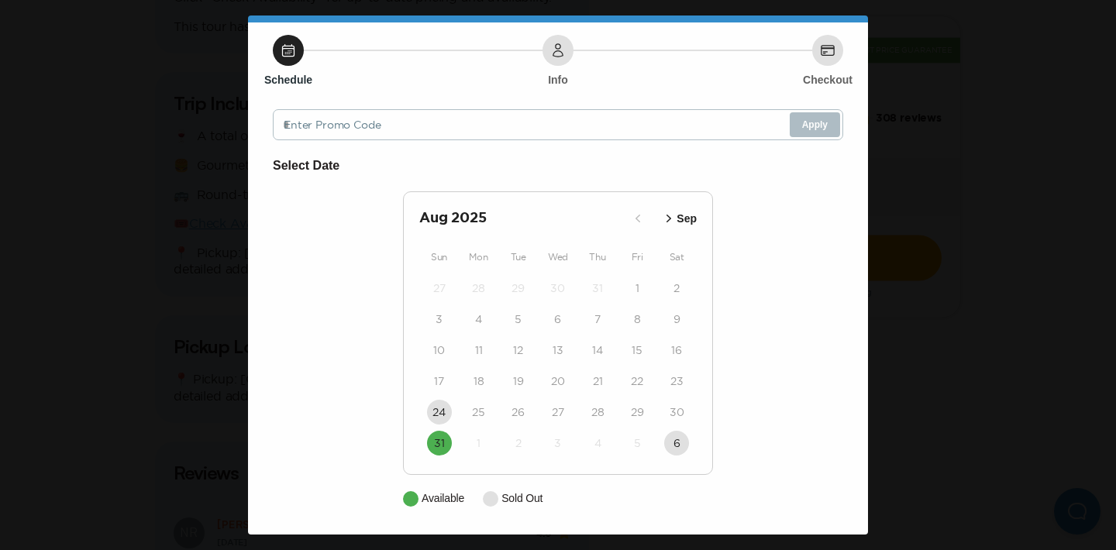
click at [684, 215] on p "Sep" at bounding box center [687, 219] width 20 height 16
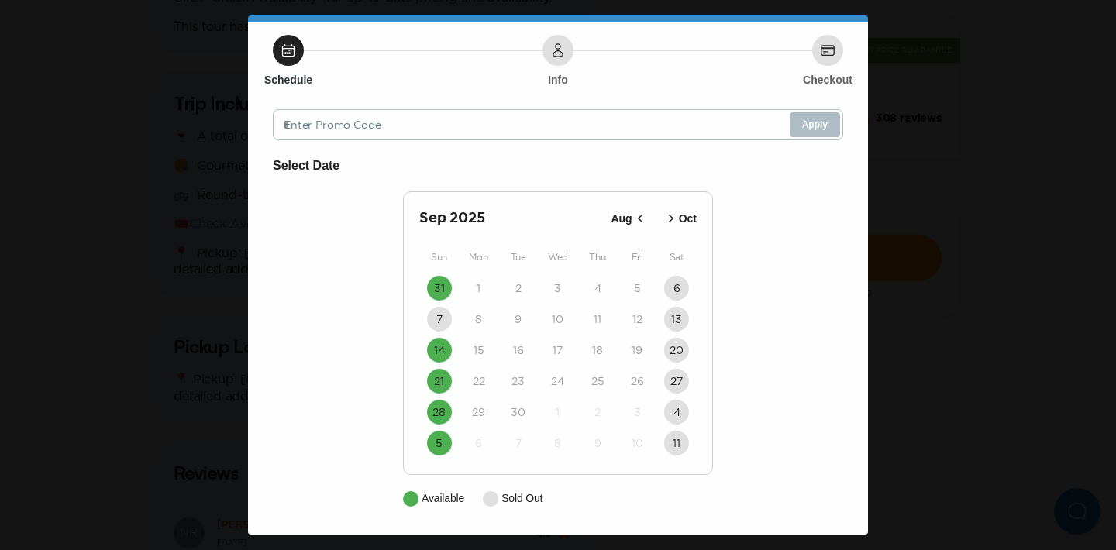
click at [684, 215] on p "Oct" at bounding box center [688, 219] width 18 height 16
click at [431, 397] on div "26" at bounding box center [439, 412] width 40 height 31
click at [434, 389] on button "19" at bounding box center [439, 381] width 25 height 25
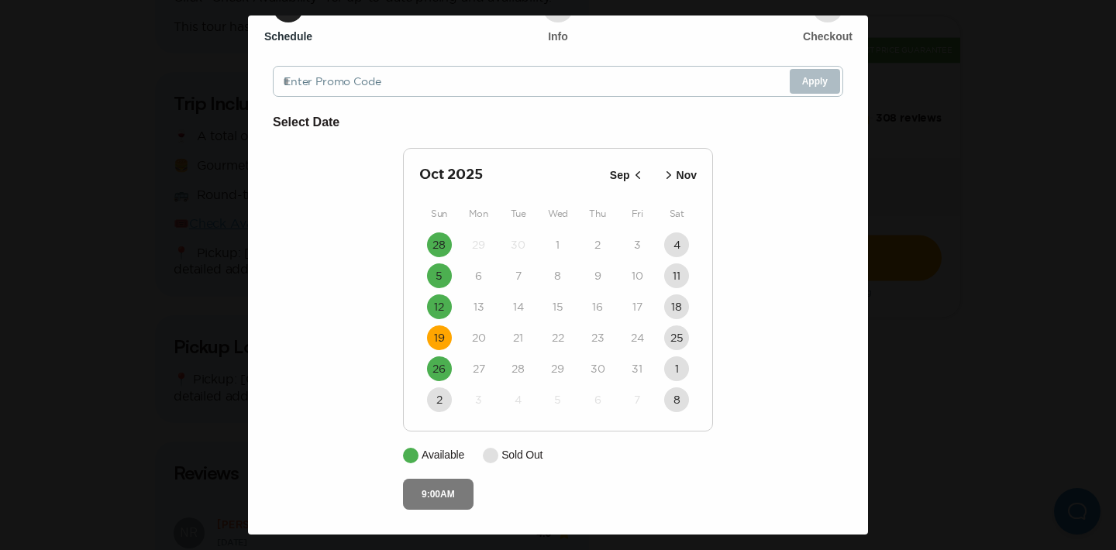
click at [428, 483] on button "9:00AM" at bounding box center [438, 494] width 71 height 31
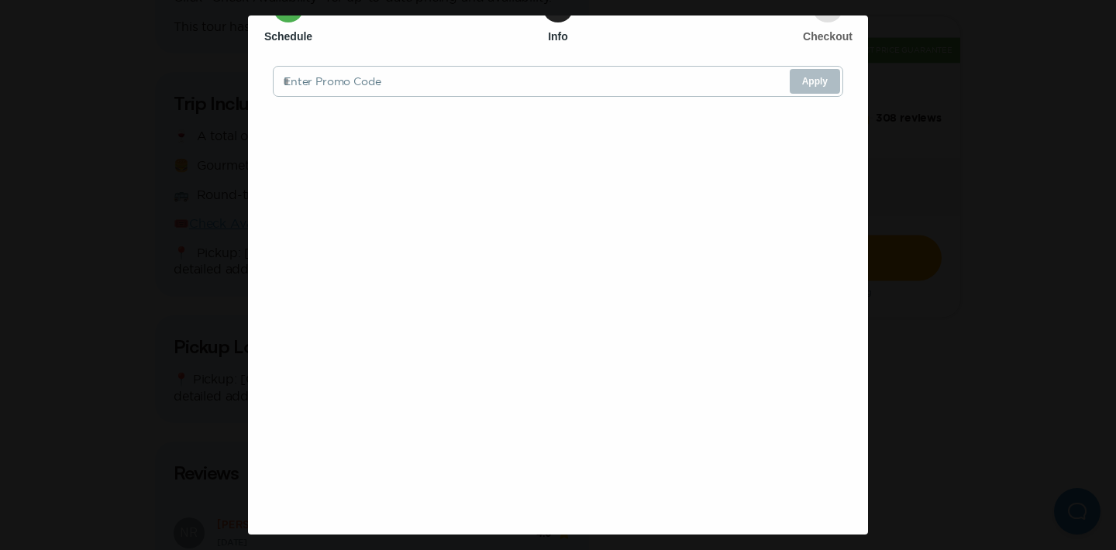
scroll to position [0, 0]
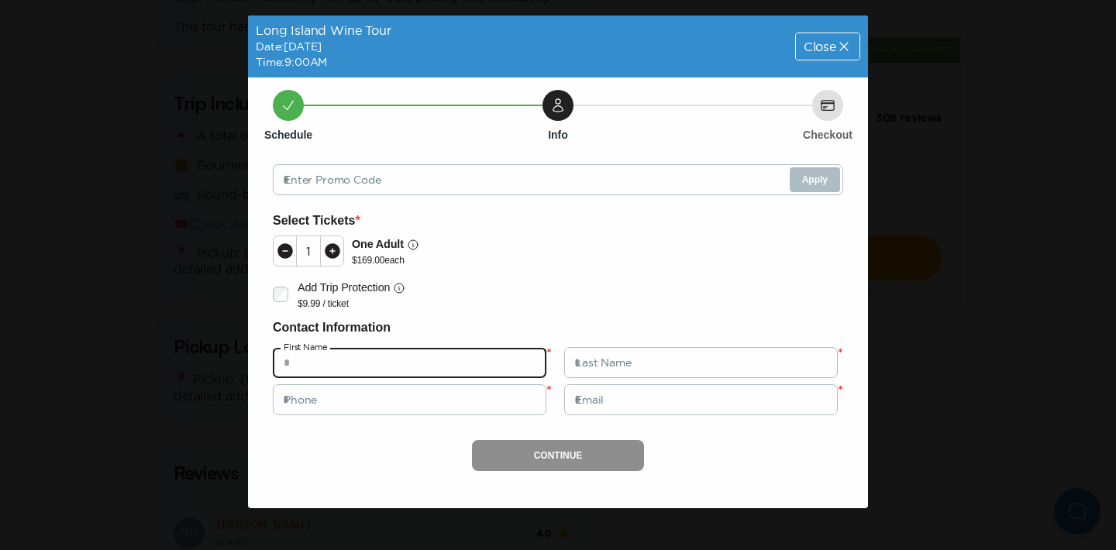
click at [386, 371] on input "text" at bounding box center [410, 362] width 274 height 31
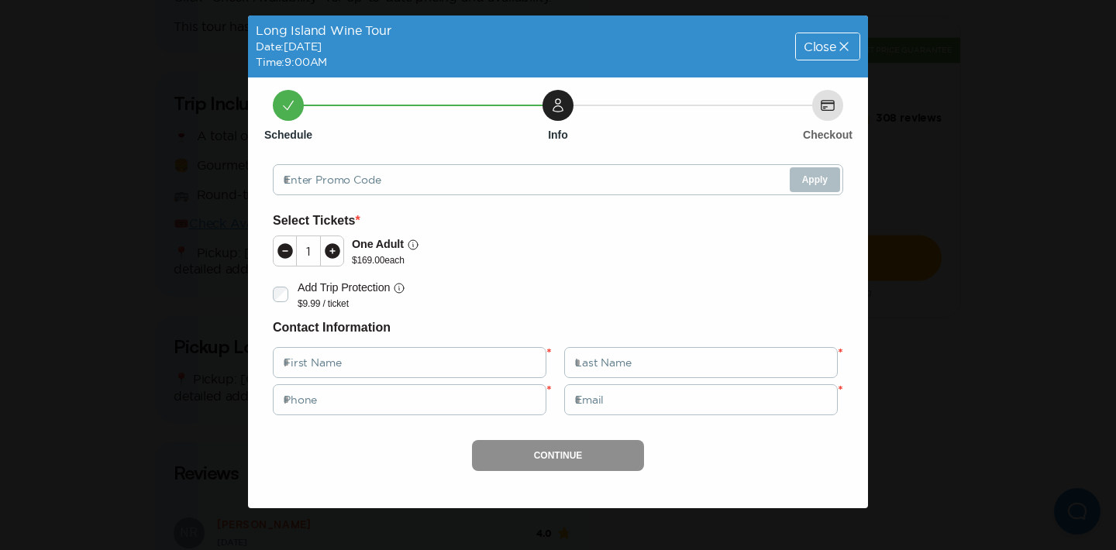
click at [811, 74] on div "Long Island Wine Tour Date: [DATE] Time: 9:00AM Close" at bounding box center [558, 47] width 620 height 62
click at [824, 51] on span "Close" at bounding box center [820, 46] width 33 height 12
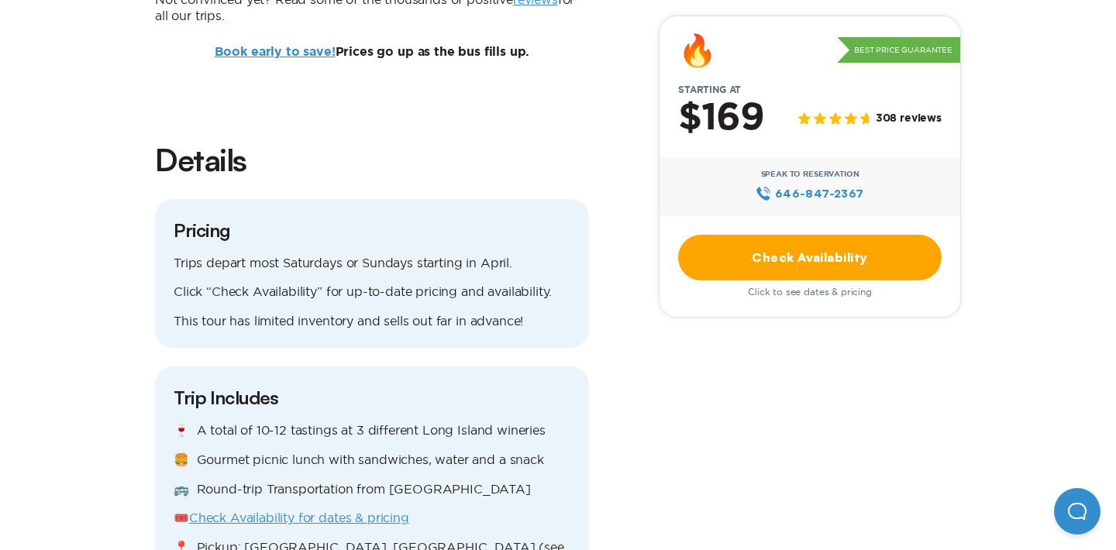
scroll to position [1297, 0]
click at [357, 512] on link "Check Availability for dates & pricing" at bounding box center [299, 519] width 220 height 14
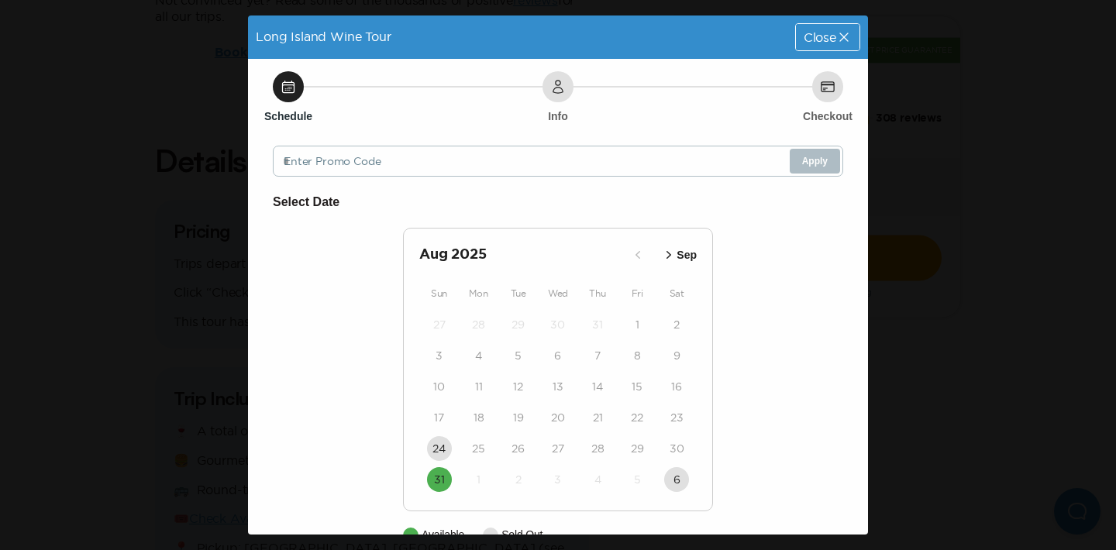
scroll to position [36, 0]
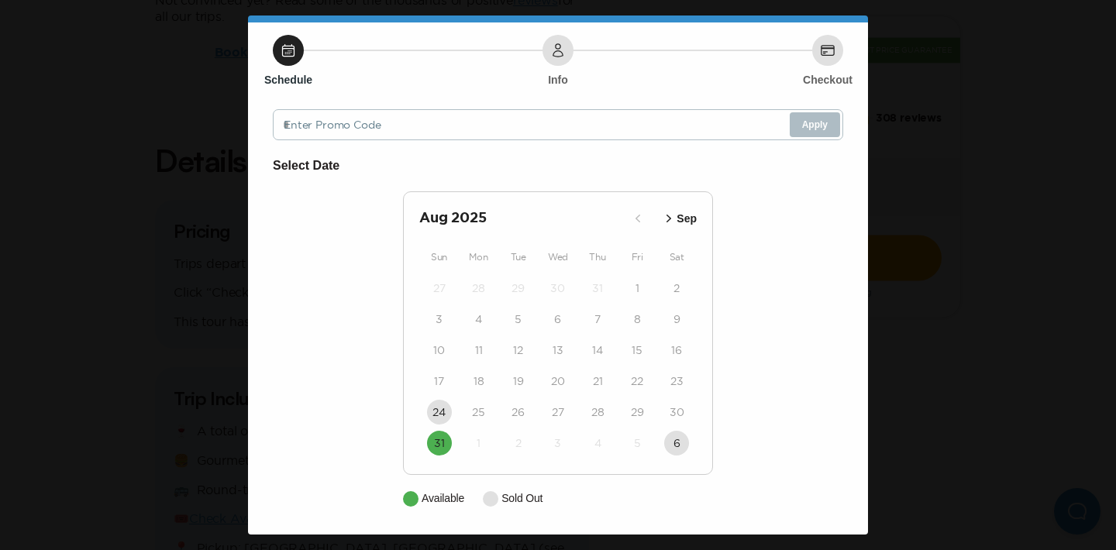
click at [685, 216] on p "Sep" at bounding box center [687, 219] width 20 height 16
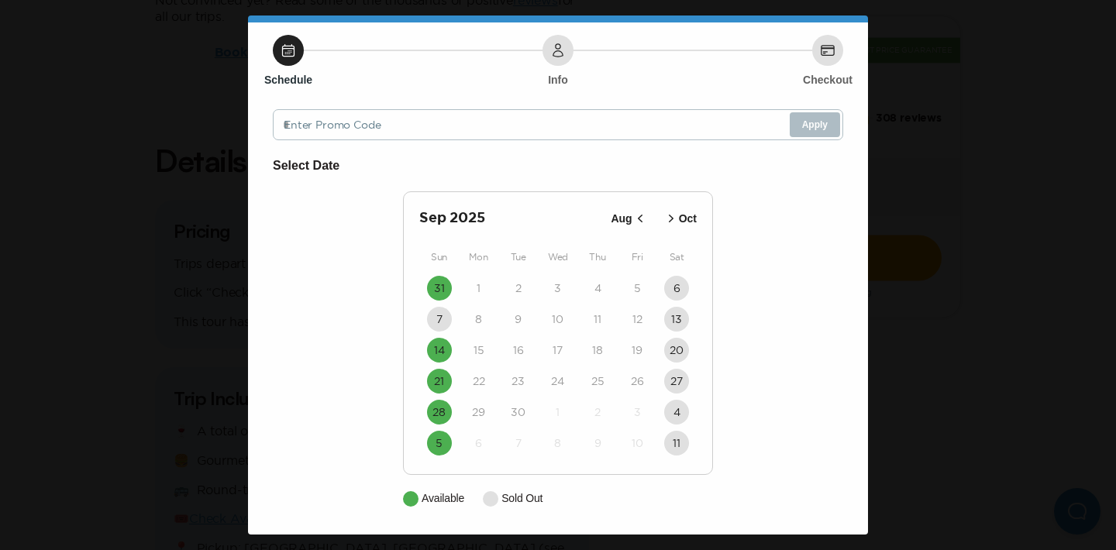
click at [685, 216] on p "Oct" at bounding box center [688, 219] width 18 height 16
click at [446, 381] on button "19" at bounding box center [439, 381] width 25 height 25
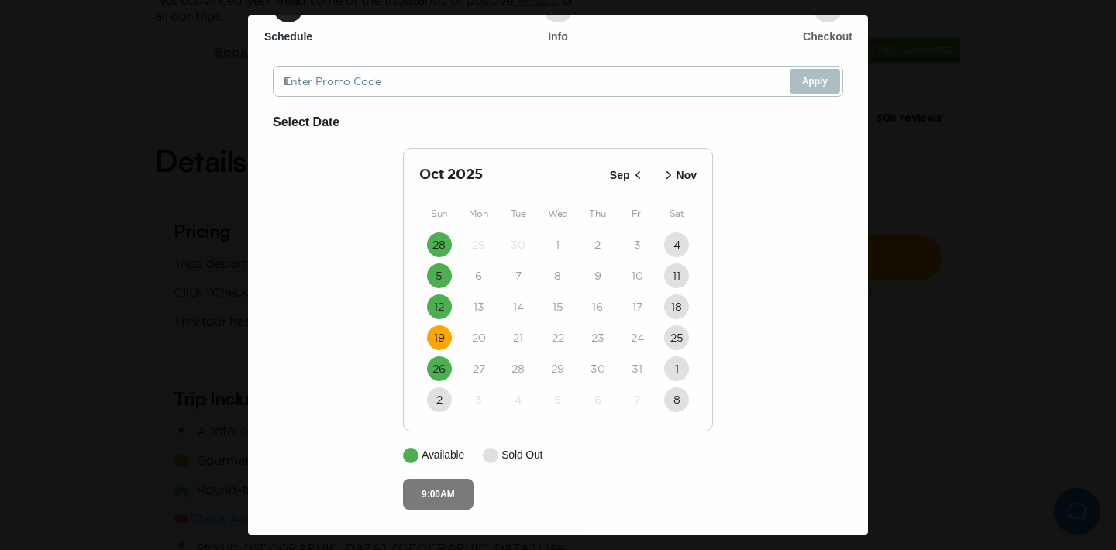
click at [455, 483] on button "9:00AM" at bounding box center [438, 494] width 71 height 31
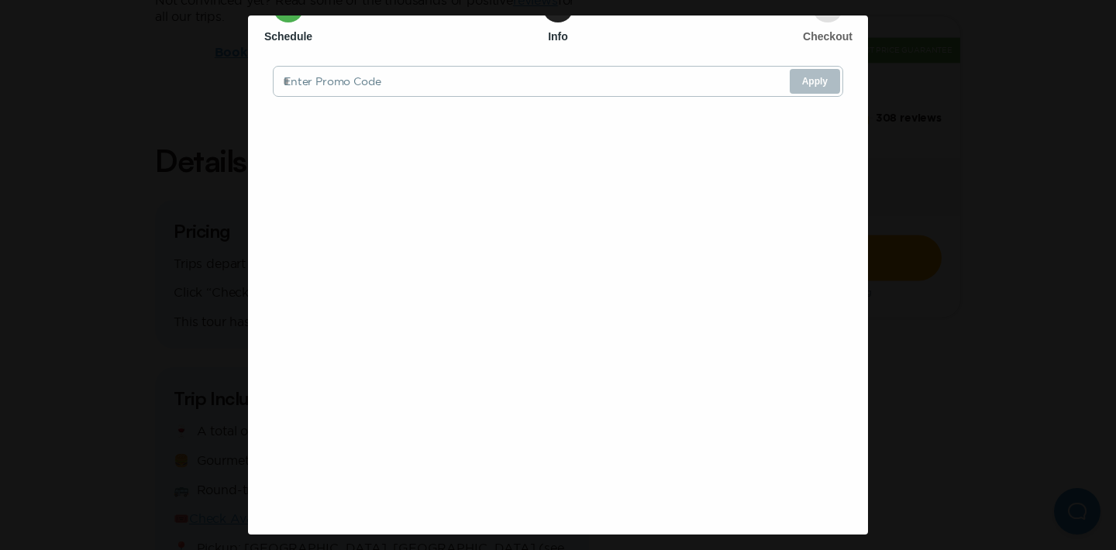
scroll to position [0, 0]
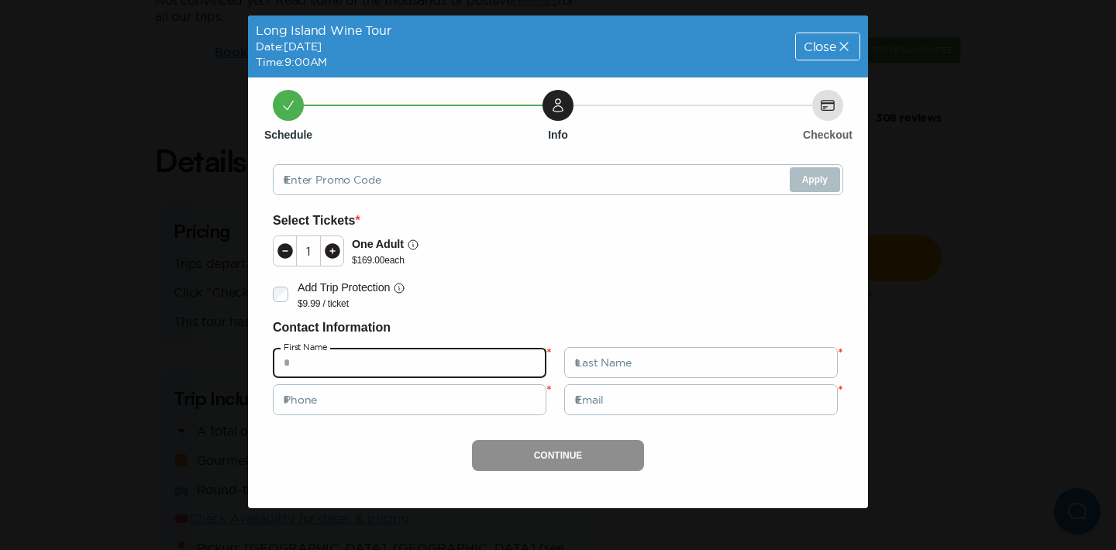
click at [450, 365] on input "text" at bounding box center [410, 362] width 274 height 31
type input "********"
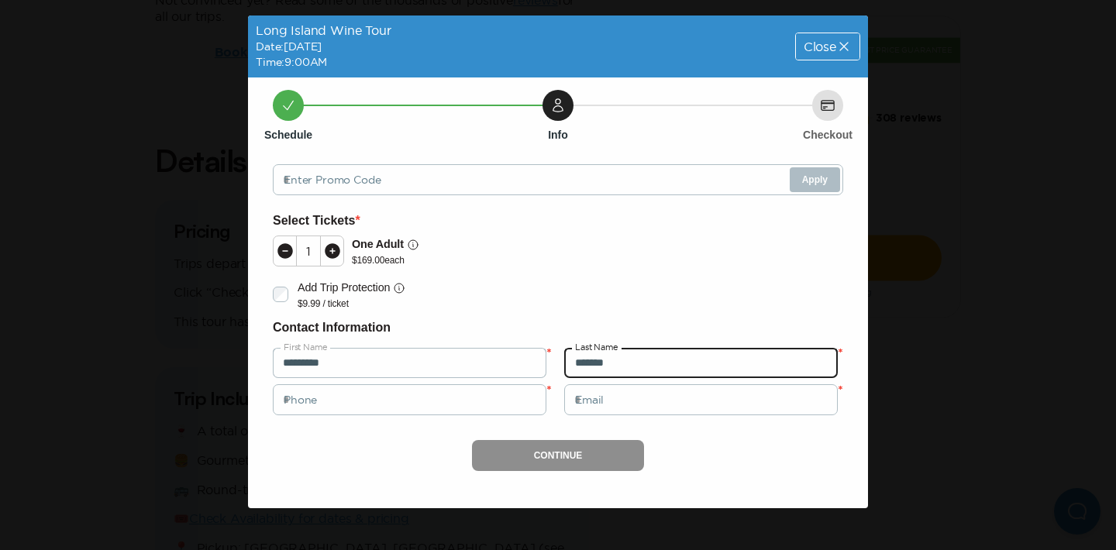
type input "*******"
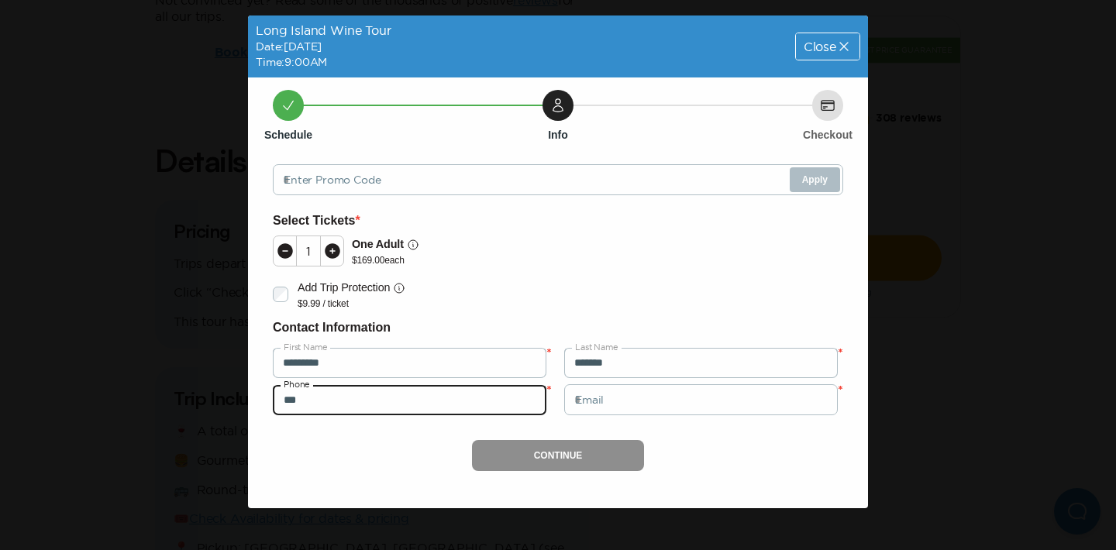
type input "***"
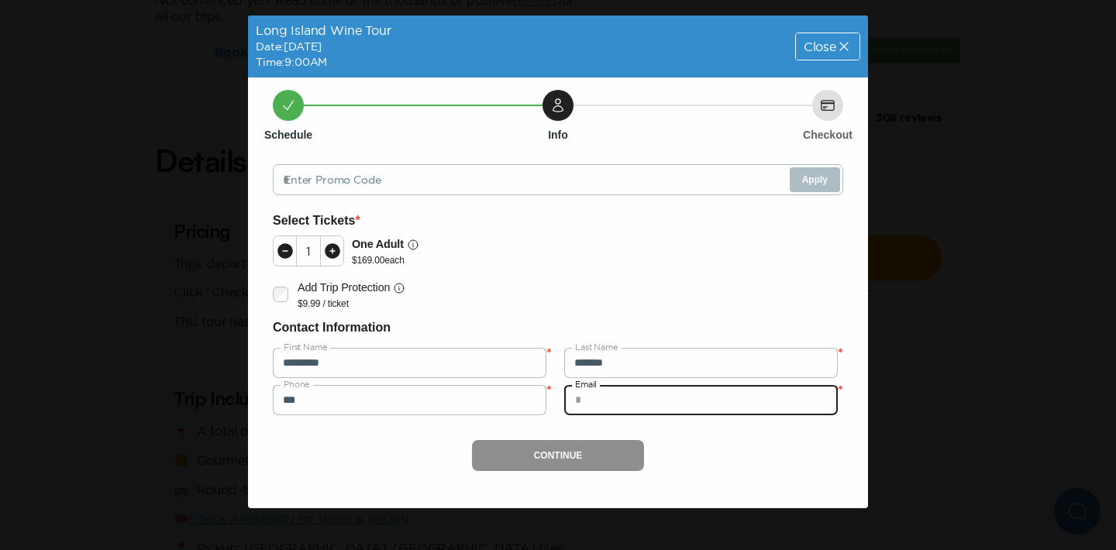
click at [615, 413] on input "email" at bounding box center [701, 399] width 274 height 31
type input "**********"
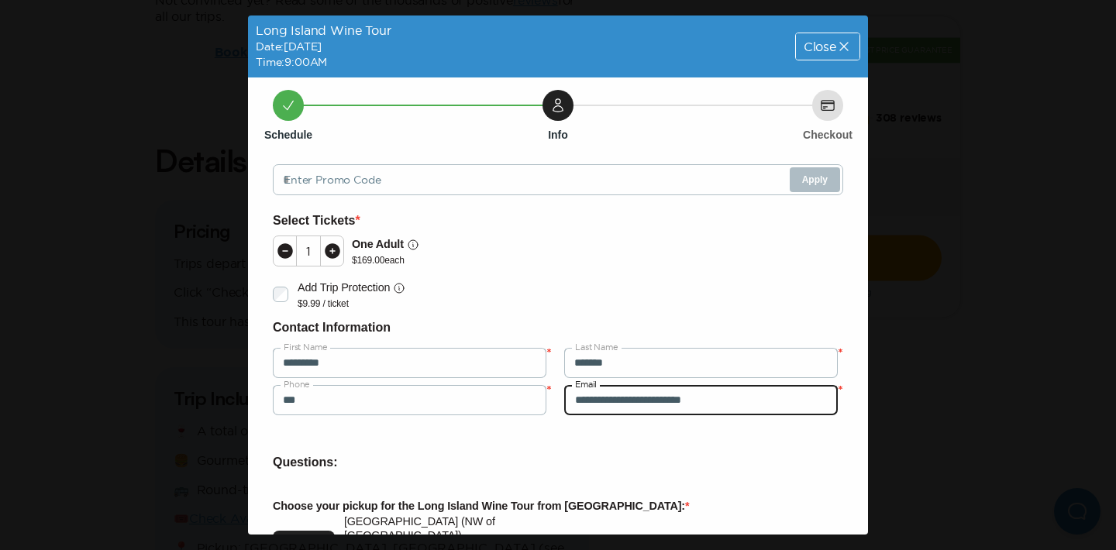
scroll to position [164, 0]
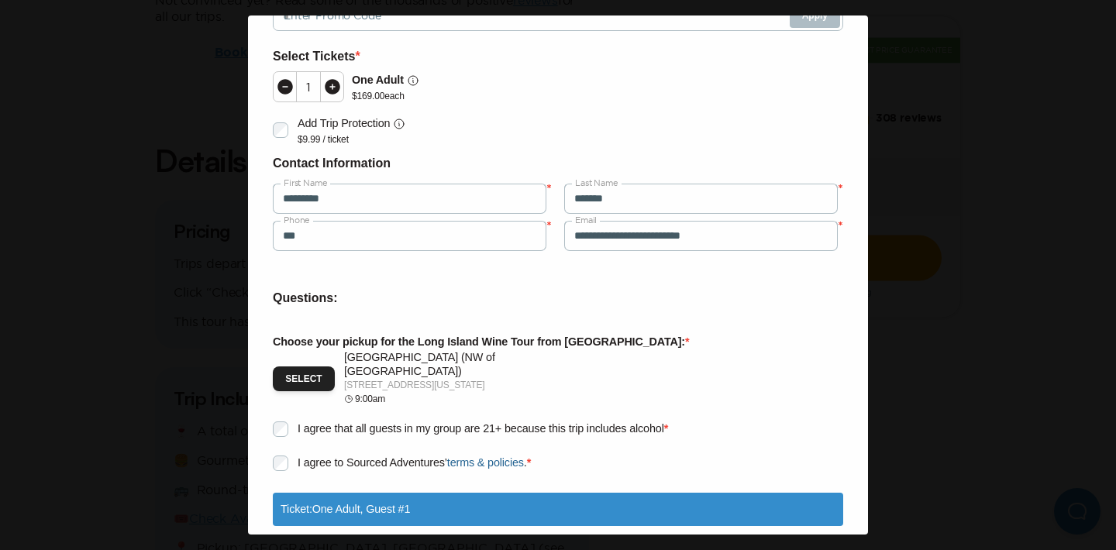
drag, startPoint x: 540, startPoint y: 365, endPoint x: 343, endPoint y: 373, distance: 197.0
click at [343, 373] on div "Select [GEOGRAPHIC_DATA] ([GEOGRAPHIC_DATA]) [STREET_ADDRESS][US_STATE] 9:00am" at bounding box center [412, 378] width 279 height 55
copy p "[STREET_ADDRESS][US_STATE]"
click at [382, 327] on div "Questions: Choose your pickup for the Long Island Wine Tour from [GEOGRAPHIC_DA…" at bounding box center [558, 384] width 570 height 192
drag, startPoint x: 339, startPoint y: 359, endPoint x: 543, endPoint y: 369, distance: 204.1
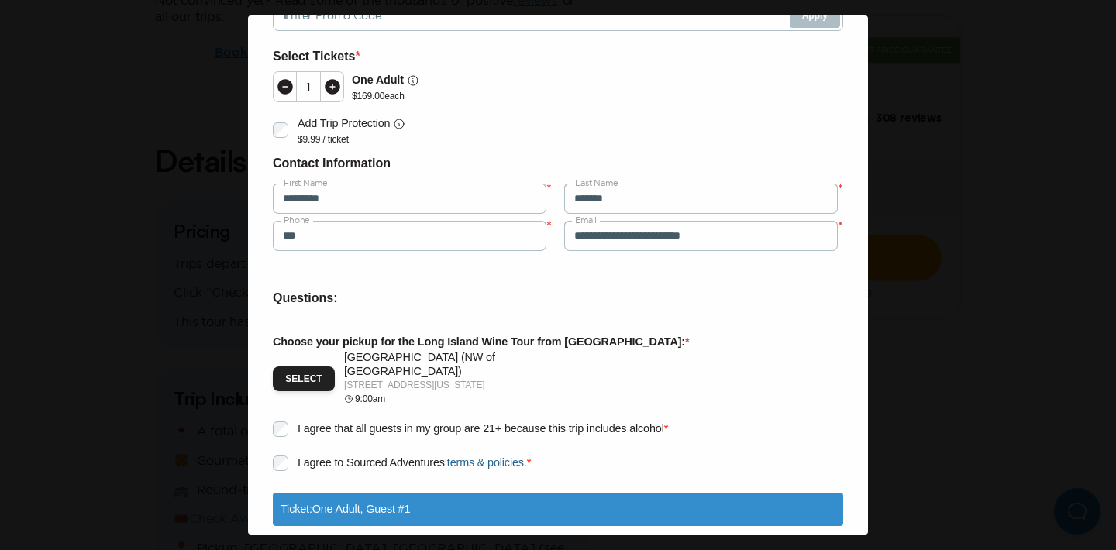
click at [543, 369] on div "Select [GEOGRAPHIC_DATA] ([GEOGRAPHIC_DATA]) [STREET_ADDRESS][US_STATE] 9:00am" at bounding box center [412, 378] width 279 height 55
copy div "[GEOGRAPHIC_DATA] ([GEOGRAPHIC_DATA]) [STREET_ADDRESS][US_STATE]"
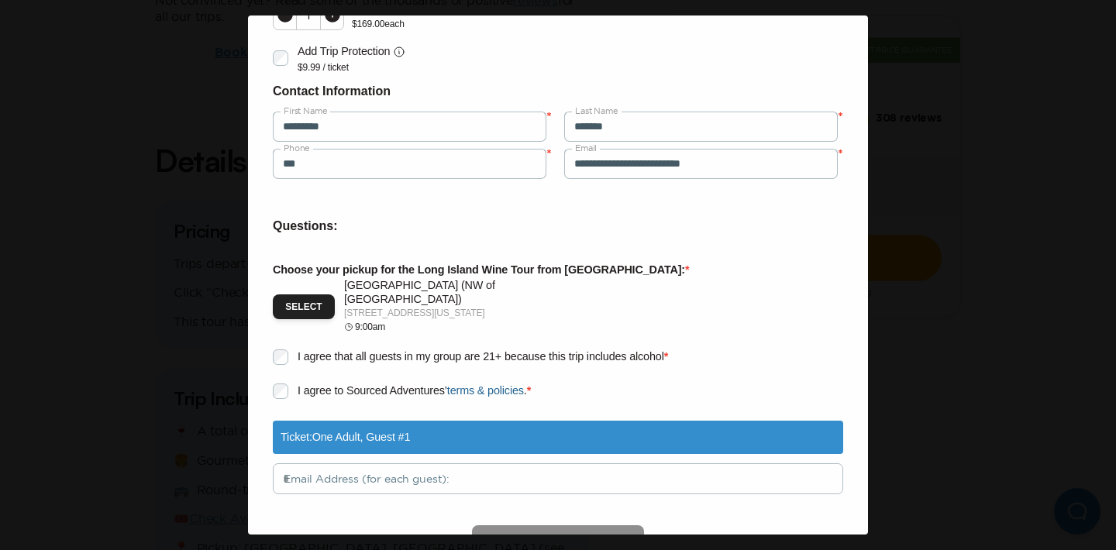
scroll to position [243, 0]
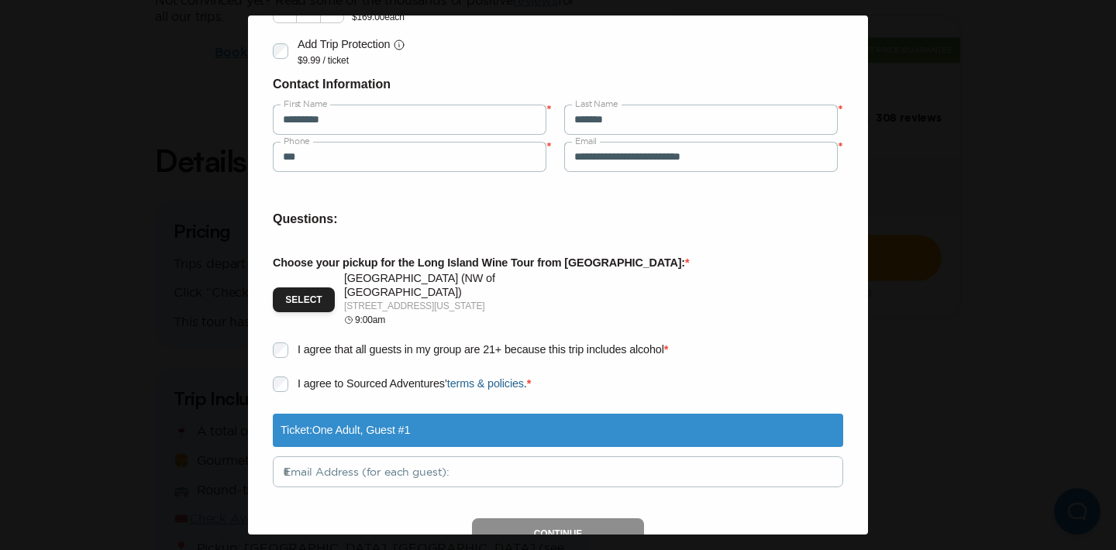
click at [166, 152] on div "**********" at bounding box center [558, 275] width 1116 height 550
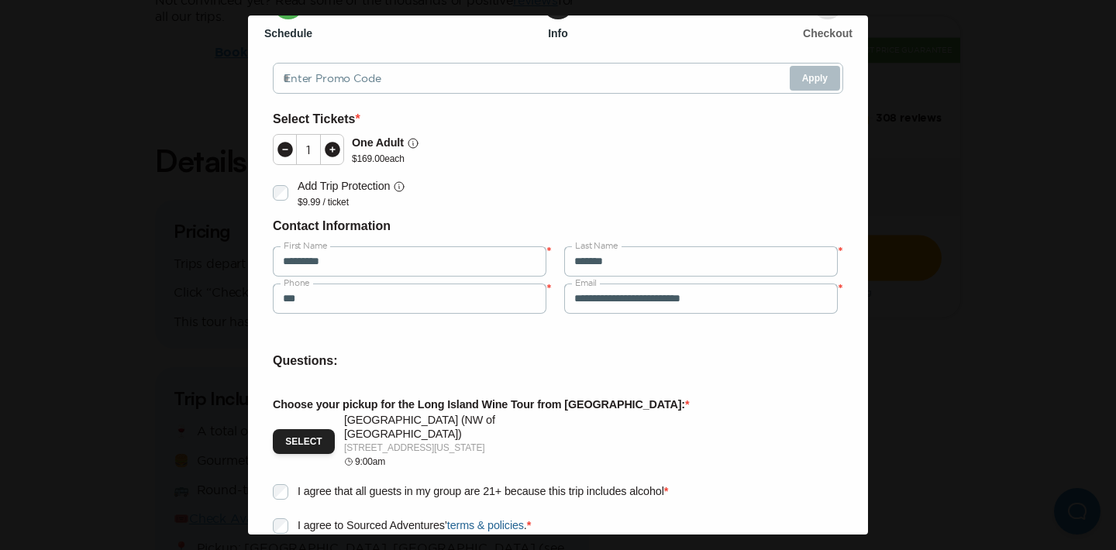
scroll to position [0, 0]
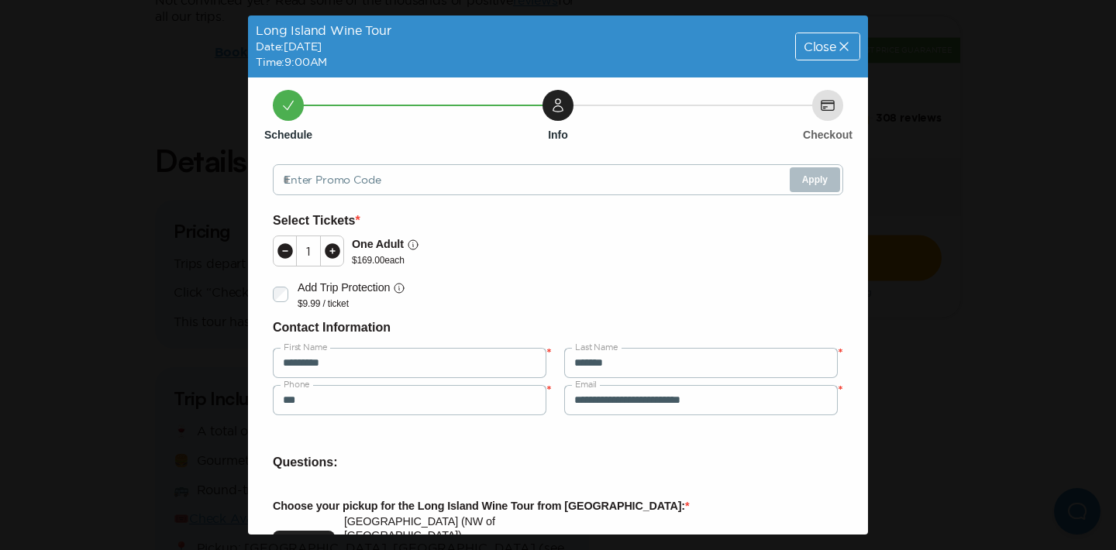
click at [853, 47] on div "Close" at bounding box center [828, 46] width 64 height 26
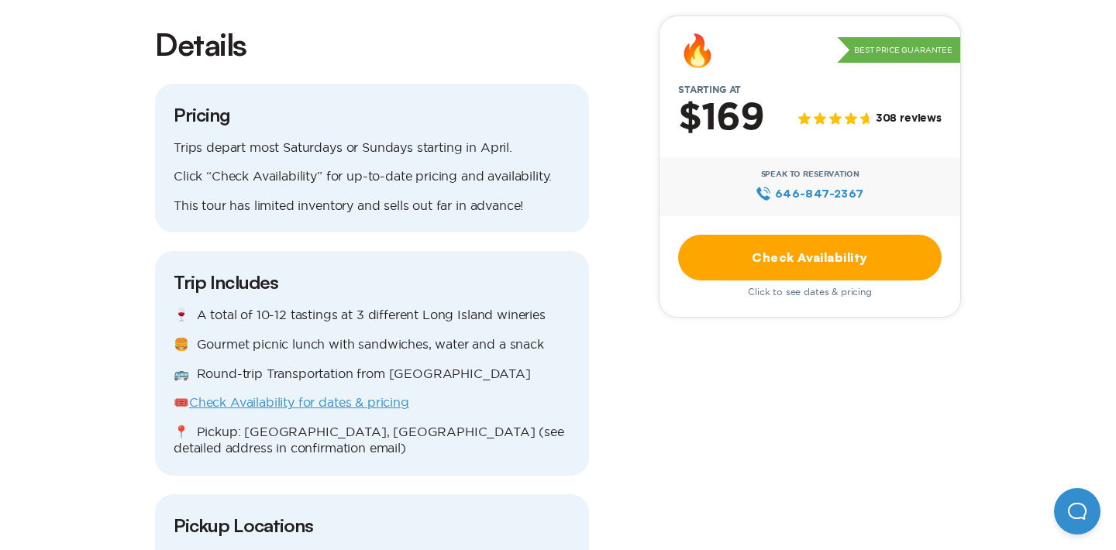
scroll to position [1415, 0]
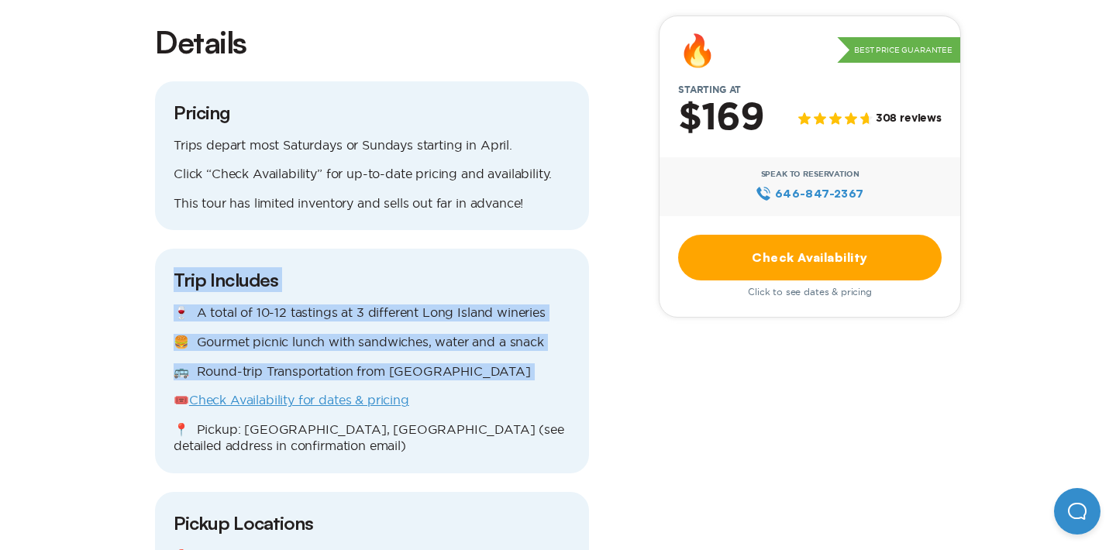
drag, startPoint x: 177, startPoint y: 222, endPoint x: 425, endPoint y: 332, distance: 271.6
click at [425, 332] on div "Trip Includes 🍷 A total of 10-12 tastings at 3 different Long Island wineries 🍔…" at bounding box center [372, 361] width 434 height 225
copy div "Trip Includes 🍷 A total of 10-12 tastings at 3 different Long Island wineries 🍔…"
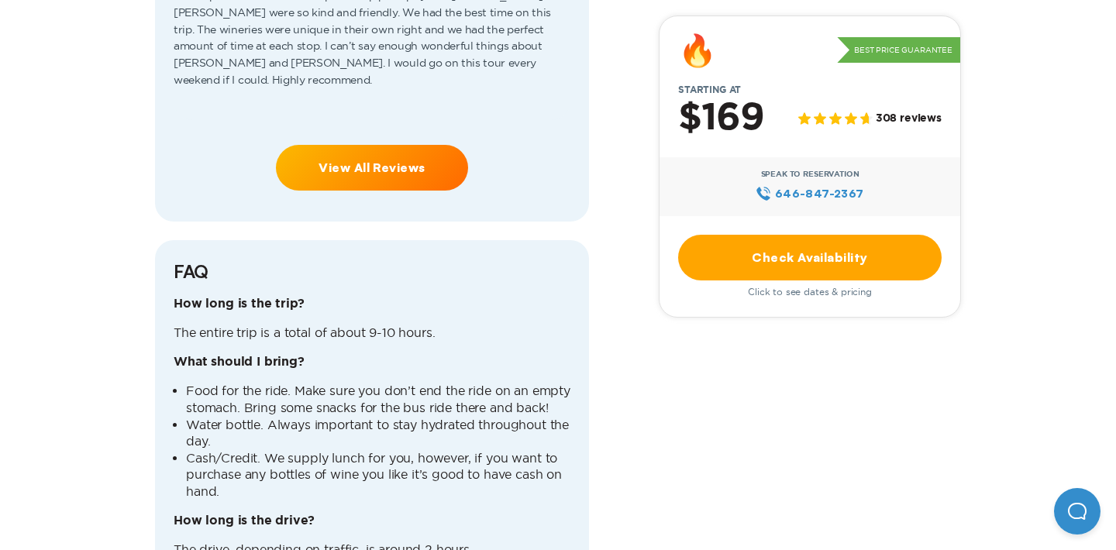
scroll to position [3646, 0]
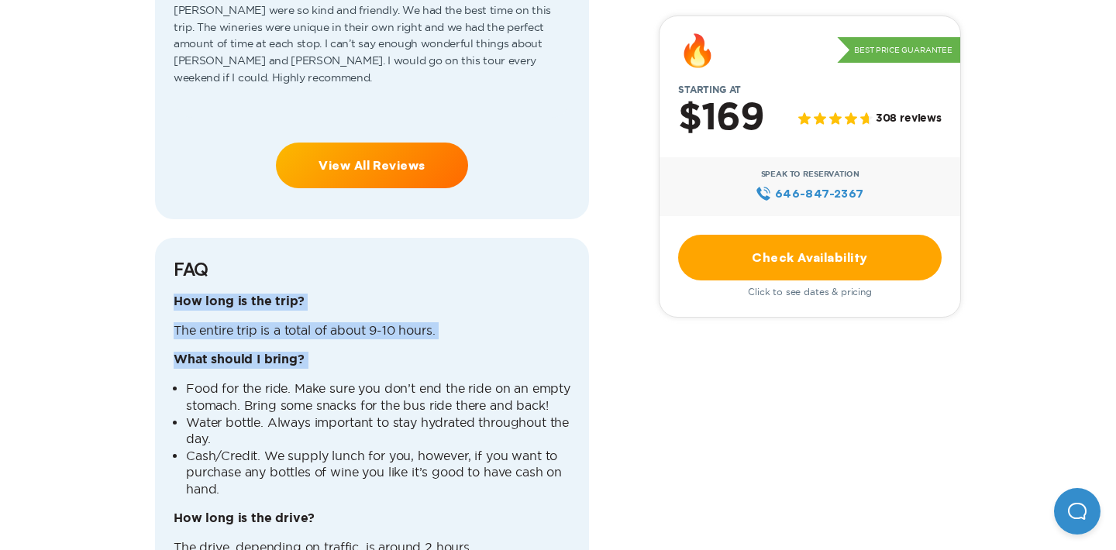
drag, startPoint x: 171, startPoint y: 211, endPoint x: 343, endPoint y: 289, distance: 189.0
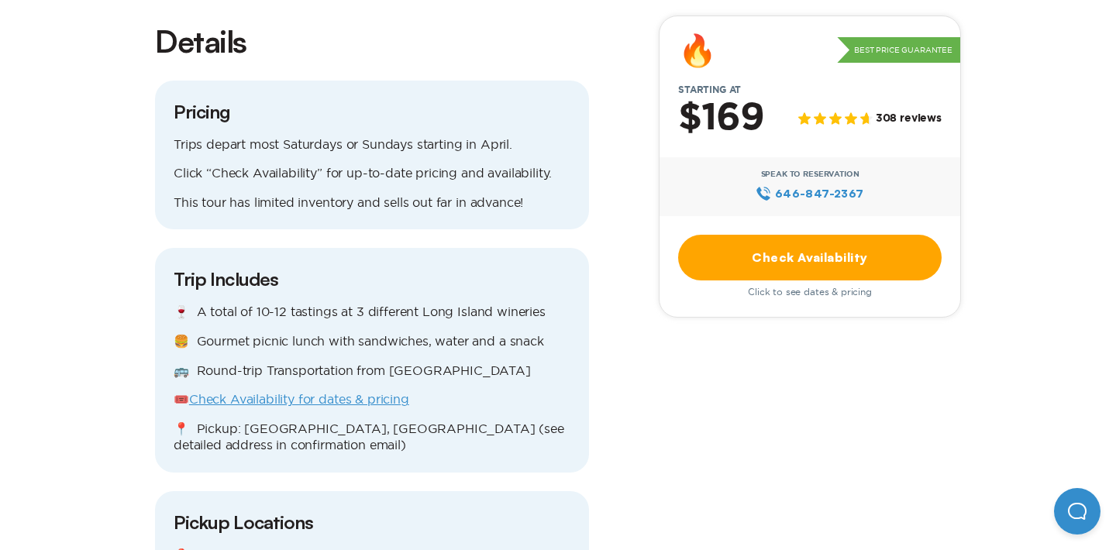
scroll to position [1387, 0]
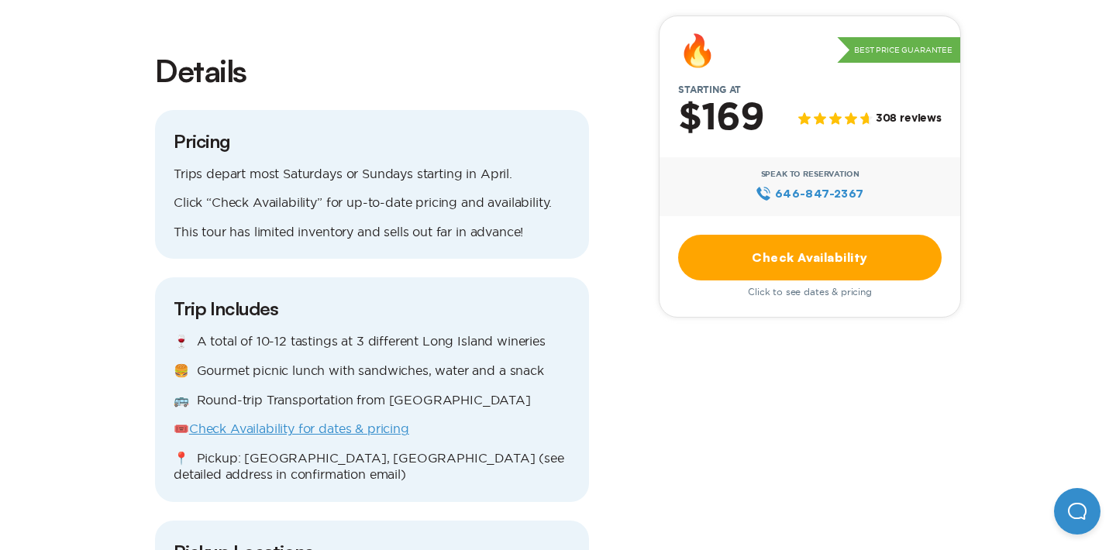
click at [374, 422] on link "Check Availability for dates & pricing" at bounding box center [299, 429] width 220 height 14
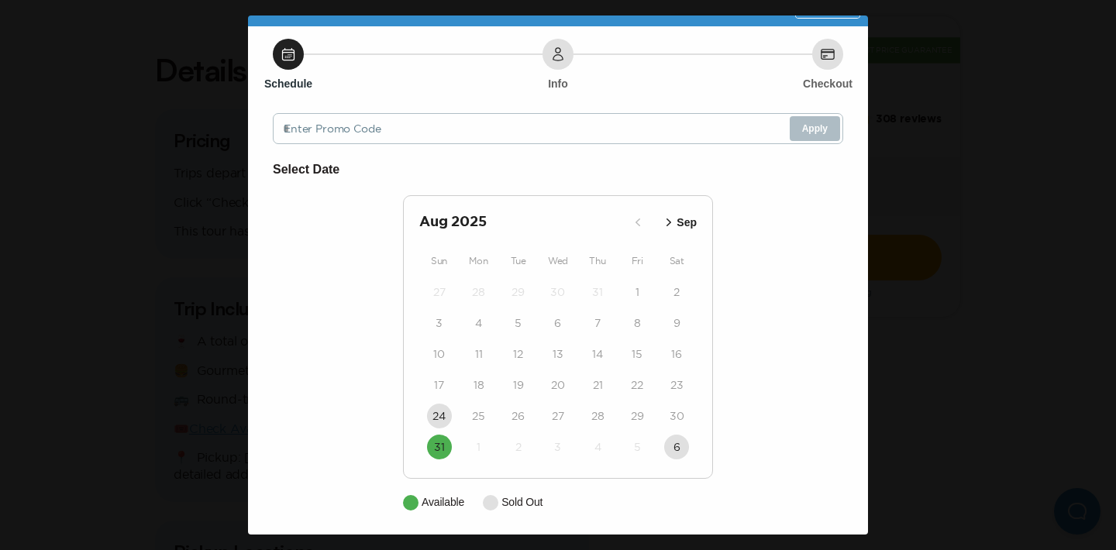
scroll to position [36, 0]
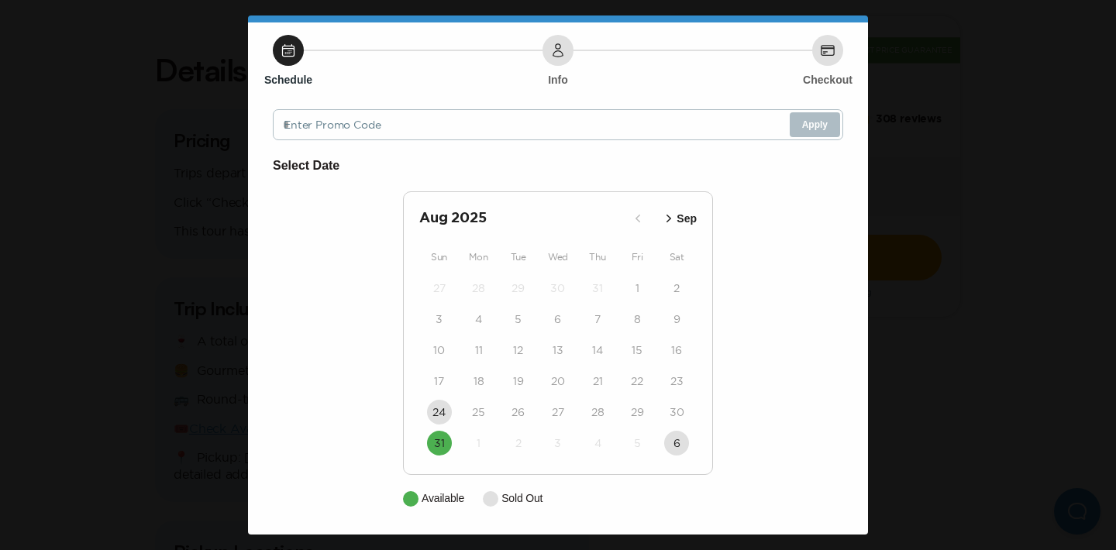
click at [667, 216] on icon "button" at bounding box center [669, 219] width 16 height 16
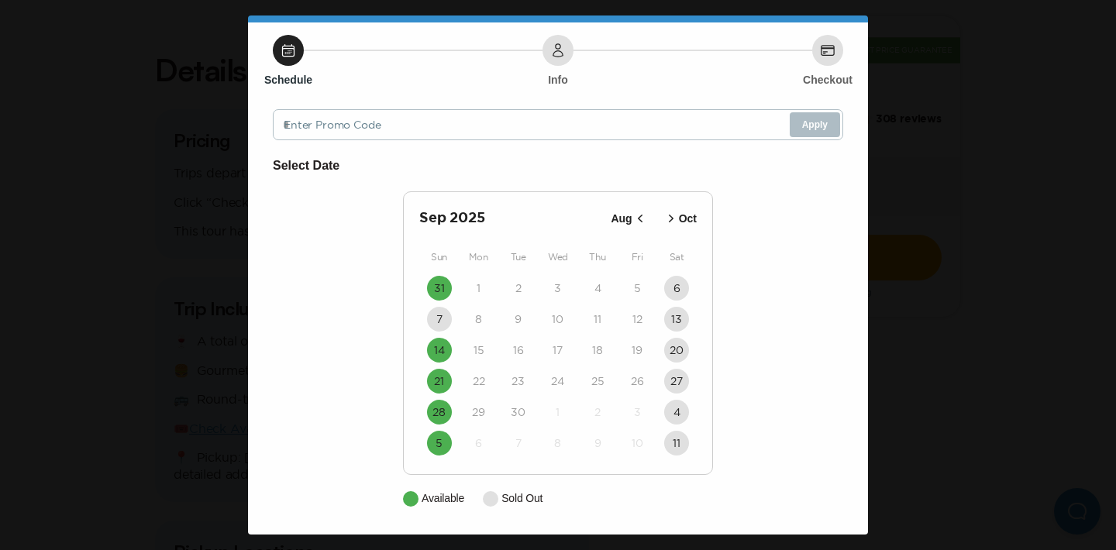
click at [673, 229] on button "Oct" at bounding box center [680, 219] width 43 height 26
click at [443, 386] on time "19" at bounding box center [439, 382] width 11 height 16
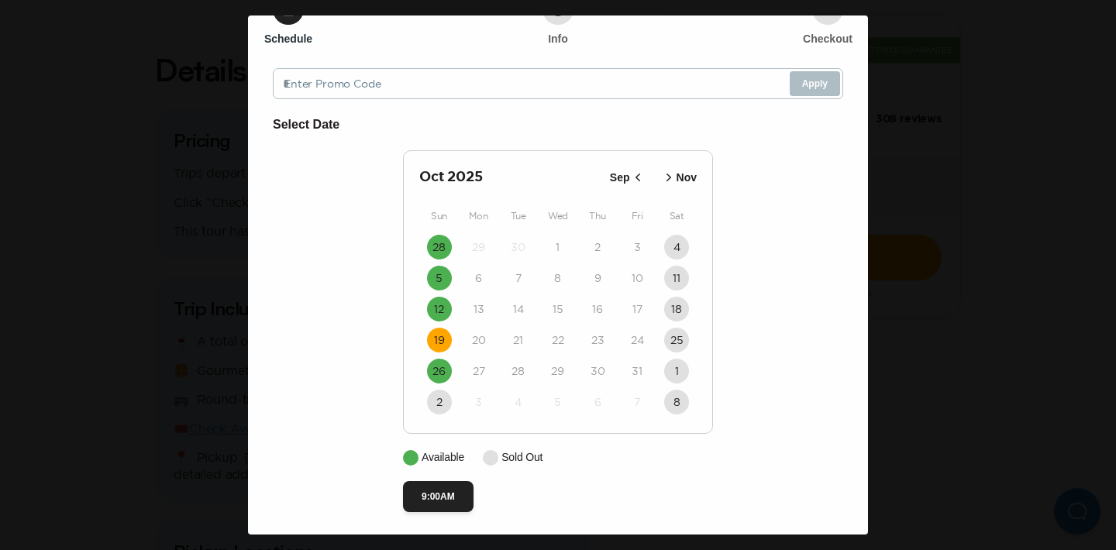
scroll to position [83, 0]
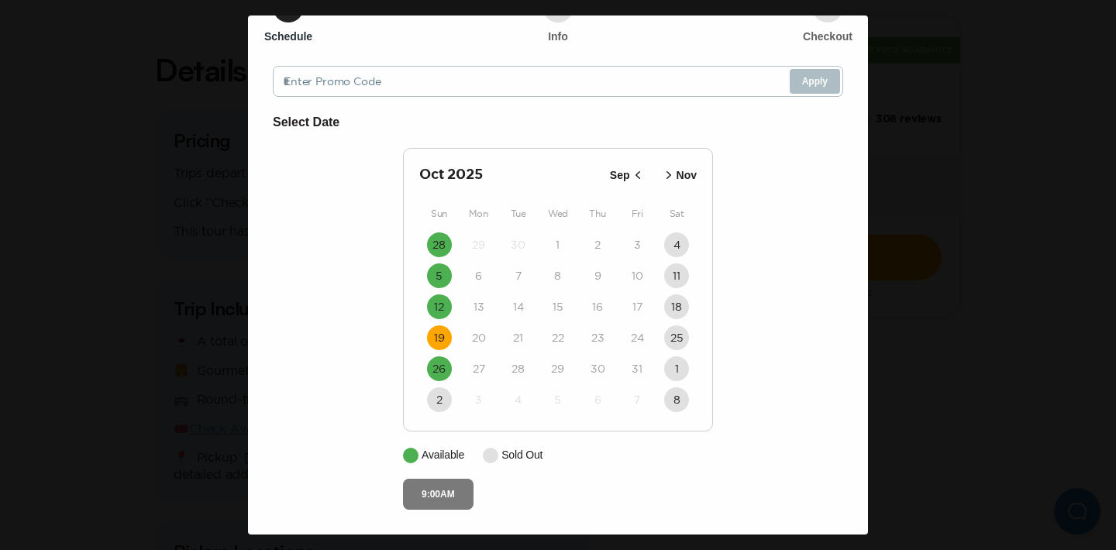
click at [442, 494] on button "9:00AM" at bounding box center [438, 494] width 71 height 31
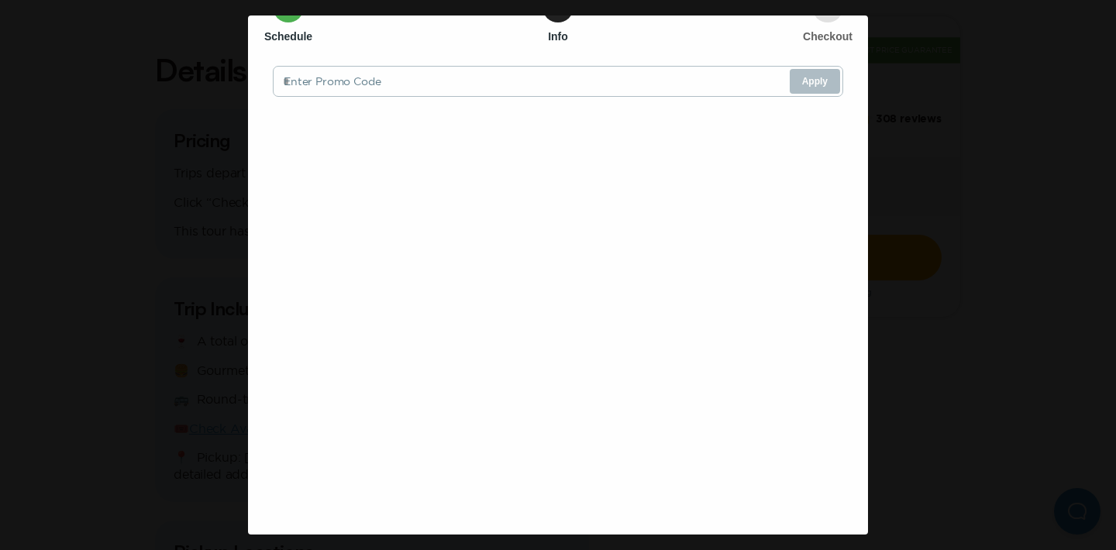
scroll to position [0, 0]
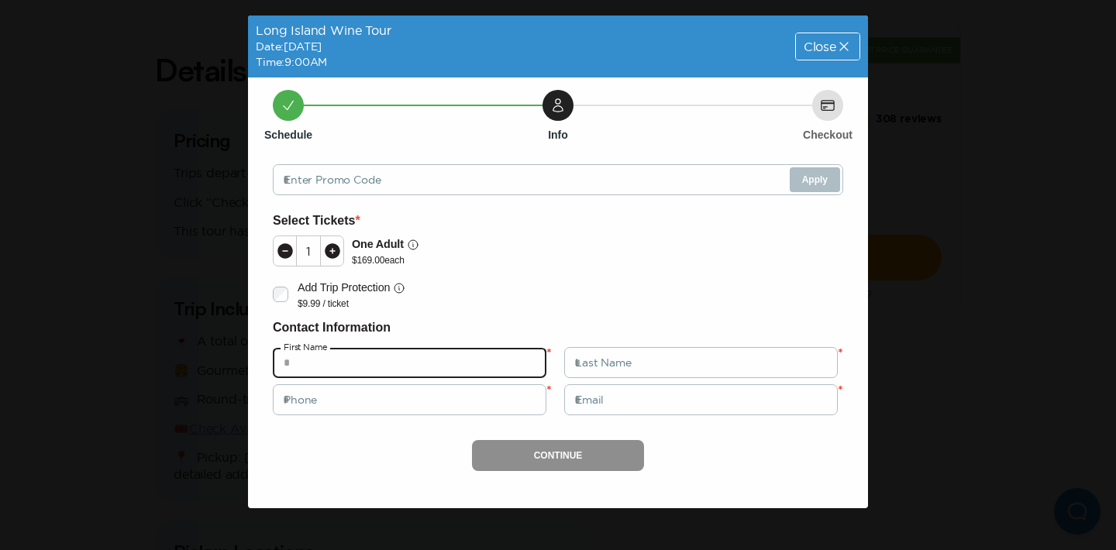
click at [398, 366] on input "text" at bounding box center [410, 362] width 274 height 31
type input "********"
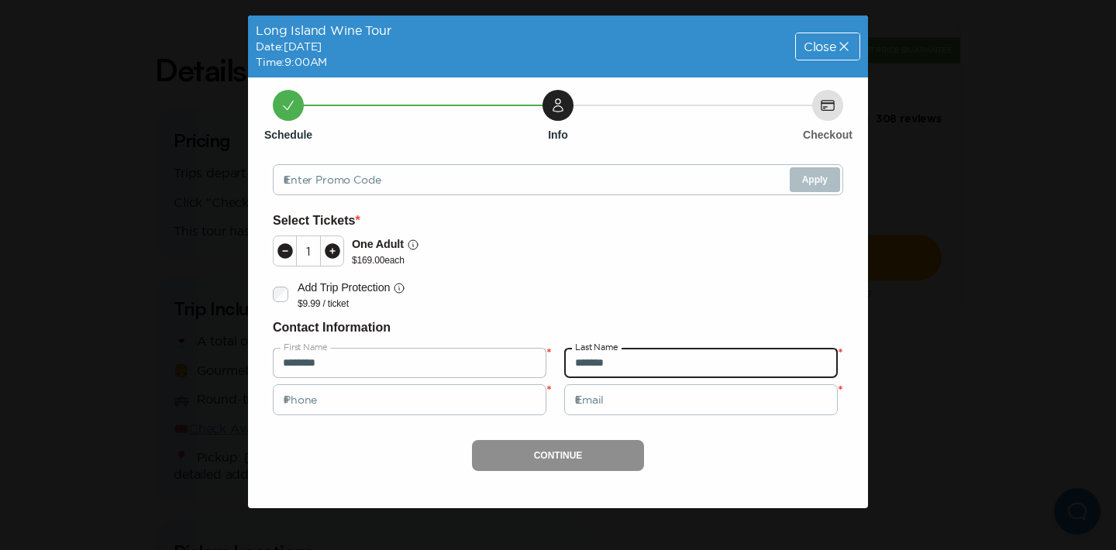
type input "*******"
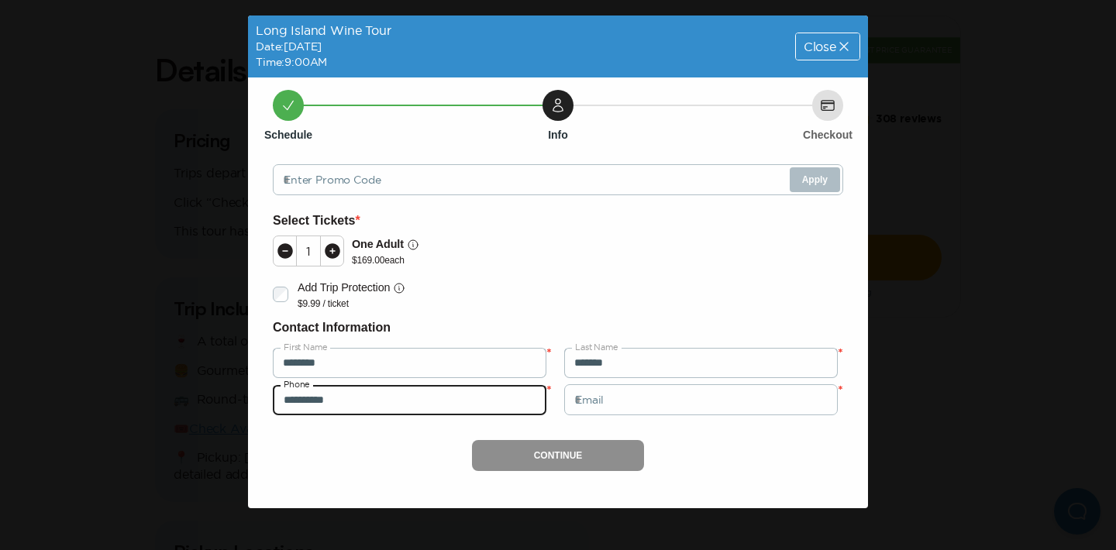
type input "**********"
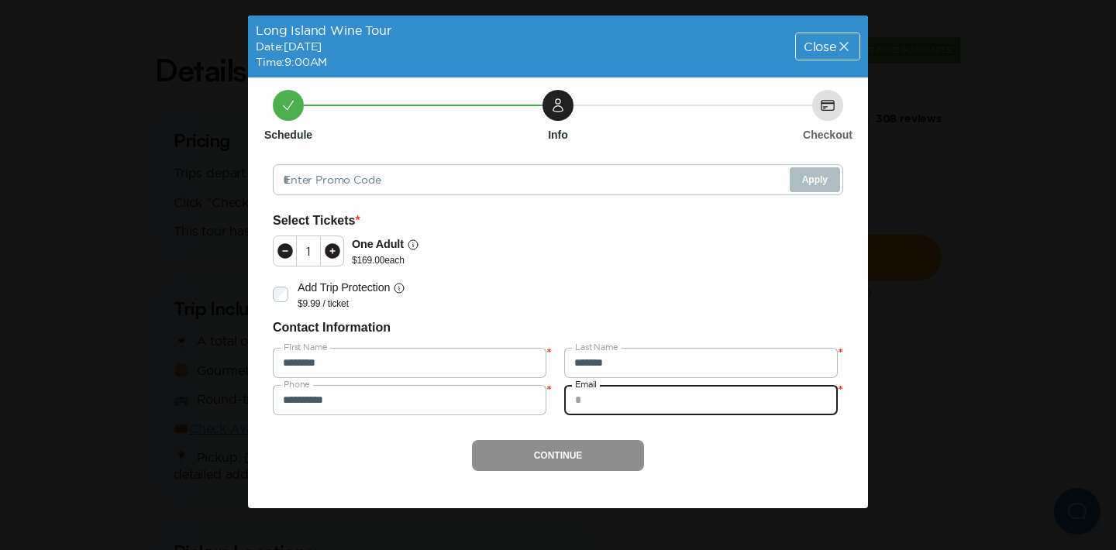
type input "*"
type input "**********"
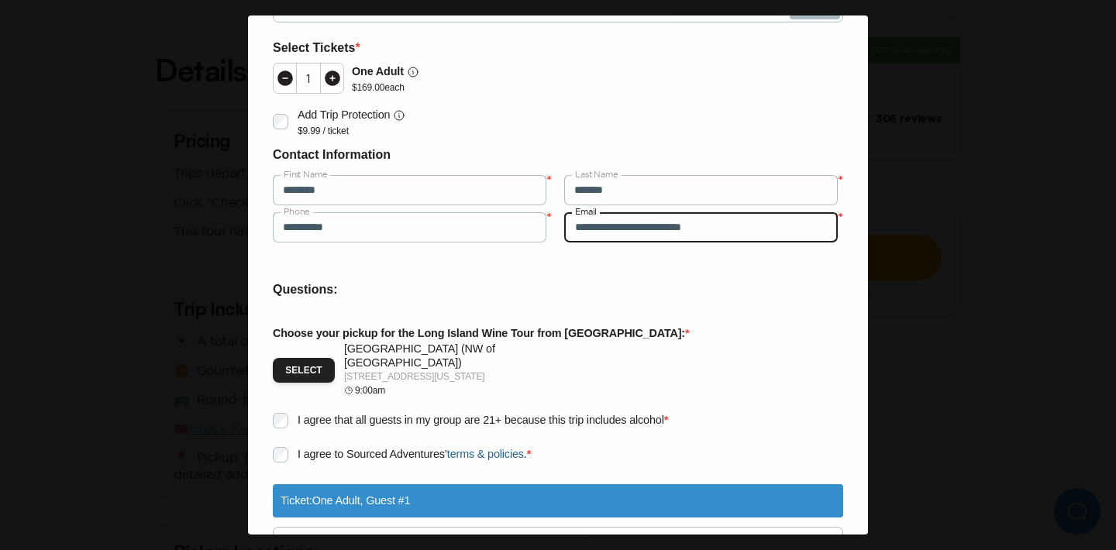
scroll to position [195, 0]
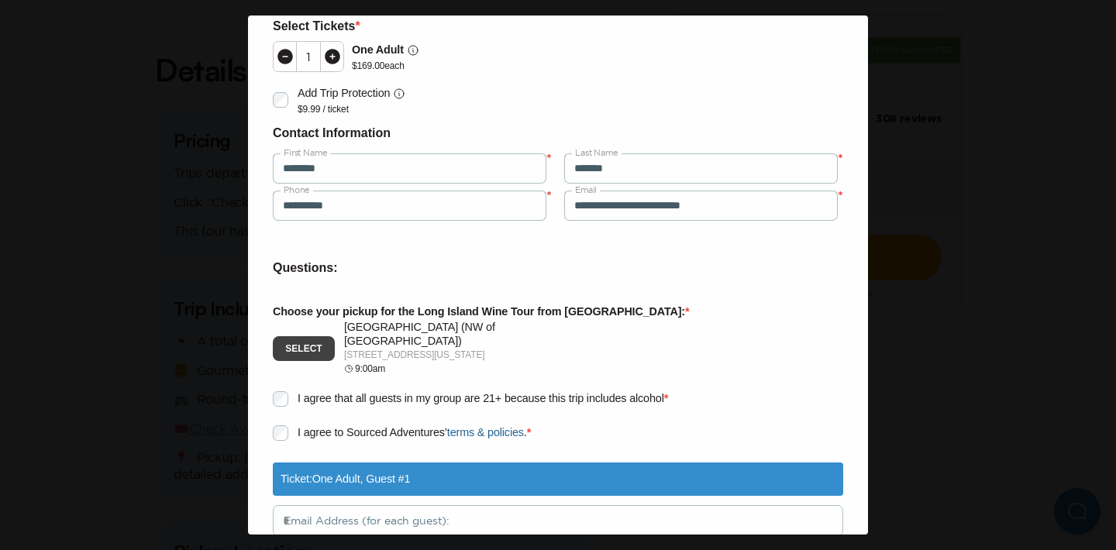
click at [320, 340] on button "Select" at bounding box center [304, 348] width 62 height 25
click at [314, 531] on div "**********" at bounding box center [558, 307] width 570 height 582
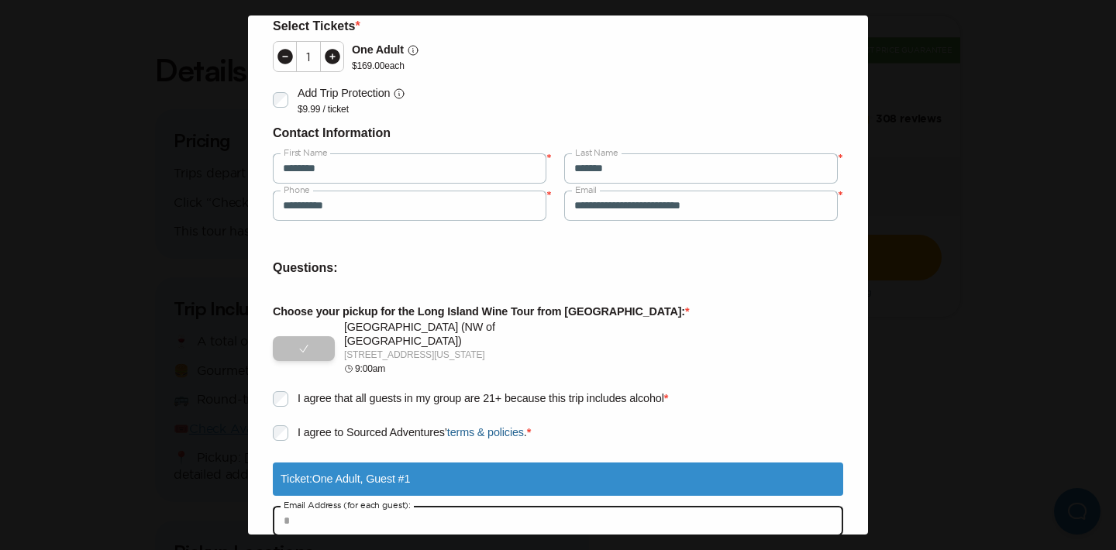
click at [323, 511] on input "text" at bounding box center [558, 520] width 570 height 31
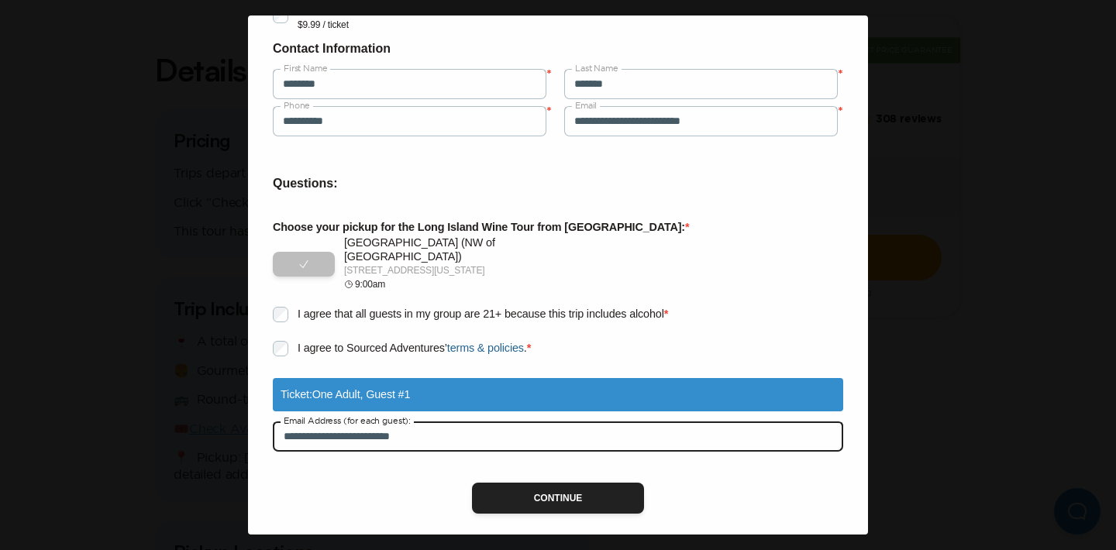
scroll to position [282, 0]
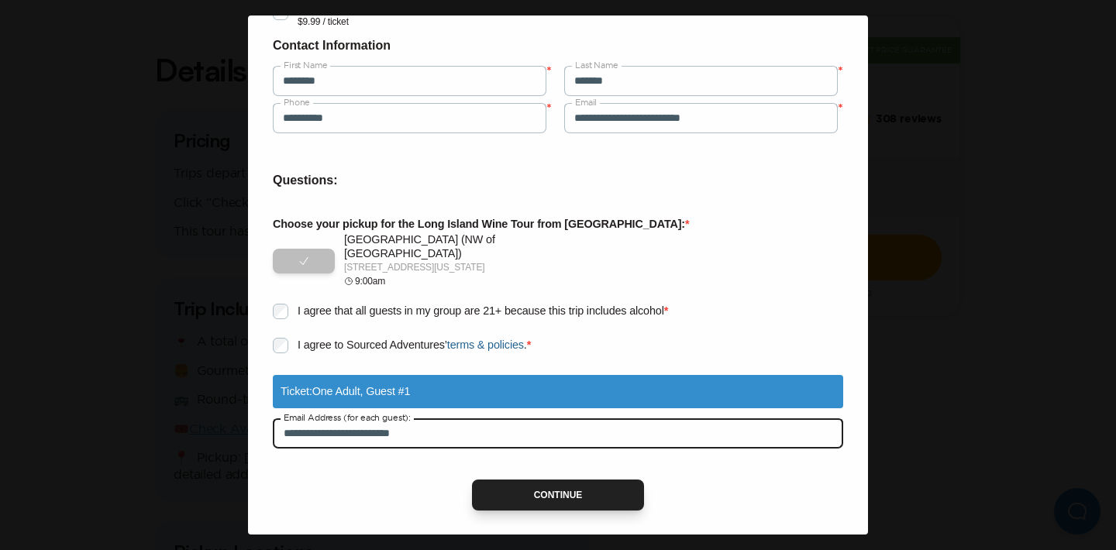
type input "**********"
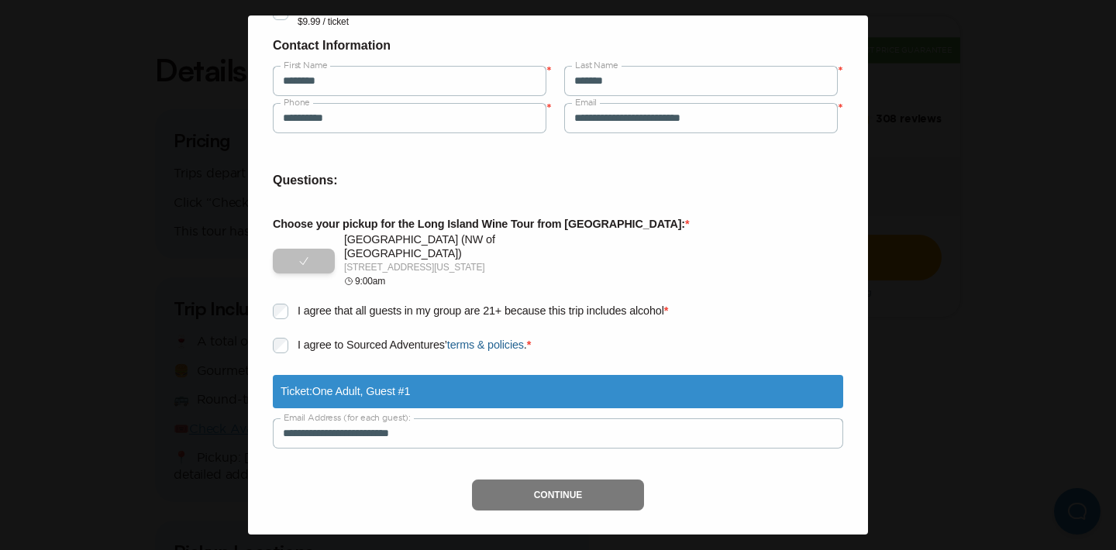
click at [510, 480] on button "Continue" at bounding box center [558, 495] width 173 height 31
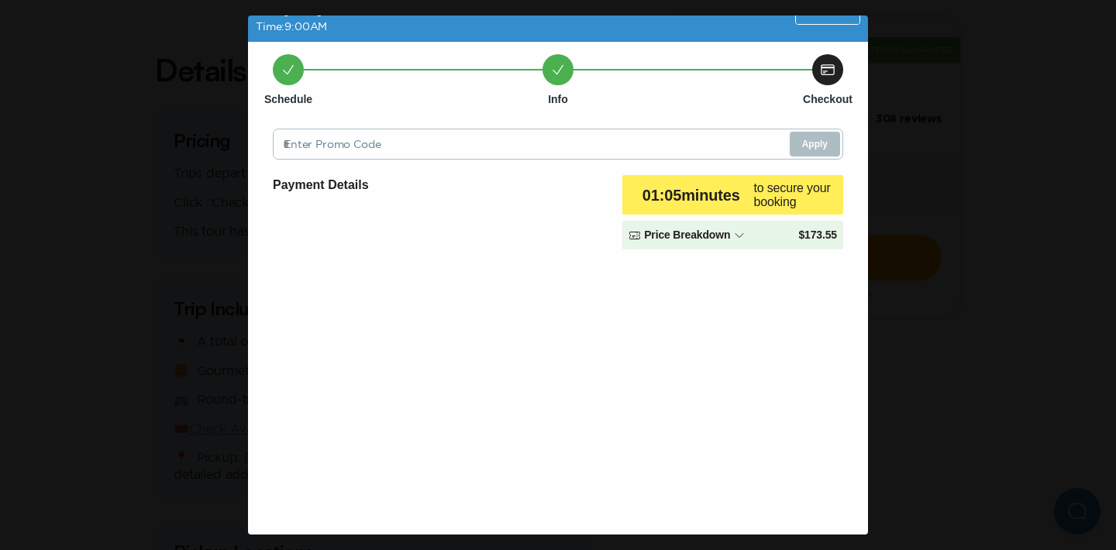
scroll to position [0, 0]
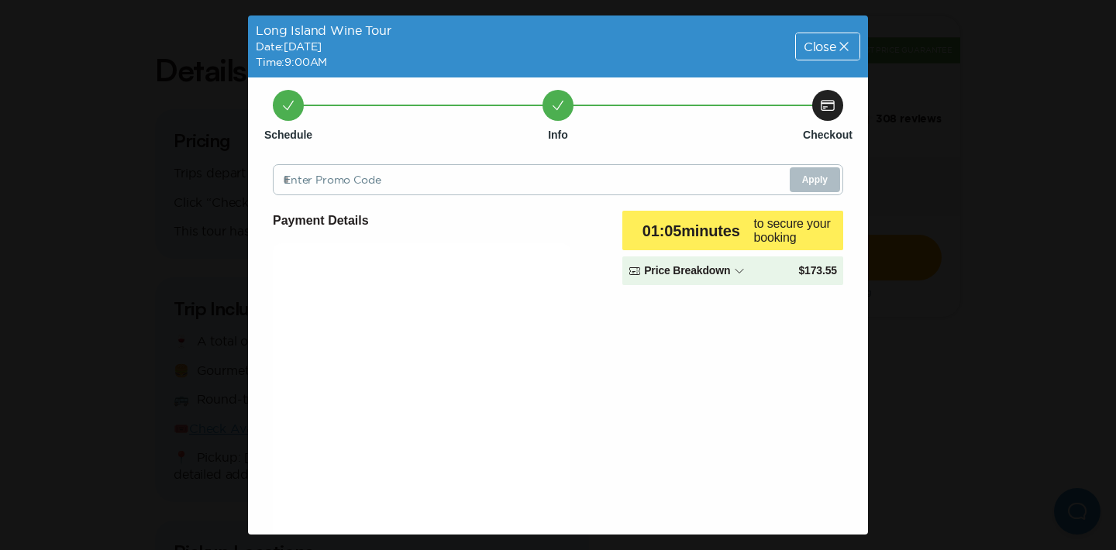
click at [834, 54] on div "Close" at bounding box center [828, 46] width 64 height 26
